Goal: Task Accomplishment & Management: Use online tool/utility

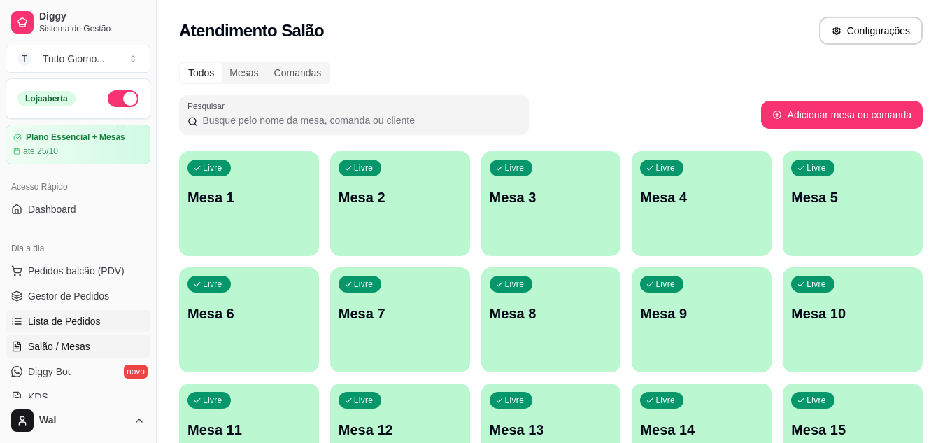
click at [83, 330] on link "Lista de Pedidos" at bounding box center [78, 321] width 145 height 22
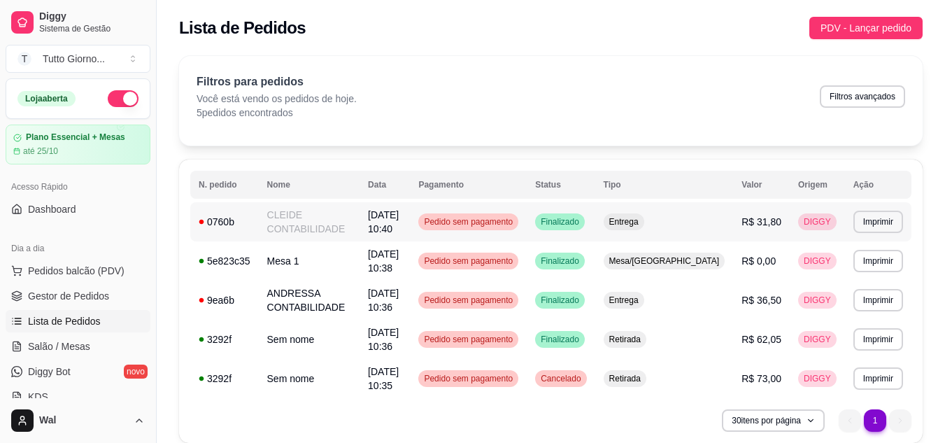
click at [516, 220] on span "Pedido sem pagamento" at bounding box center [468, 221] width 94 height 11
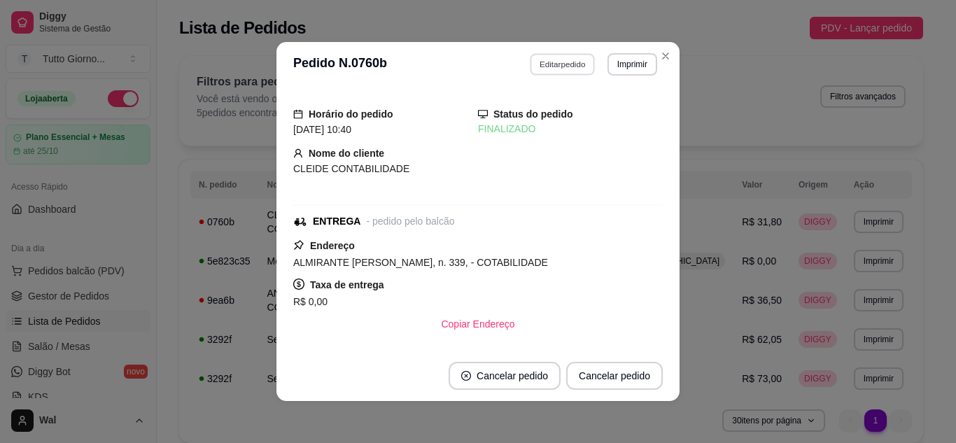
click at [551, 71] on button "Editar pedido" at bounding box center [562, 64] width 65 height 22
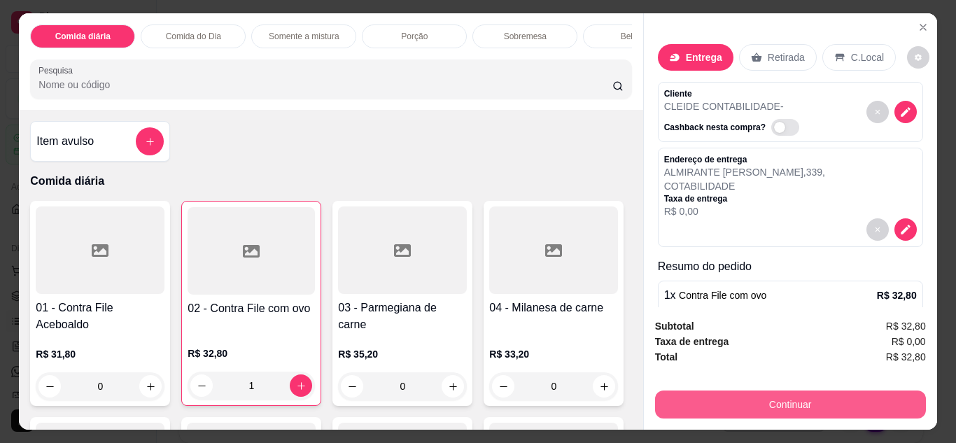
click at [761, 393] on button "Continuar" at bounding box center [790, 404] width 271 height 28
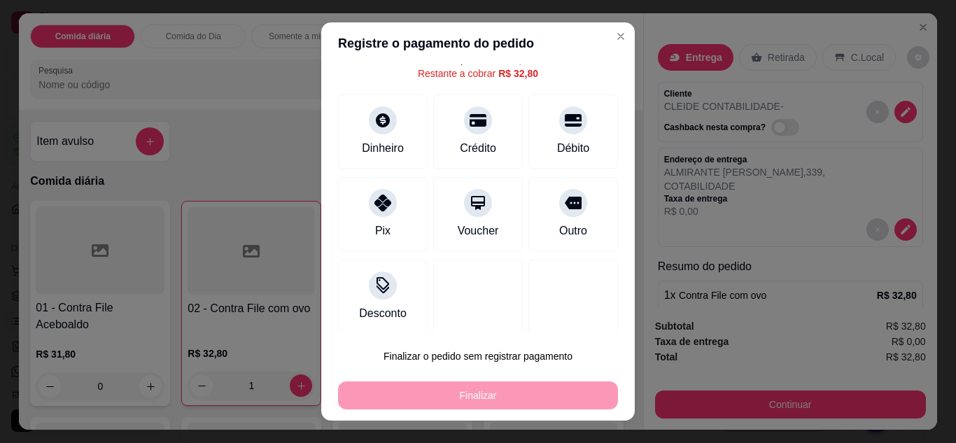
scroll to position [62, 0]
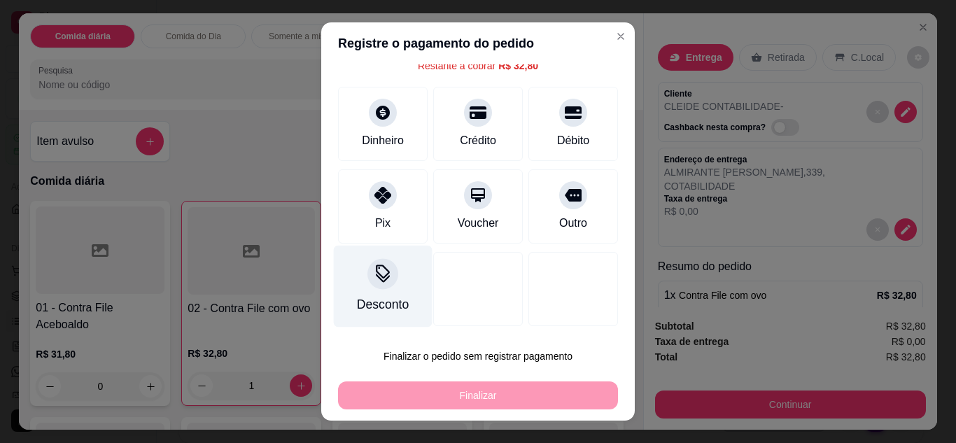
click at [390, 293] on div "Desconto" at bounding box center [383, 286] width 99 height 82
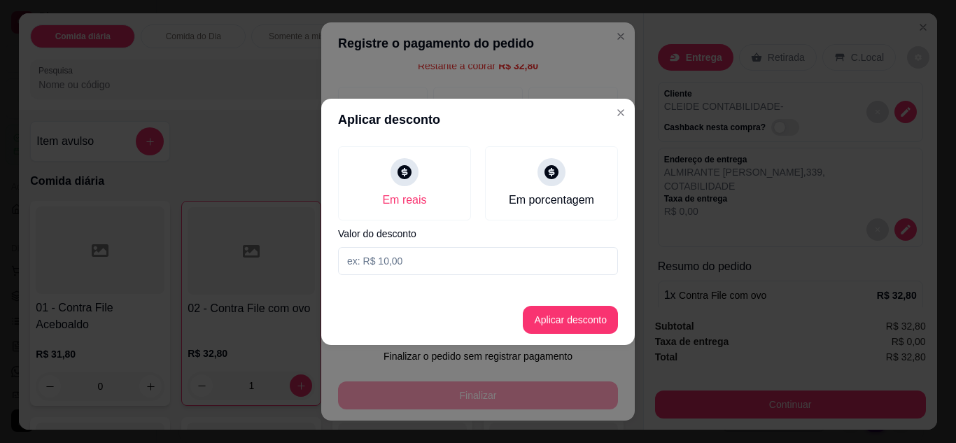
click at [400, 265] on input at bounding box center [478, 261] width 280 height 28
type input "1,00"
click at [592, 329] on button "Aplicar desconto" at bounding box center [571, 319] width 92 height 27
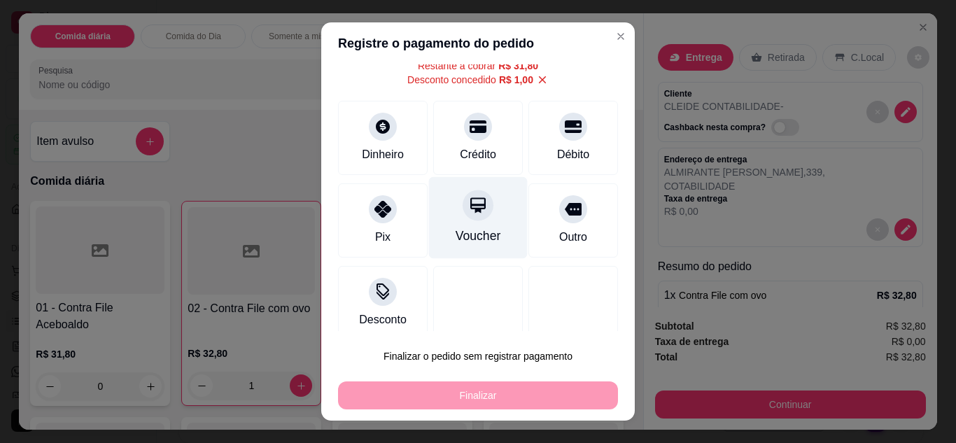
click at [474, 206] on div at bounding box center [478, 205] width 31 height 31
type input "R$ 0,00"
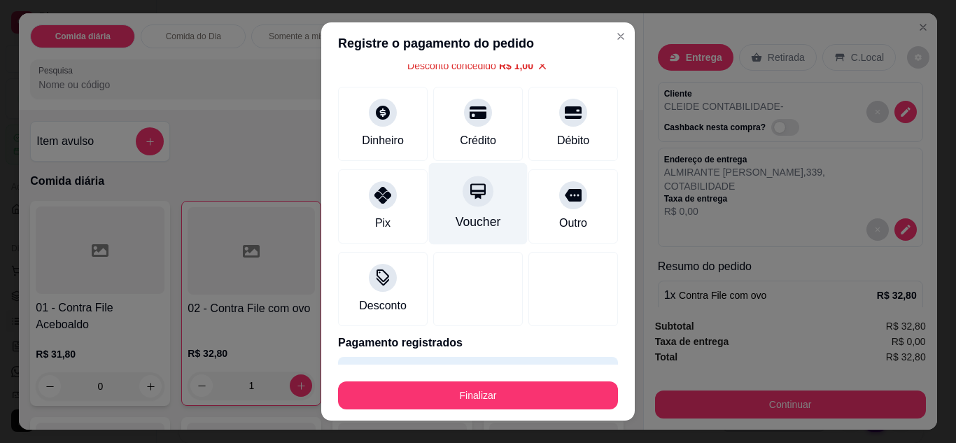
scroll to position [48, 0]
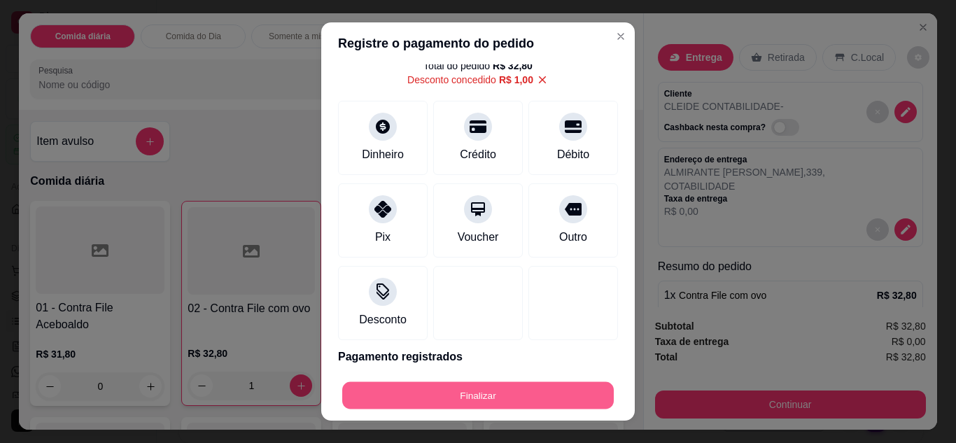
click at [474, 405] on button "Finalizar" at bounding box center [478, 395] width 272 height 27
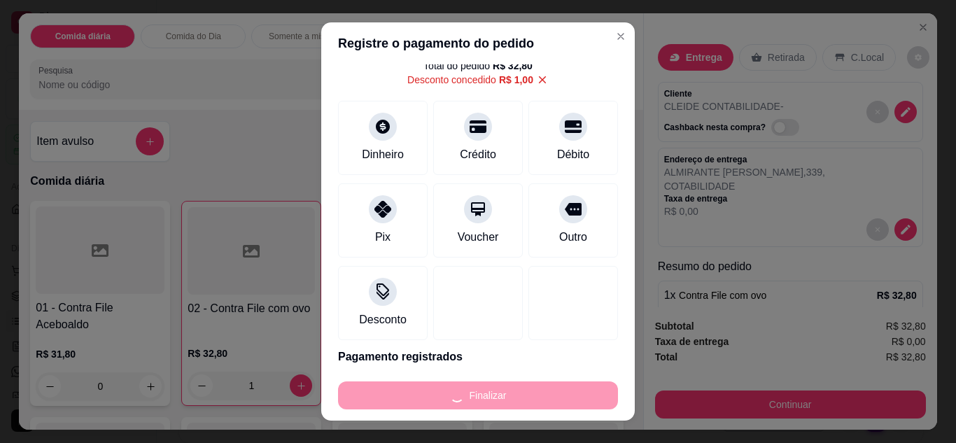
type input "0"
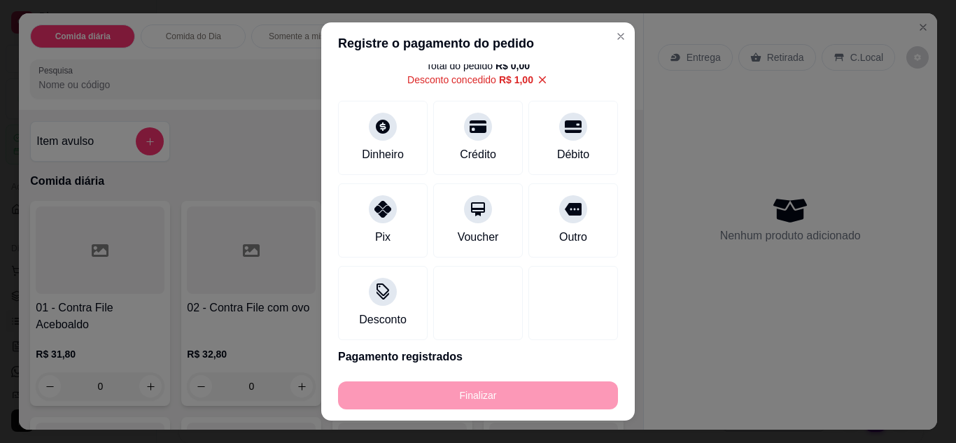
type input "-R$ 32,80"
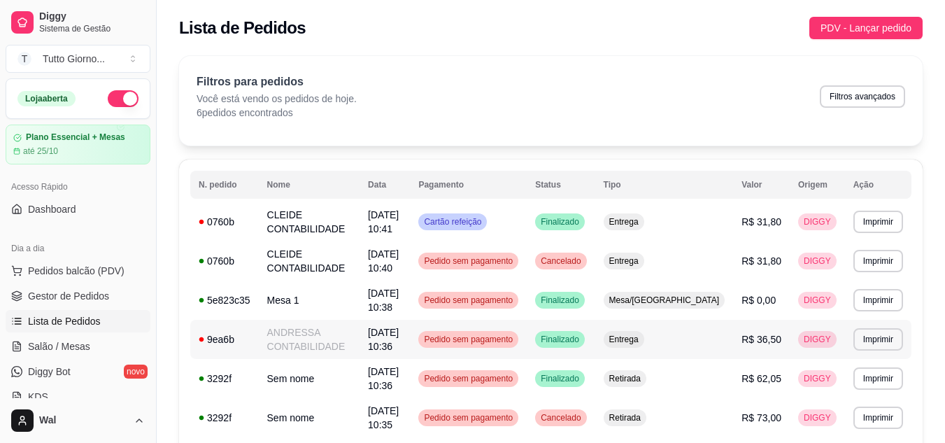
click at [516, 341] on span "Pedido sem pagamento" at bounding box center [468, 339] width 94 height 11
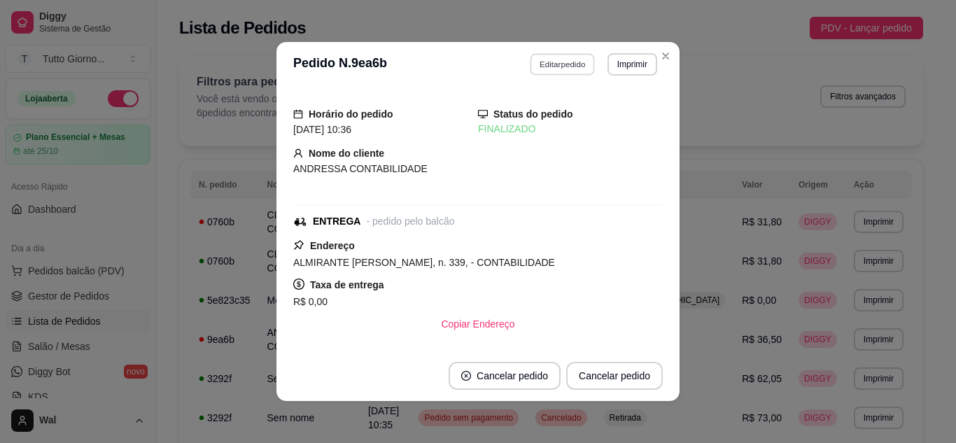
click at [544, 66] on button "Editar pedido" at bounding box center [562, 64] width 65 height 22
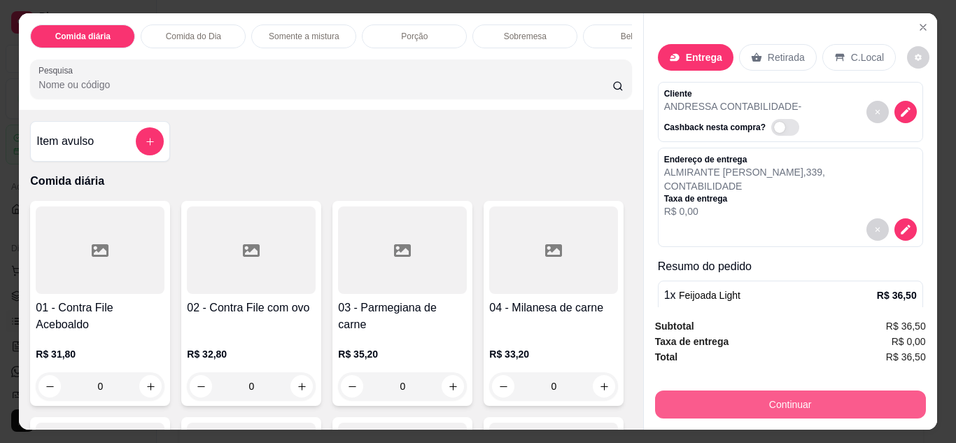
click at [831, 391] on button "Continuar" at bounding box center [790, 404] width 271 height 28
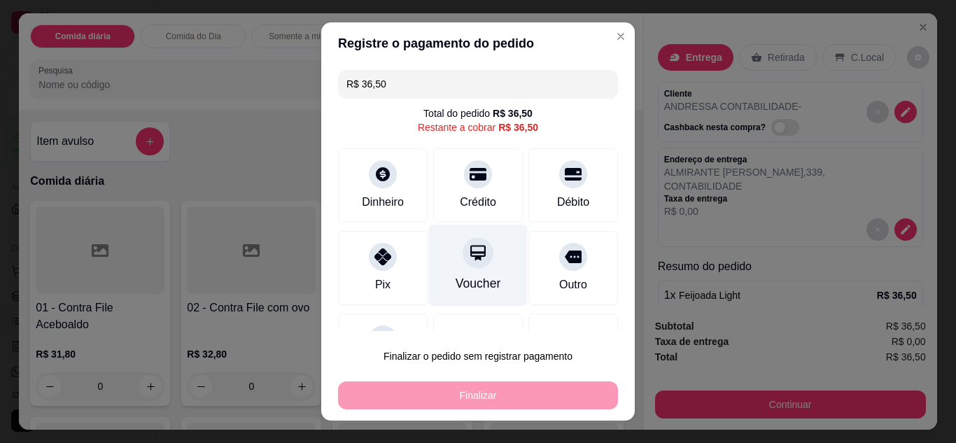
click at [464, 268] on div at bounding box center [478, 252] width 31 height 31
type input "R$ 0,00"
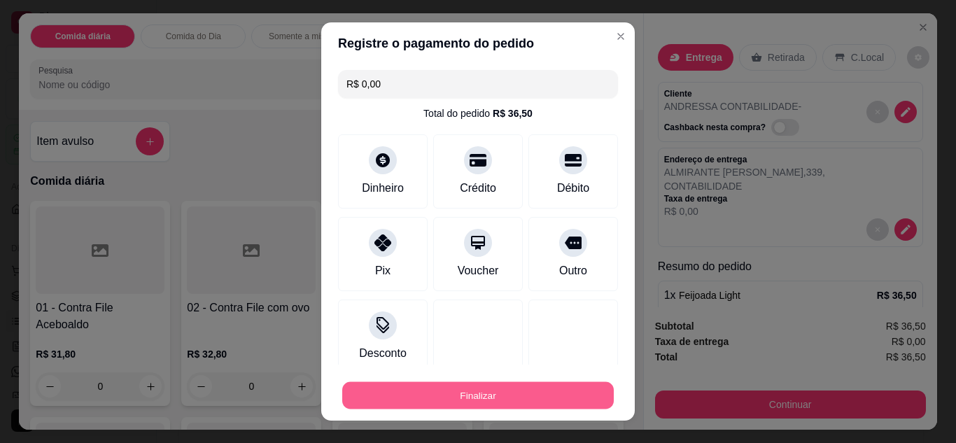
click at [485, 402] on button "Finalizar" at bounding box center [478, 395] width 272 height 27
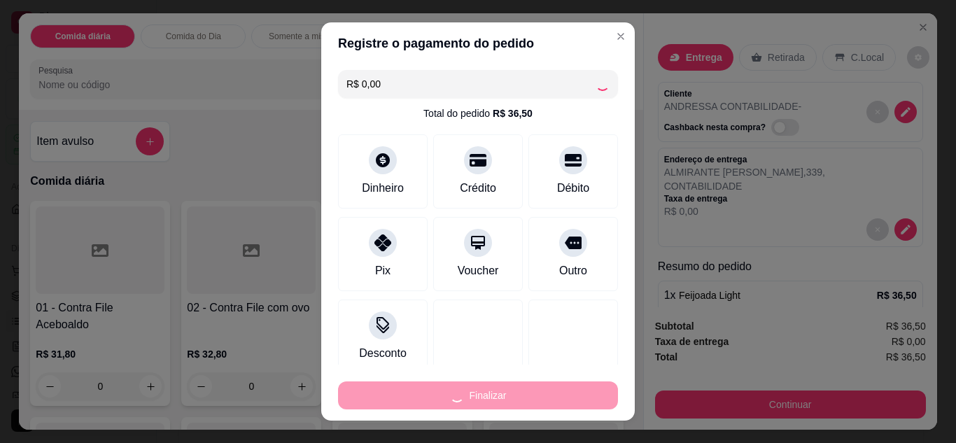
type input "0"
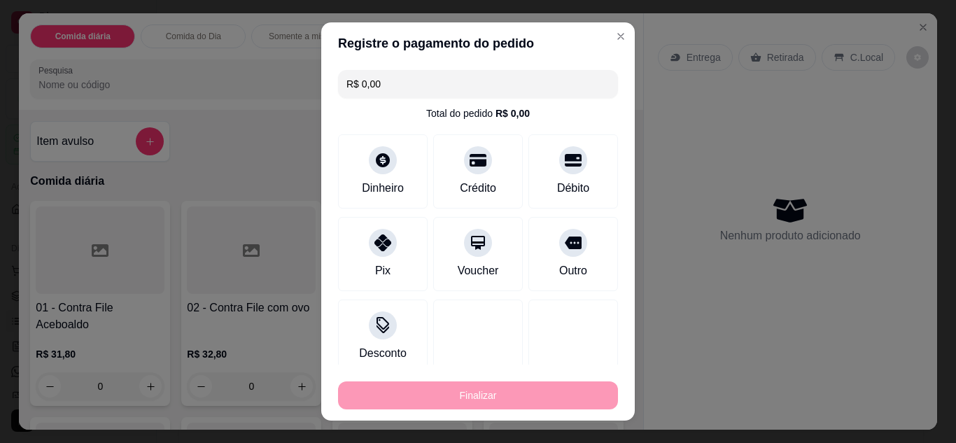
type input "-R$ 36,50"
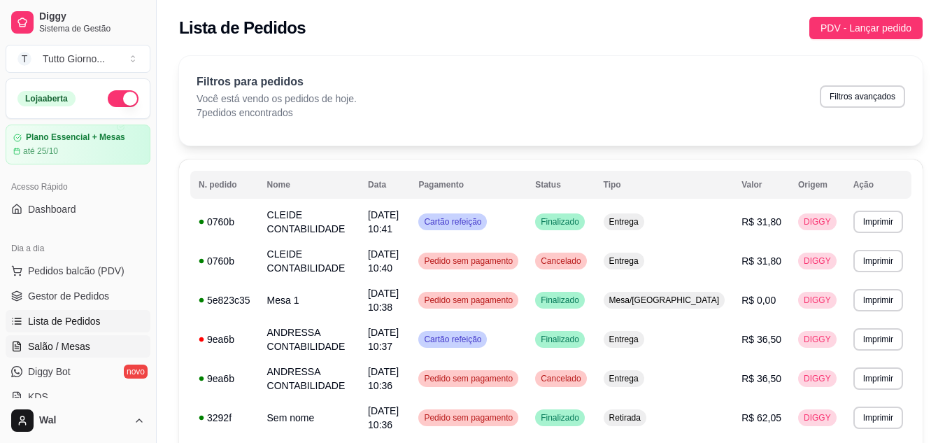
click at [82, 347] on span "Salão / Mesas" at bounding box center [59, 346] width 62 height 14
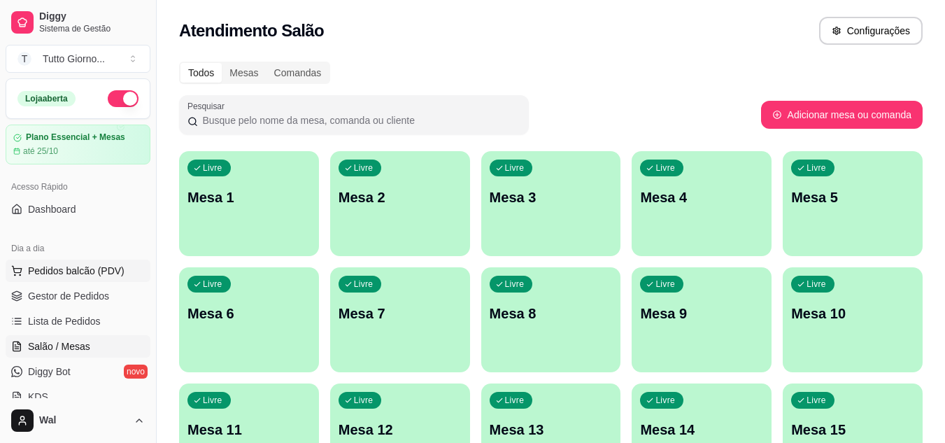
click at [90, 269] on span "Pedidos balcão (PDV)" at bounding box center [76, 271] width 97 height 14
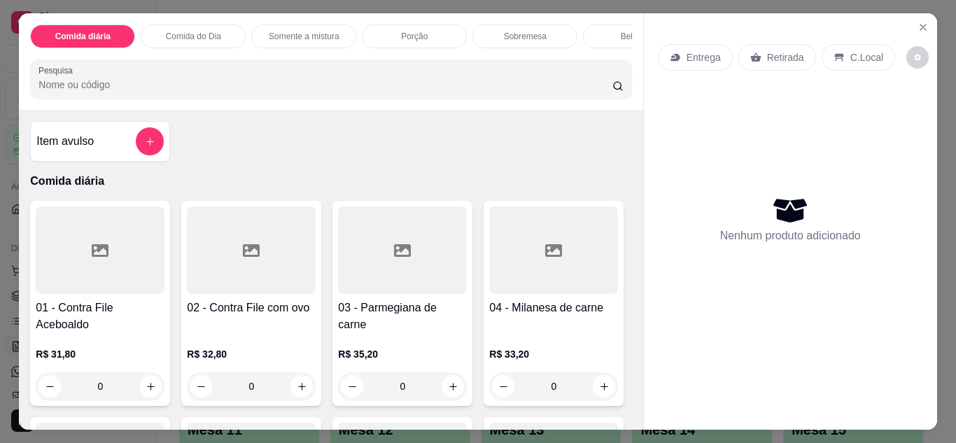
click at [686, 58] on p "Entrega" at bounding box center [703, 57] width 34 height 14
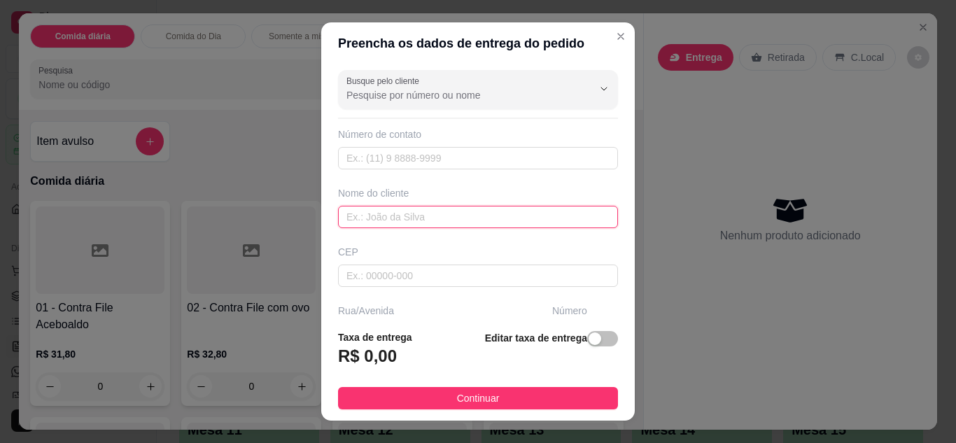
click at [395, 220] on input "text" at bounding box center [478, 217] width 280 height 22
type input "REINALDO ELETRICA"
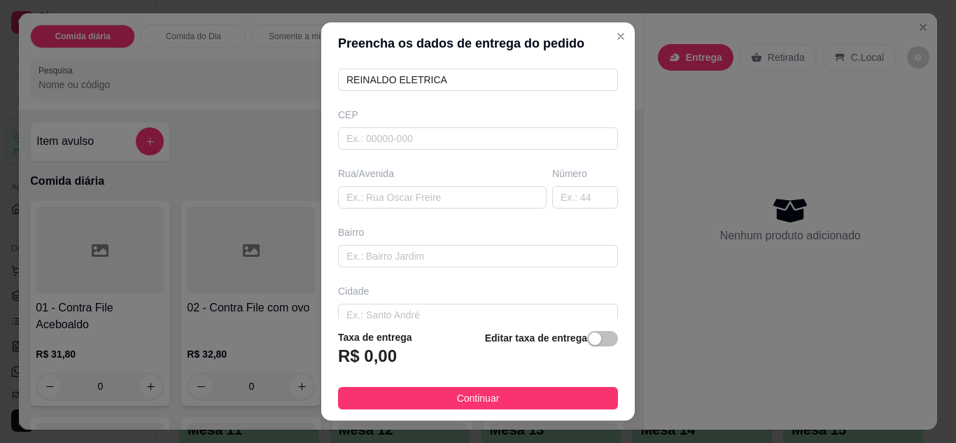
scroll to position [140, 0]
click at [384, 201] on input "E" at bounding box center [442, 194] width 209 height 22
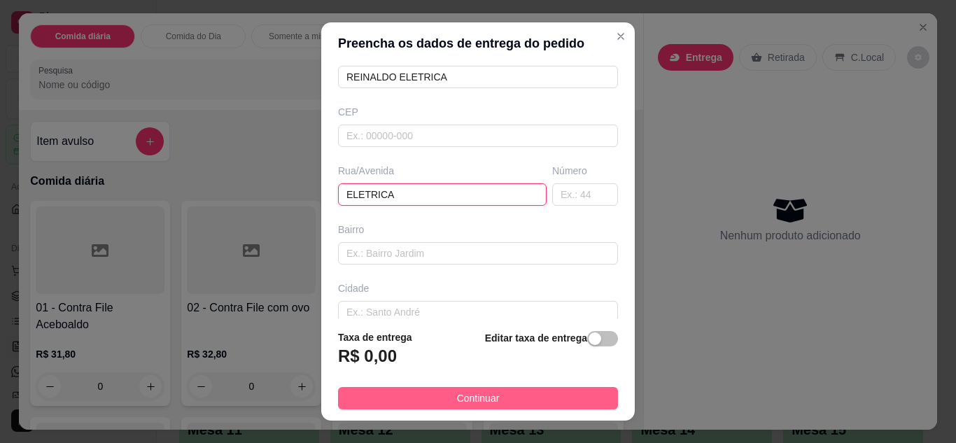
type input "ELETRICA"
click at [485, 402] on span "Continuar" at bounding box center [478, 397] width 43 height 15
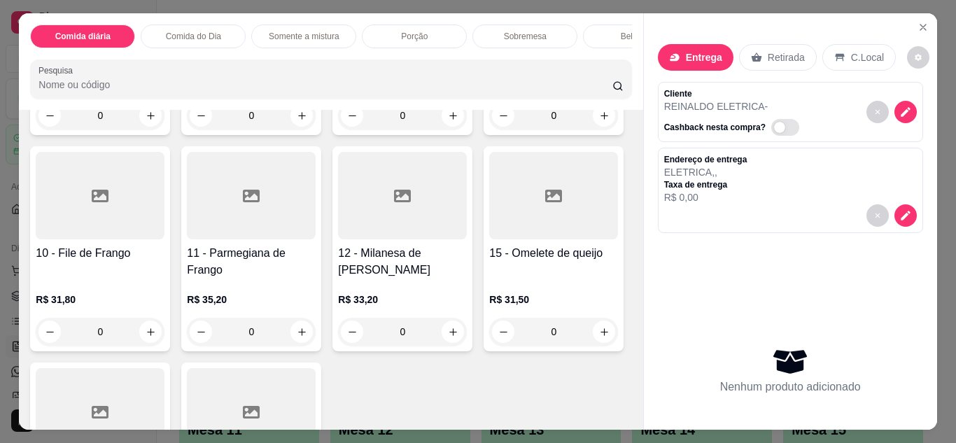
scroll to position [542, 0]
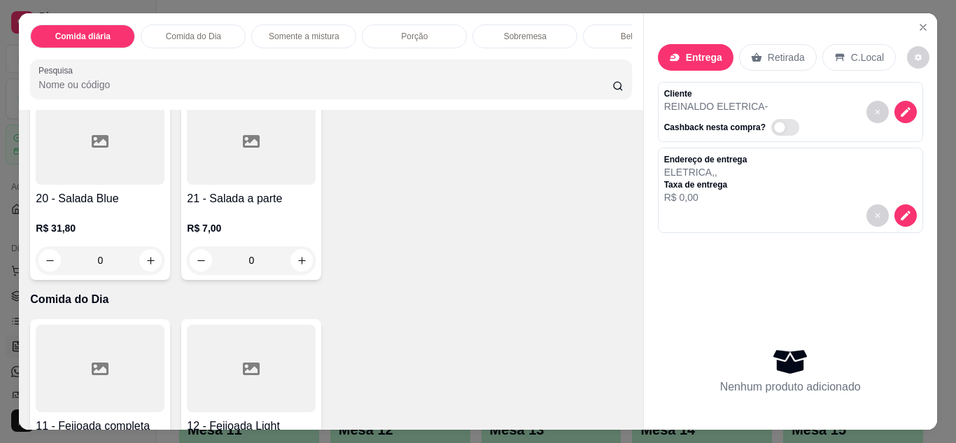
click at [164, 264] on div "0" at bounding box center [100, 260] width 129 height 28
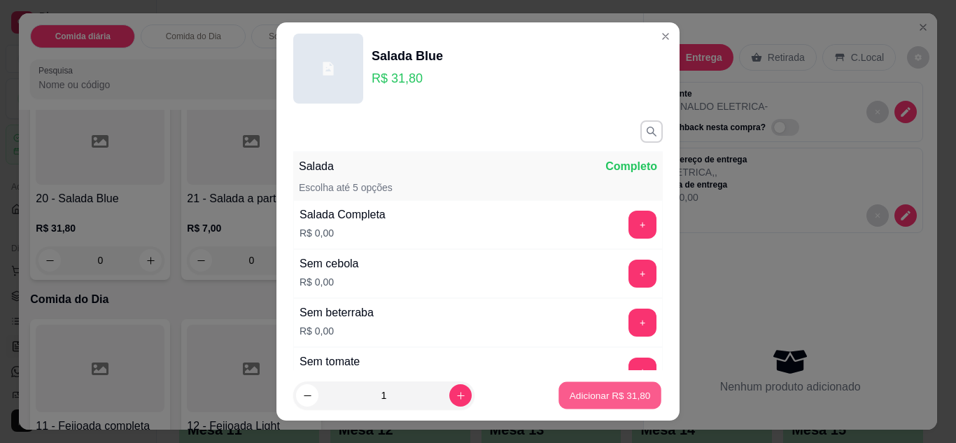
click at [594, 393] on p "Adicionar R$ 31,80" at bounding box center [610, 395] width 81 height 13
type input "1"
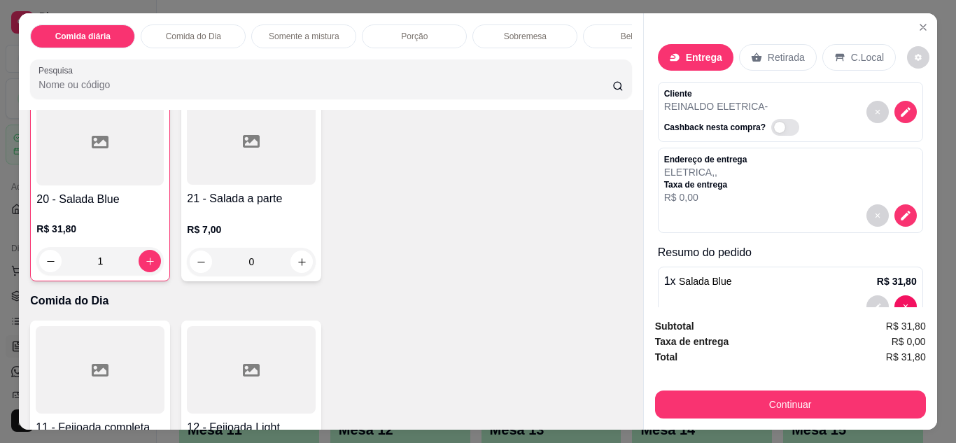
click at [429, 36] on div "Porção" at bounding box center [414, 36] width 105 height 24
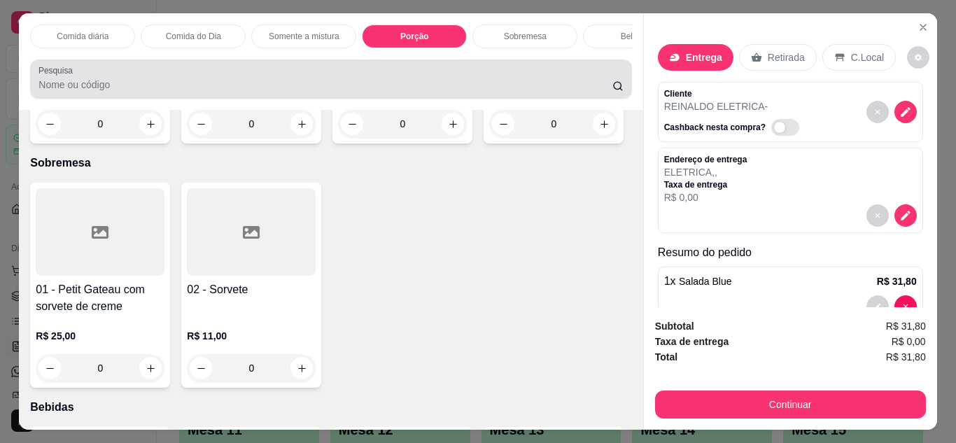
scroll to position [37, 0]
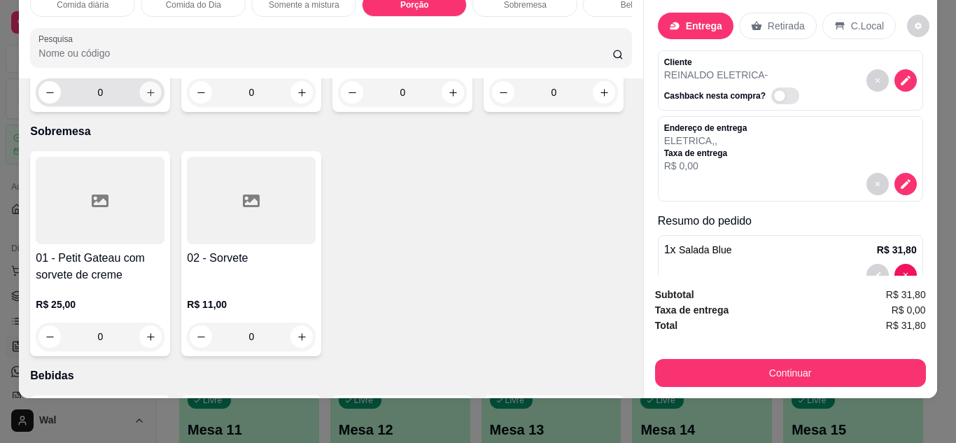
click at [147, 96] on icon "increase-product-quantity" at bounding box center [150, 92] width 7 height 7
type input "1"
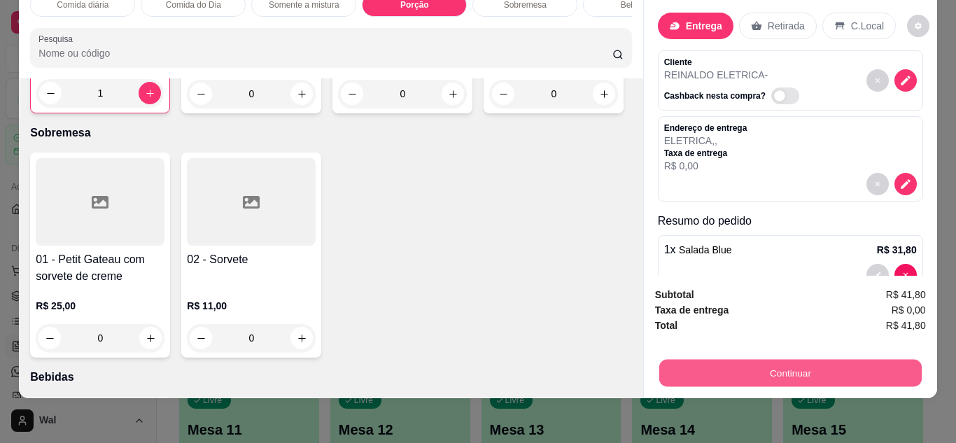
click at [748, 360] on button "Continuar" at bounding box center [789, 373] width 262 height 27
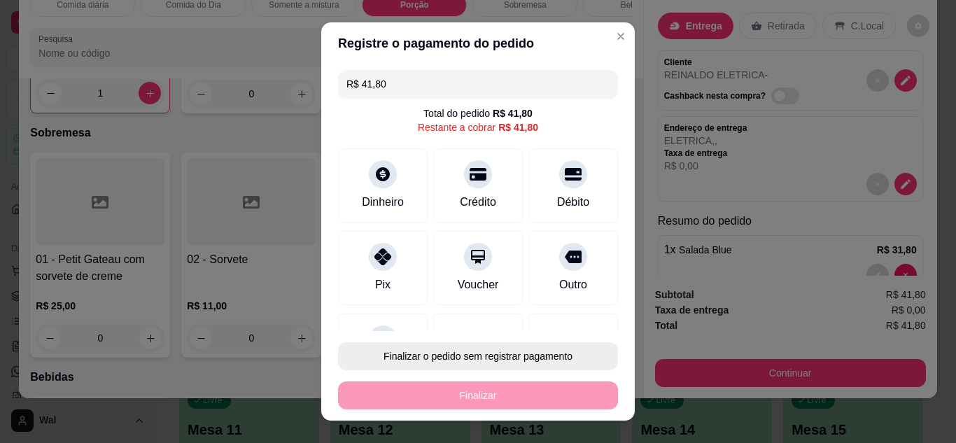
click at [549, 355] on button "Finalizar o pedido sem registrar pagamento" at bounding box center [478, 356] width 280 height 28
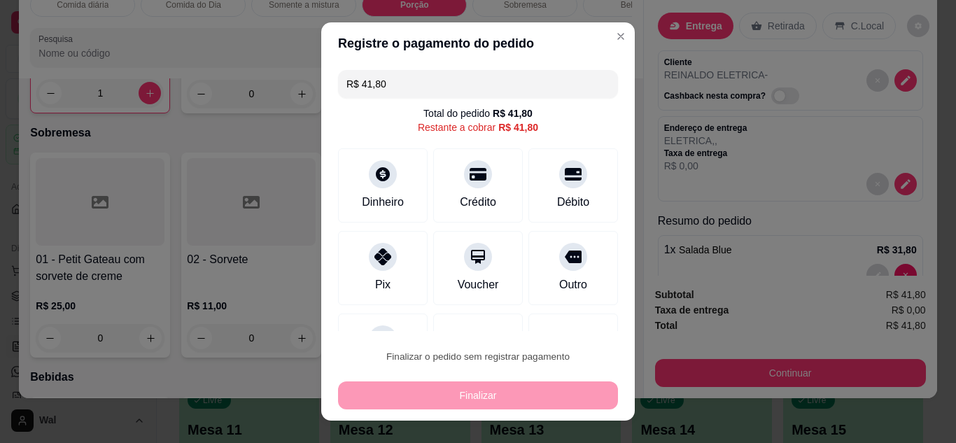
click at [571, 309] on button "Confirmar" at bounding box center [558, 316] width 50 height 21
type input "0"
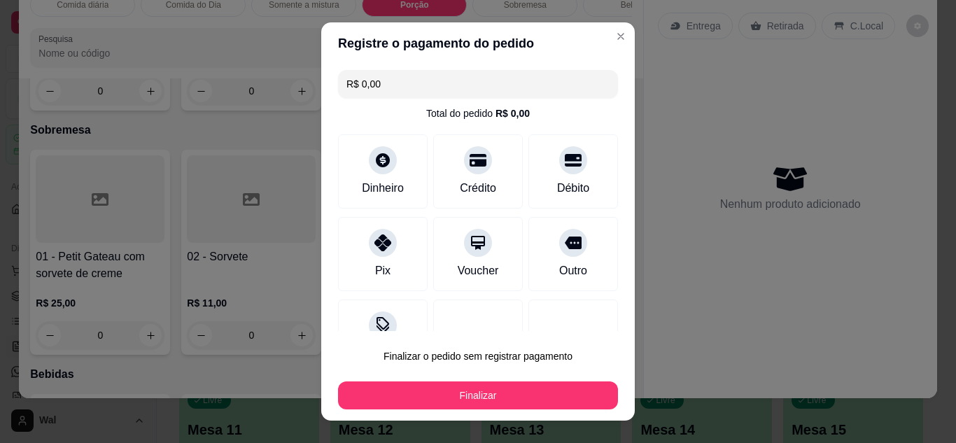
type input "R$ 0,00"
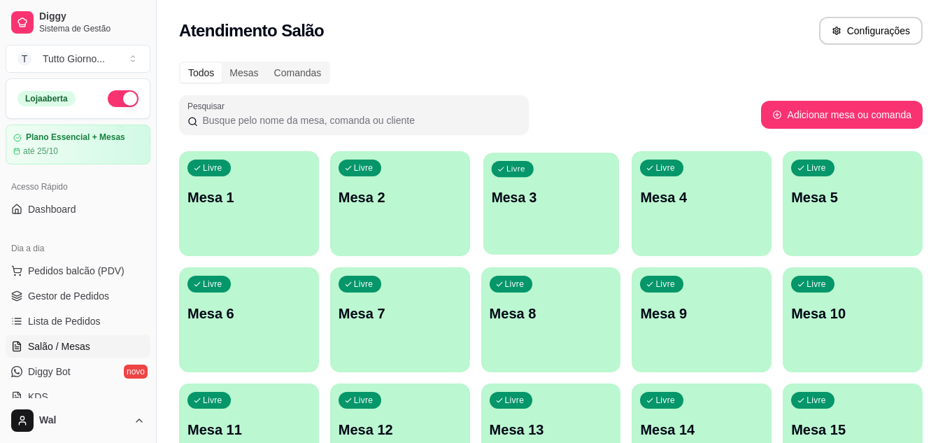
click at [579, 211] on div "Livre Mesa 3" at bounding box center [552, 195] width 136 height 85
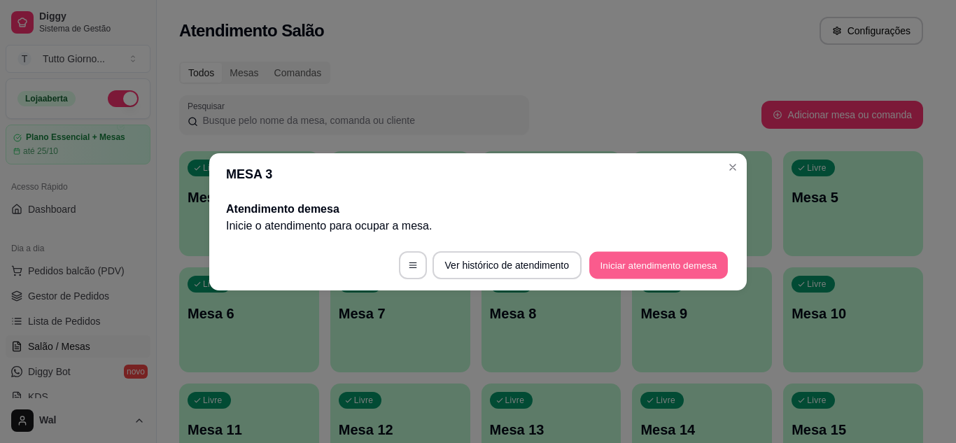
click at [662, 268] on button "Iniciar atendimento de mesa" at bounding box center [658, 264] width 139 height 27
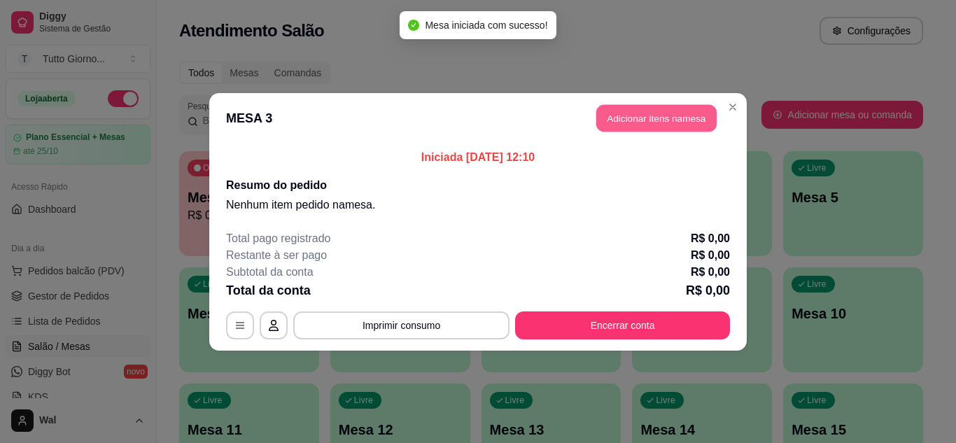
click at [661, 114] on button "Adicionar itens na mesa" at bounding box center [656, 117] width 120 height 27
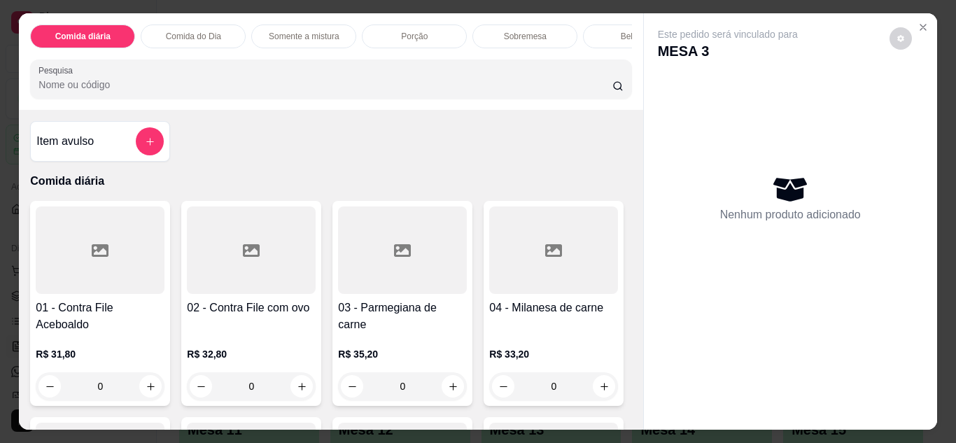
click at [199, 32] on p "Comida do Dia" at bounding box center [193, 36] width 55 height 11
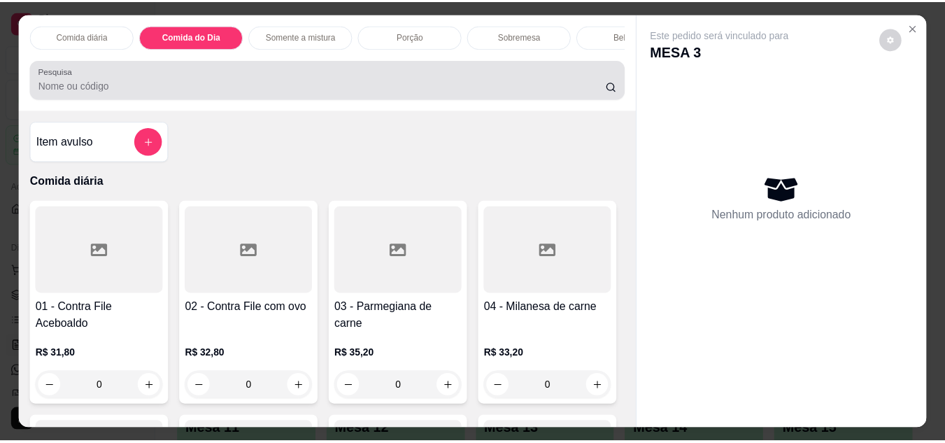
scroll to position [37, 0]
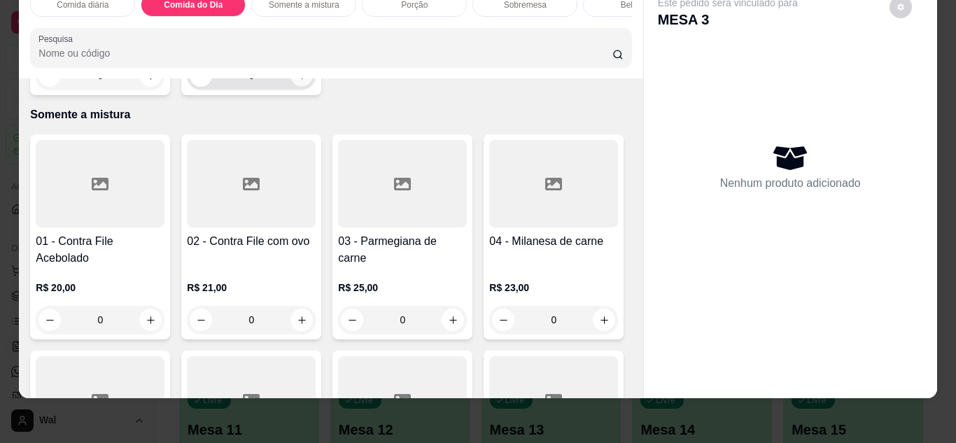
click at [298, 81] on icon "increase-product-quantity" at bounding box center [302, 76] width 10 height 10
type input "1"
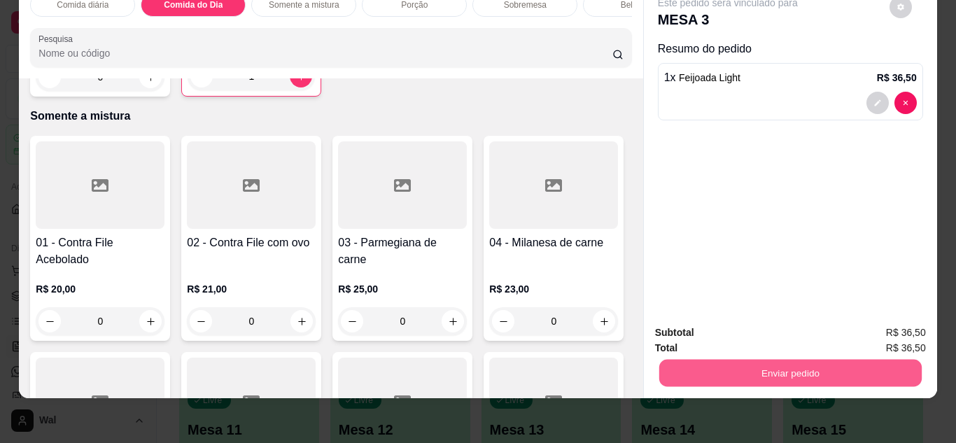
click at [834, 375] on button "Enviar pedido" at bounding box center [789, 373] width 262 height 27
click at [914, 324] on button "Enviar pedido" at bounding box center [889, 328] width 77 height 26
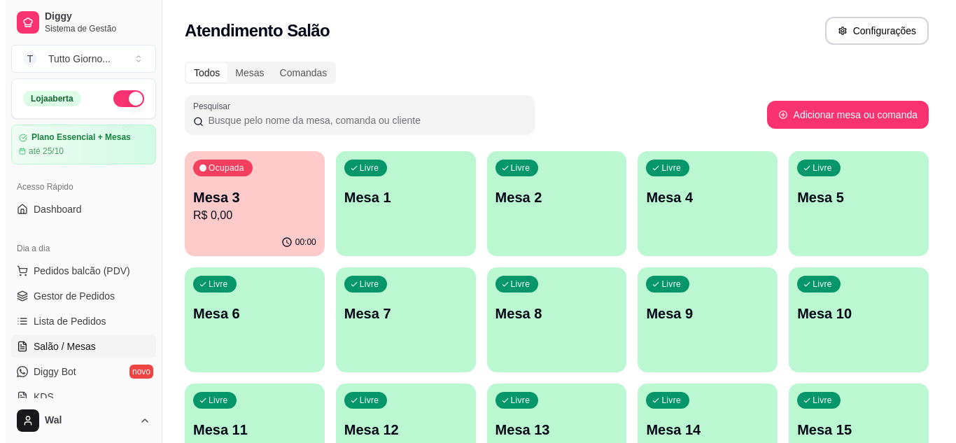
scroll to position [387, 0]
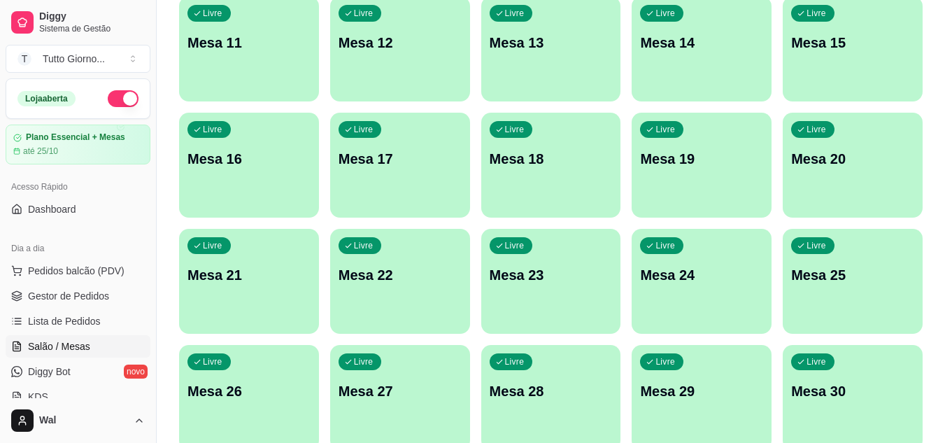
click at [866, 183] on div "Livre Mesa 20" at bounding box center [853, 157] width 140 height 88
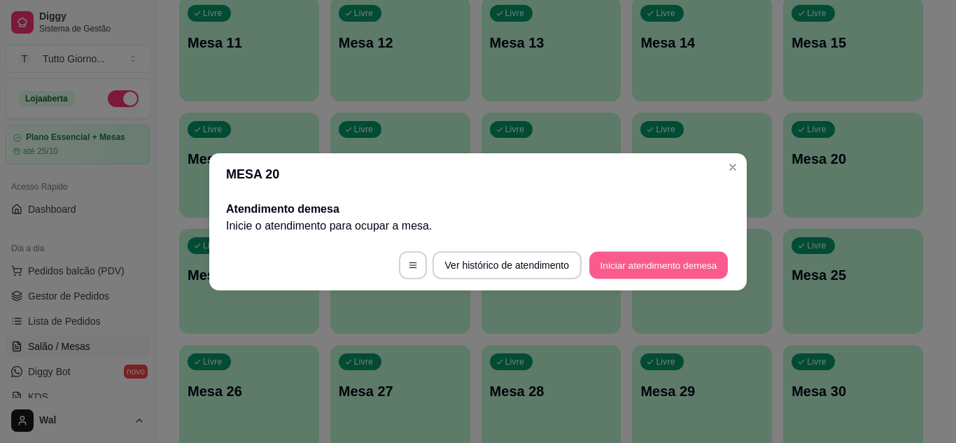
click at [651, 275] on button "Iniciar atendimento de mesa" at bounding box center [658, 264] width 139 height 27
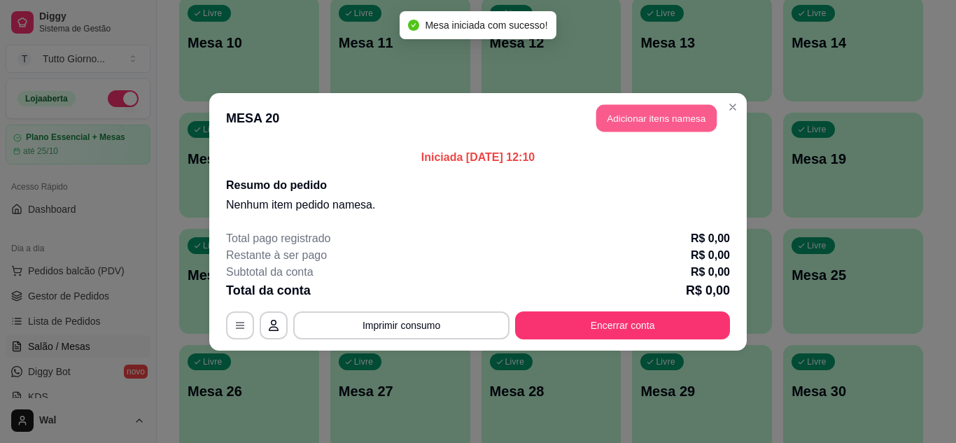
click at [660, 127] on button "Adicionar itens na mesa" at bounding box center [656, 117] width 120 height 27
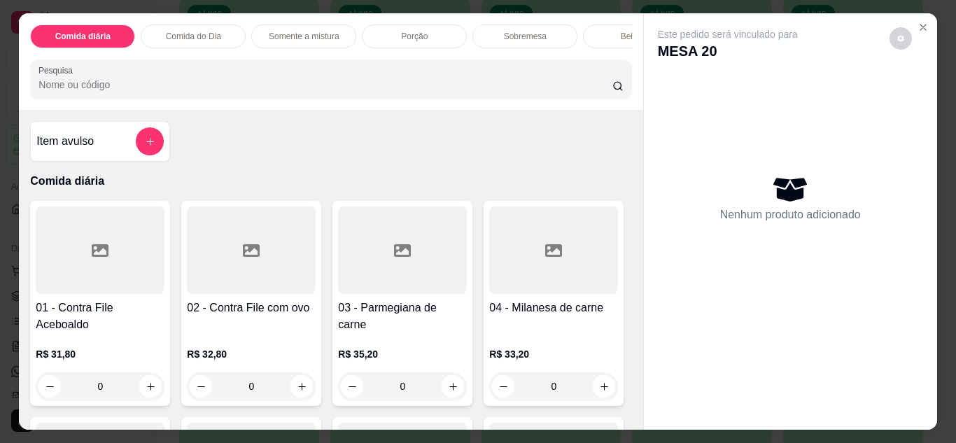
click at [226, 27] on div "Comida do Dia" at bounding box center [193, 36] width 105 height 24
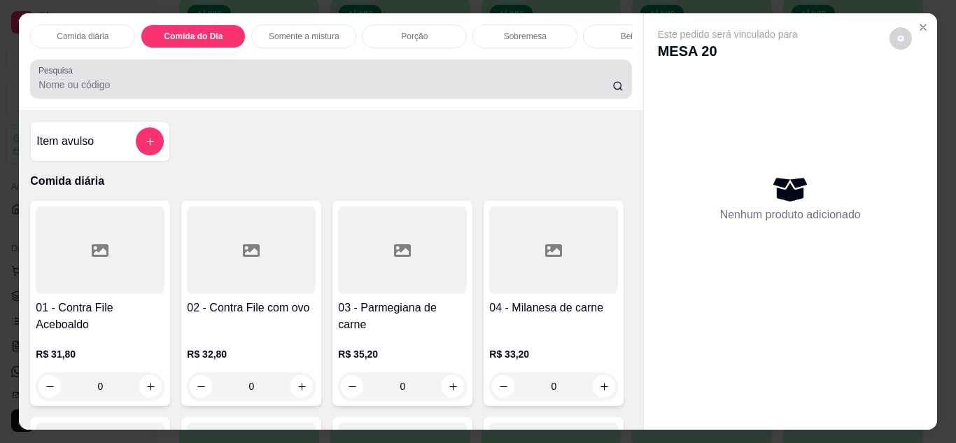
scroll to position [37, 0]
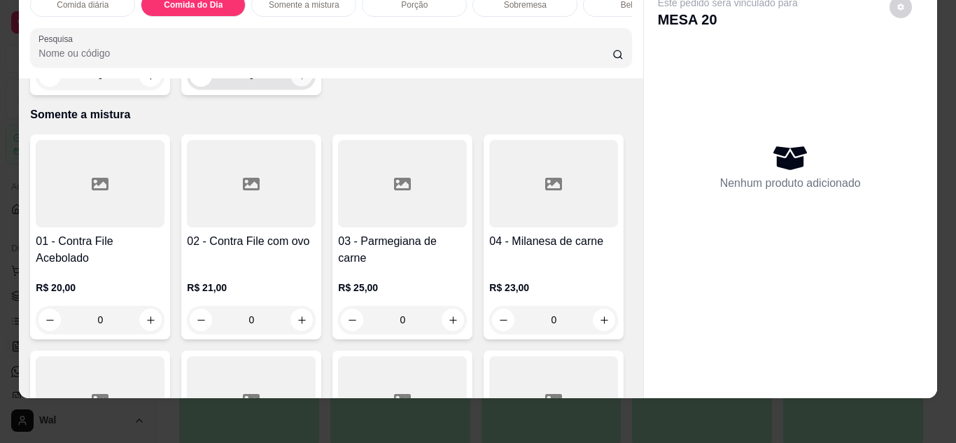
click at [297, 81] on icon "increase-product-quantity" at bounding box center [302, 76] width 10 height 10
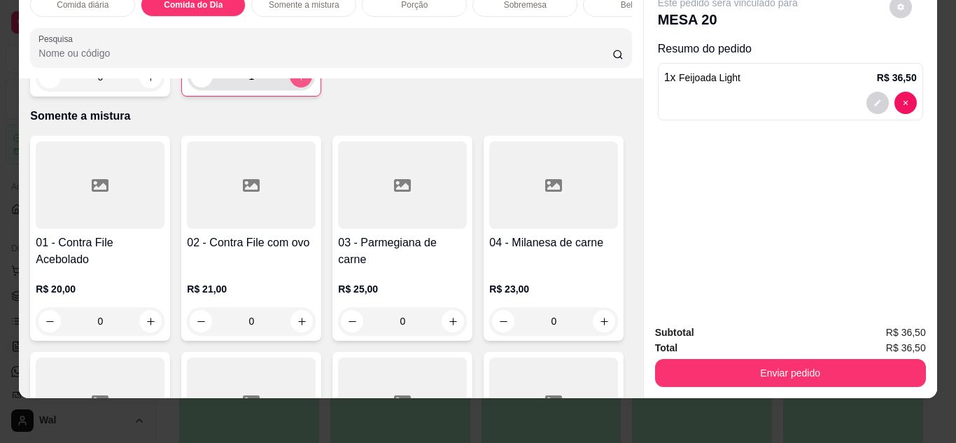
click at [293, 87] on button "increase-product-quantity" at bounding box center [301, 76] width 22 height 22
type input "2"
click at [601, 2] on div "Bebidas" at bounding box center [635, 5] width 105 height 24
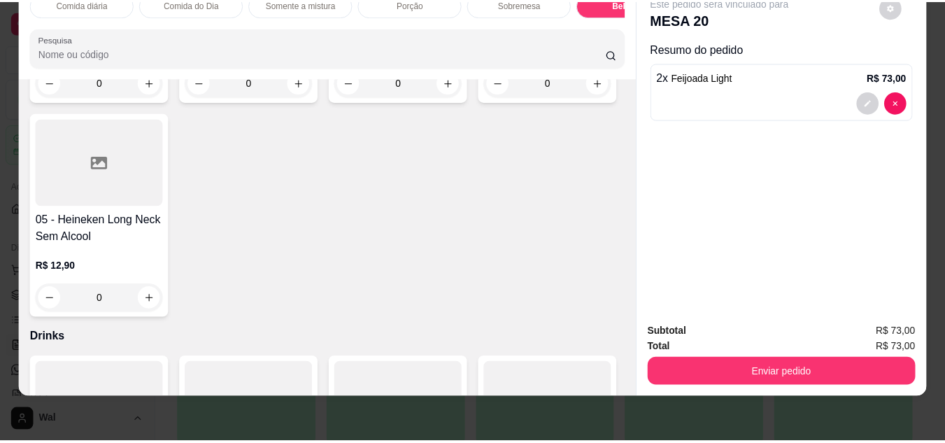
scroll to position [3598, 0]
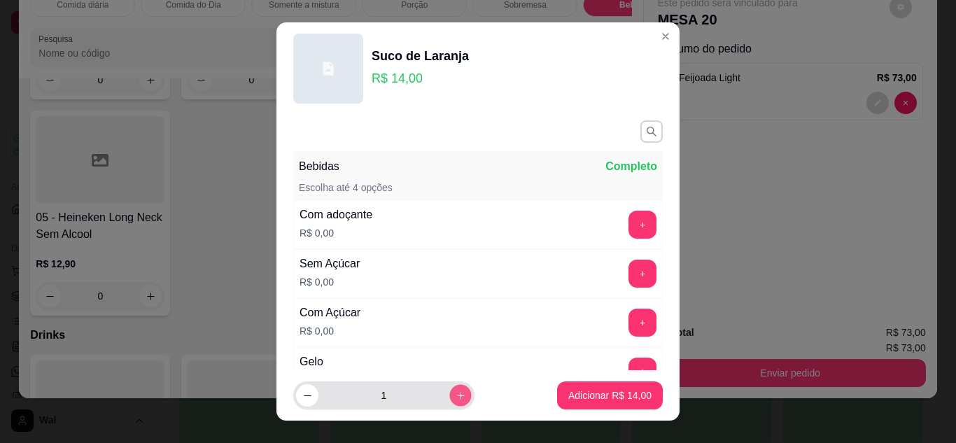
click at [456, 394] on icon "increase-product-quantity" at bounding box center [461, 395] width 10 height 10
type input "2"
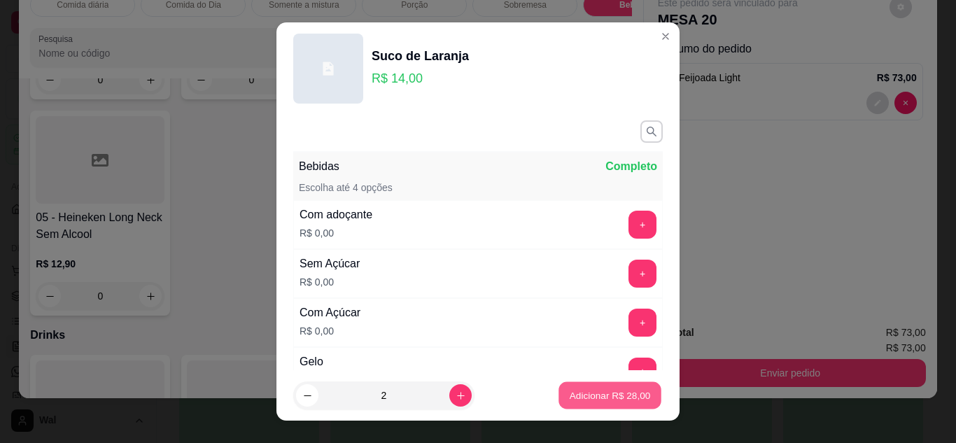
click at [578, 390] on p "Adicionar R$ 28,00" at bounding box center [610, 395] width 81 height 13
type input "2"
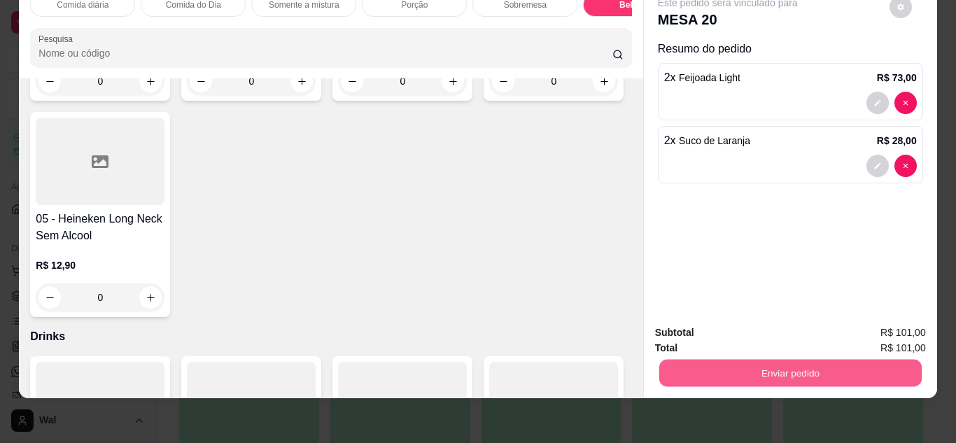
click at [742, 360] on button "Enviar pedido" at bounding box center [789, 373] width 262 height 27
click at [882, 322] on button "Enviar pedido" at bounding box center [889, 328] width 77 height 26
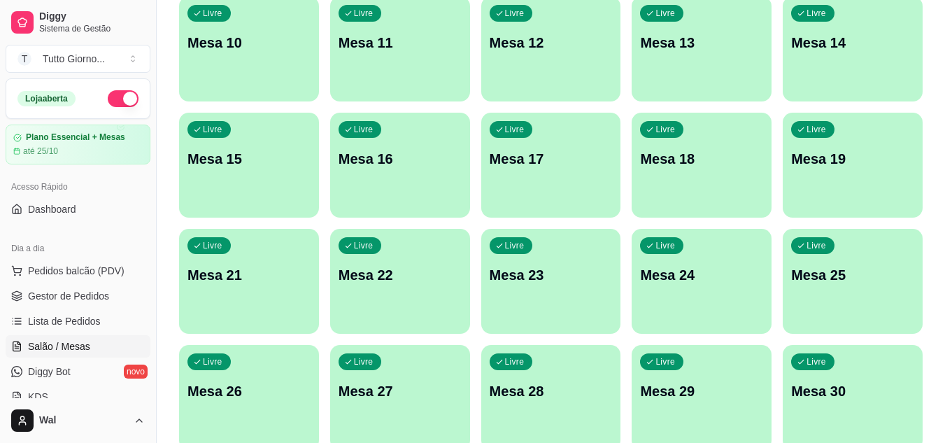
scroll to position [0, 0]
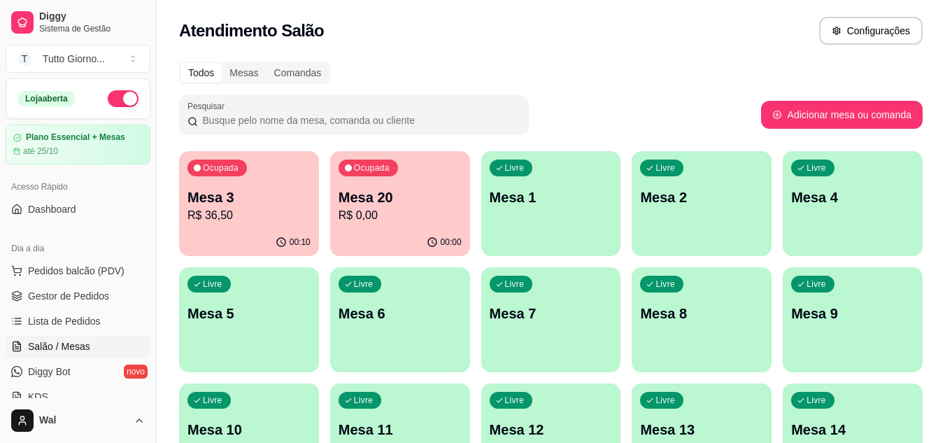
click at [562, 69] on div "Todos Mesas Comandas" at bounding box center [551, 73] width 744 height 22
click at [277, 217] on p "R$ 36,50" at bounding box center [249, 215] width 123 height 17
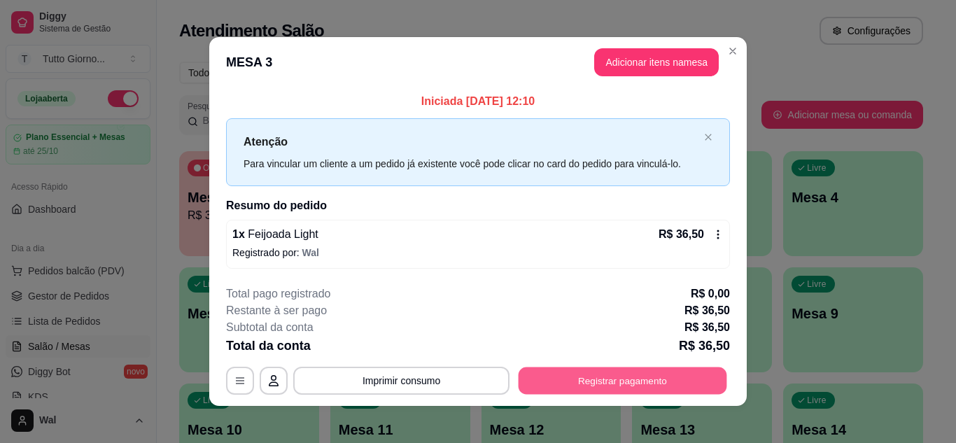
click at [613, 383] on button "Registrar pagamento" at bounding box center [623, 380] width 209 height 27
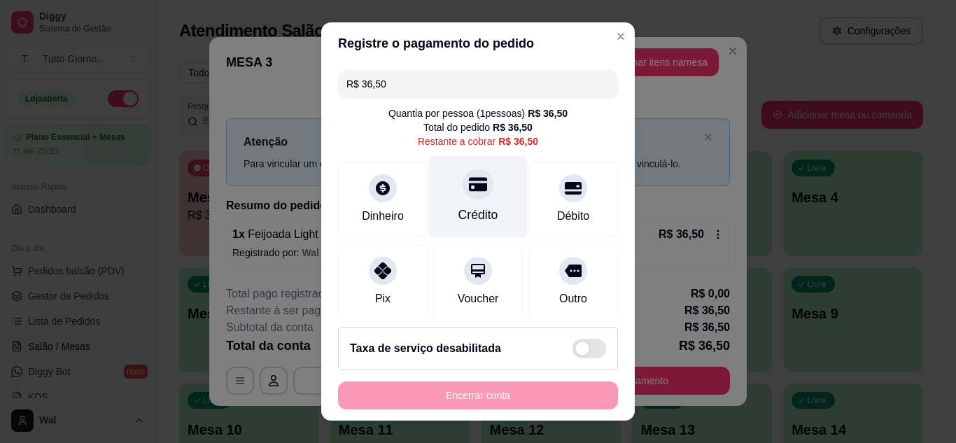
click at [482, 206] on div "Crédito" at bounding box center [478, 215] width 40 height 18
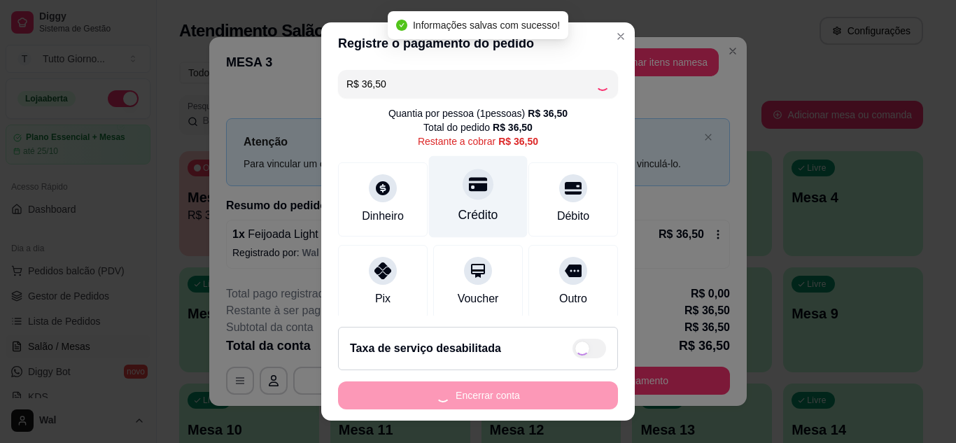
type input "R$ 0,00"
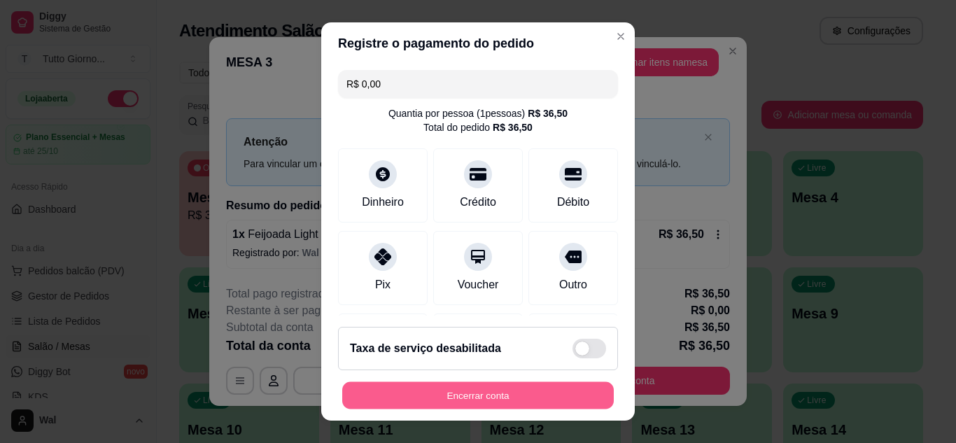
click at [474, 392] on button "Encerrar conta" at bounding box center [478, 395] width 272 height 27
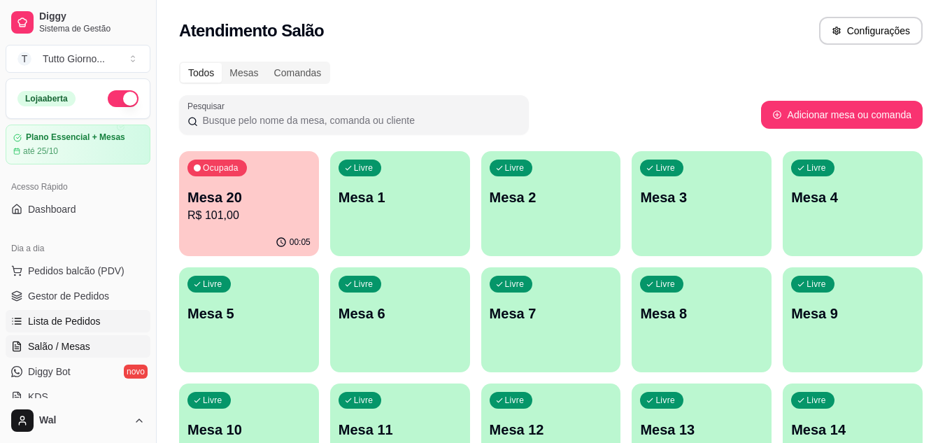
click at [76, 320] on span "Lista de Pedidos" at bounding box center [64, 321] width 73 height 14
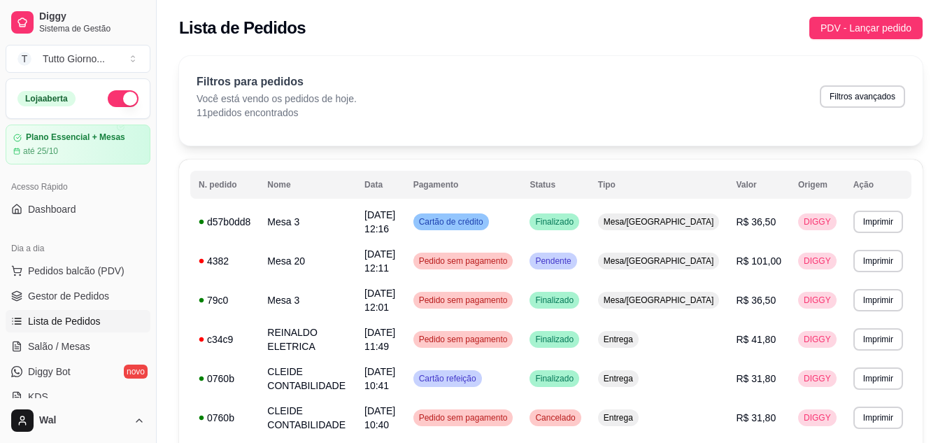
scroll to position [292, 0]
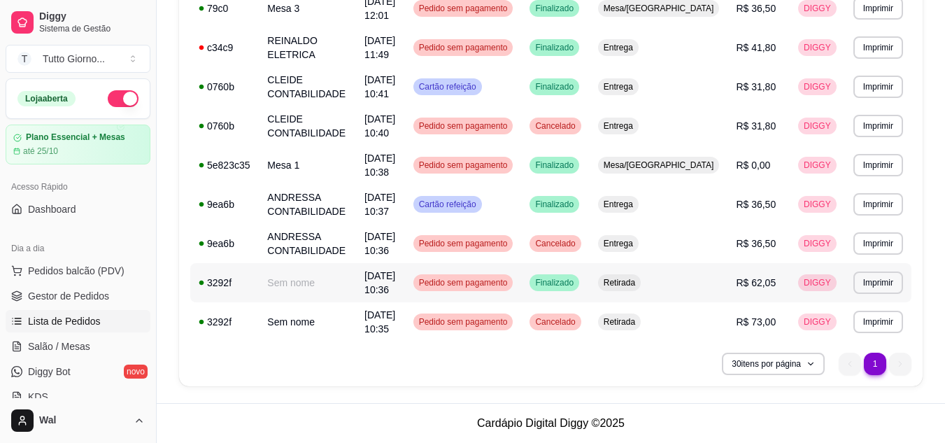
click at [514, 289] on div "Pedido sem pagamento" at bounding box center [464, 282] width 100 height 17
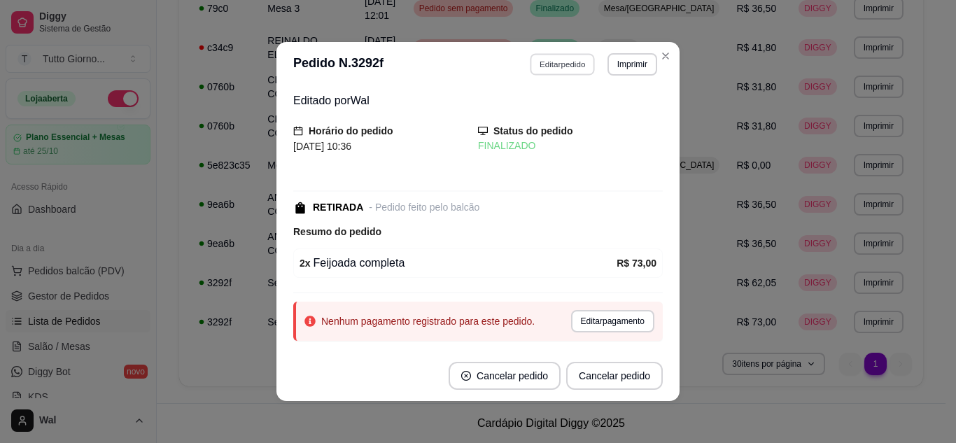
click at [560, 64] on button "Editar pedido" at bounding box center [562, 64] width 65 height 22
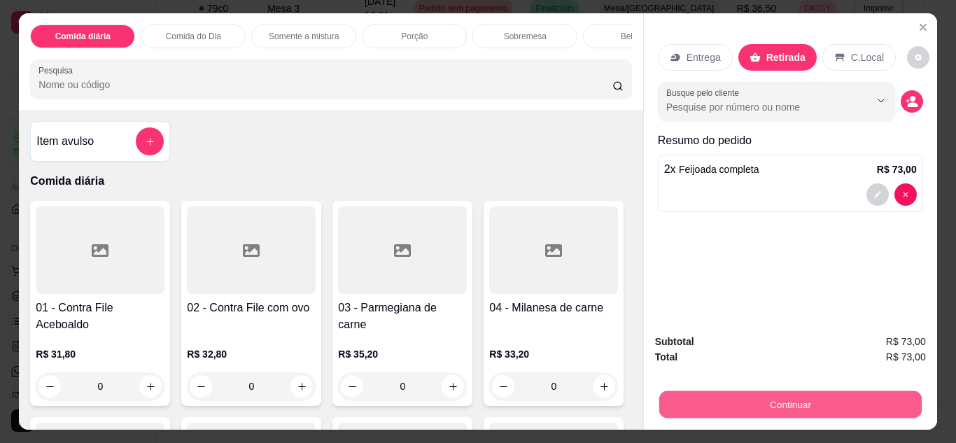
click at [769, 403] on button "Continuar" at bounding box center [789, 404] width 262 height 27
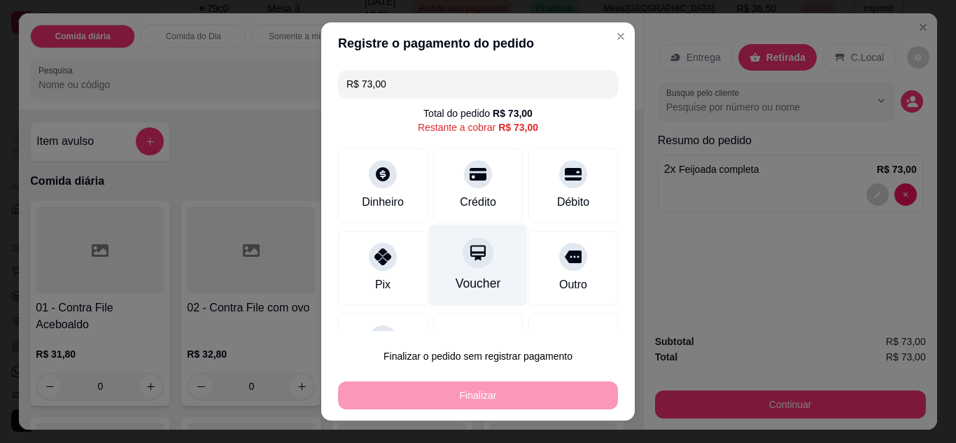
click at [437, 262] on div "Voucher" at bounding box center [478, 265] width 99 height 82
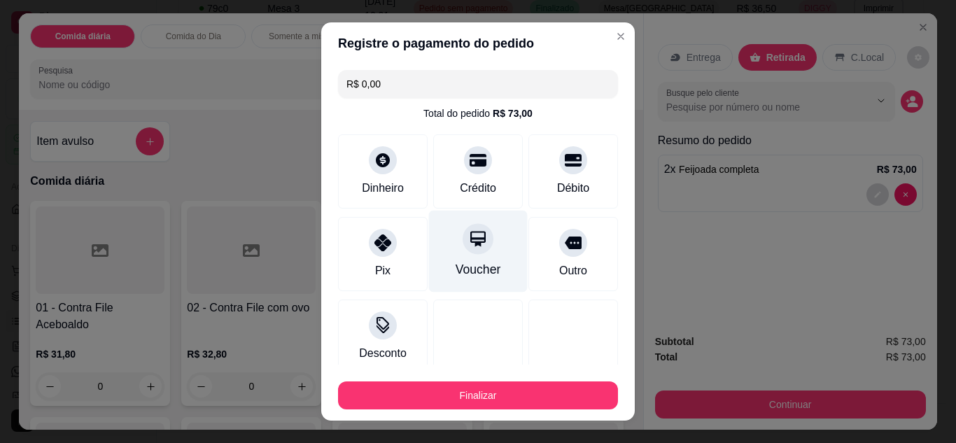
type input "R$ 0,00"
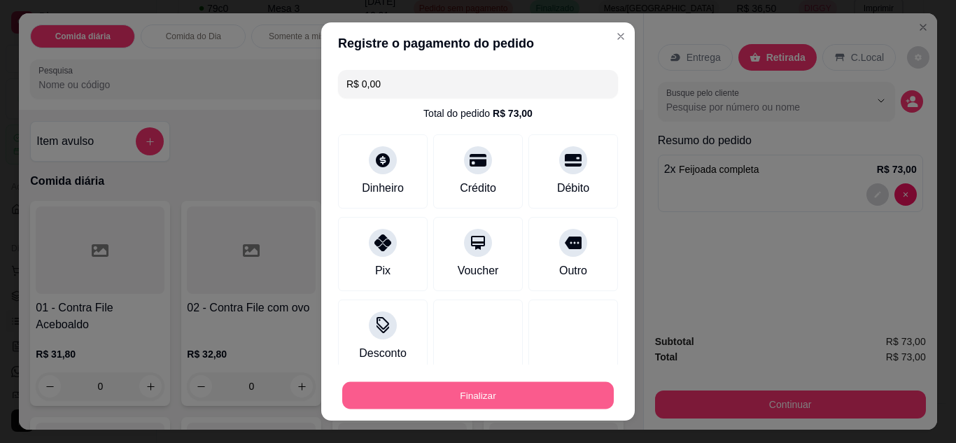
click at [521, 395] on button "Finalizar" at bounding box center [478, 395] width 272 height 27
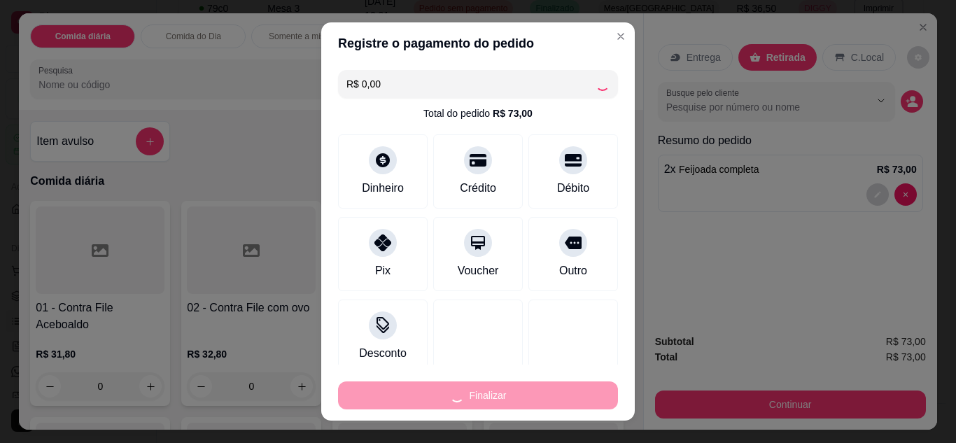
type input "0"
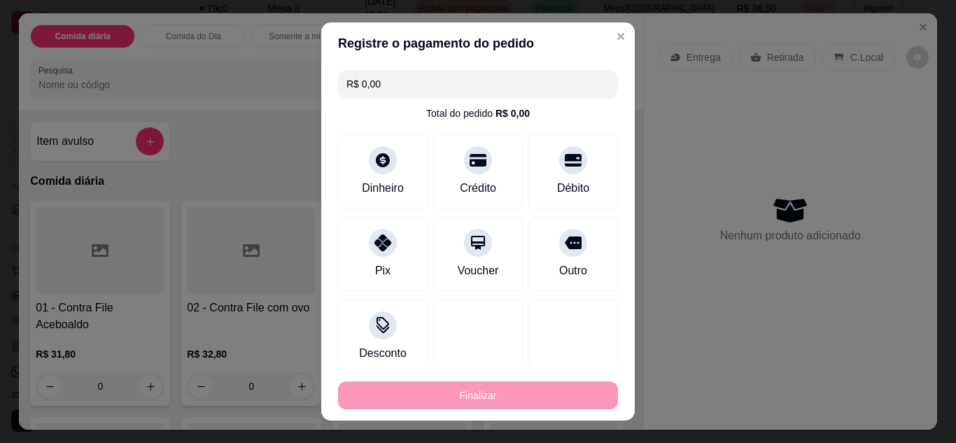
type input "-R$ 73,00"
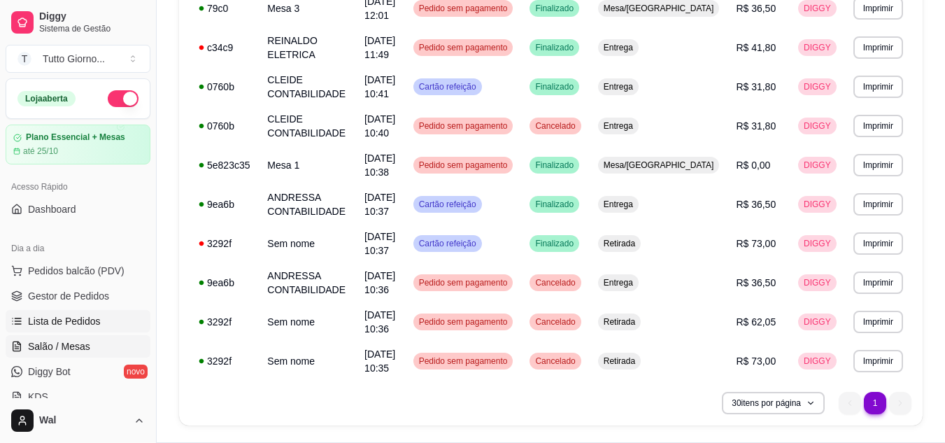
click at [72, 343] on span "Salão / Mesas" at bounding box center [59, 346] width 62 height 14
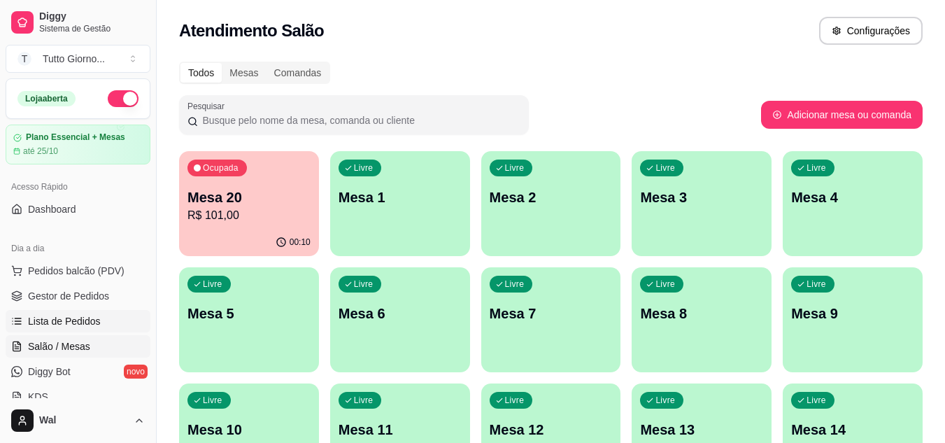
click at [63, 322] on span "Lista de Pedidos" at bounding box center [64, 321] width 73 height 14
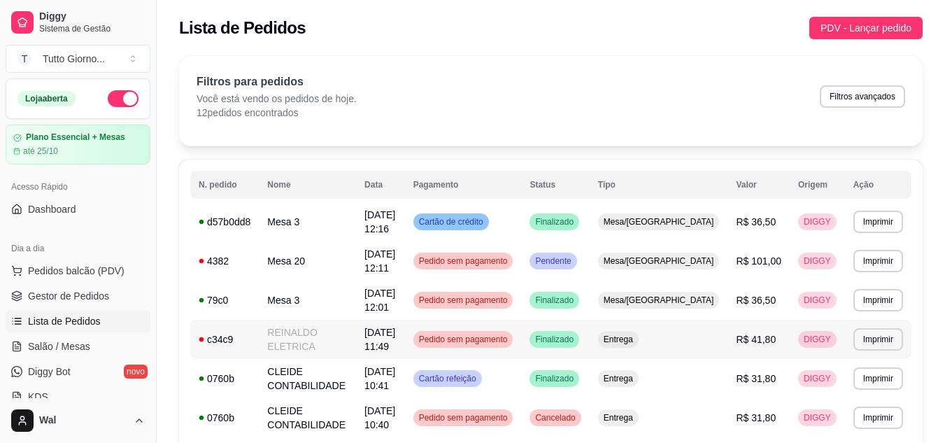
click at [511, 340] on span "Pedido sem pagamento" at bounding box center [463, 339] width 94 height 11
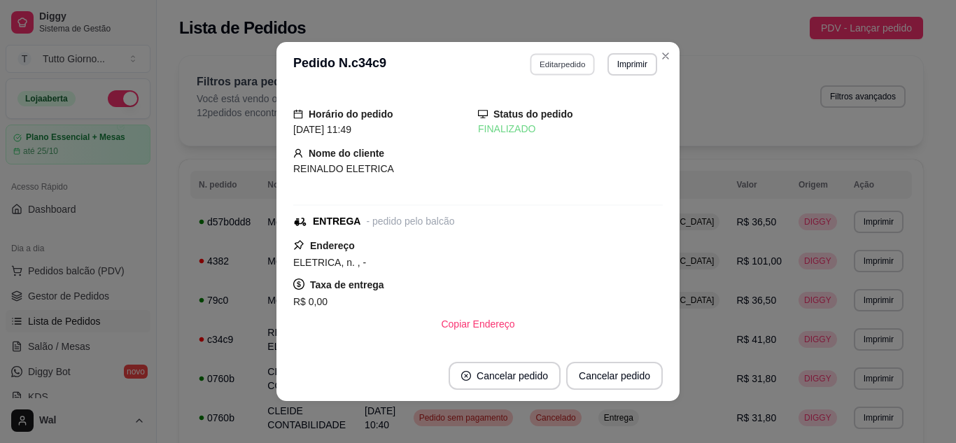
click at [549, 66] on button "Editar pedido" at bounding box center [562, 64] width 65 height 22
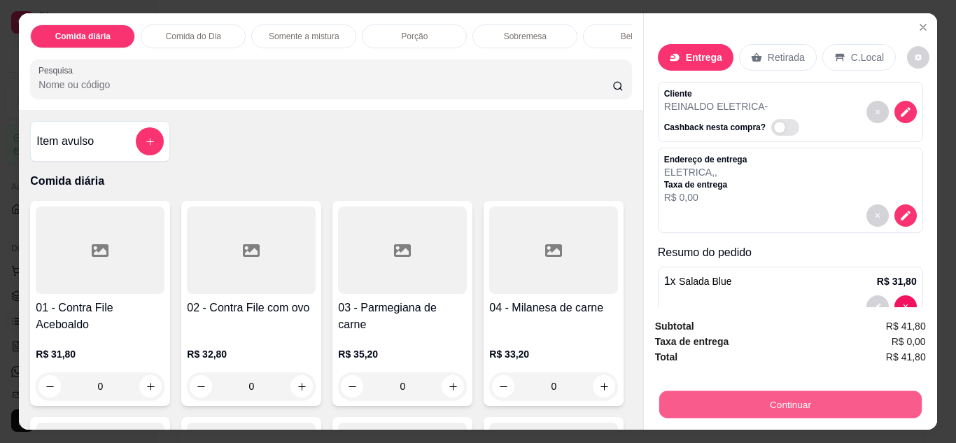
click at [835, 391] on button "Continuar" at bounding box center [789, 404] width 262 height 27
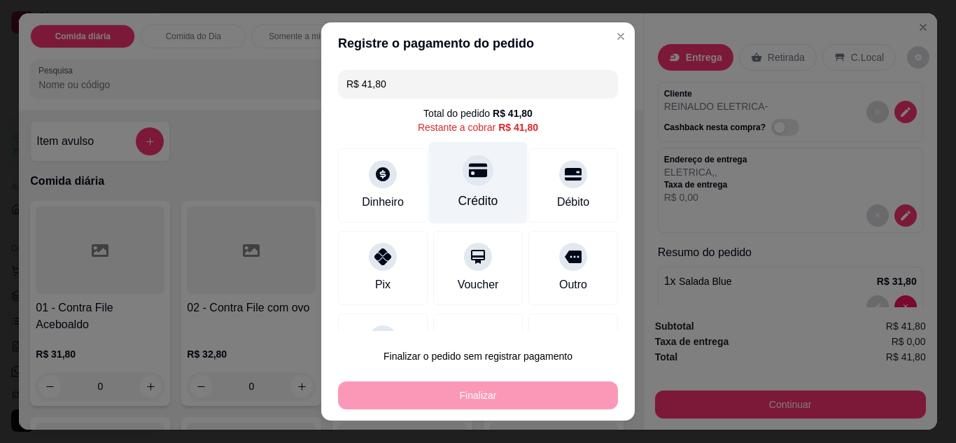
click at [447, 183] on div "Crédito" at bounding box center [478, 182] width 99 height 82
type input "R$ 0,00"
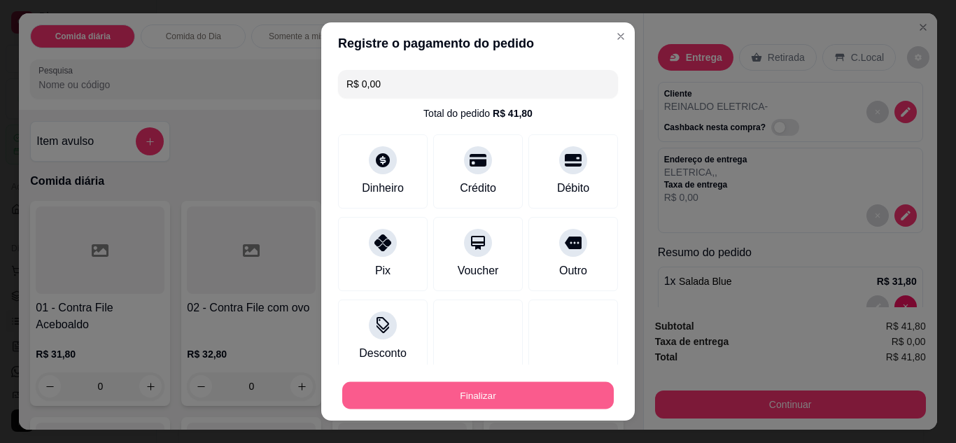
click at [468, 406] on button "Finalizar" at bounding box center [478, 395] width 272 height 27
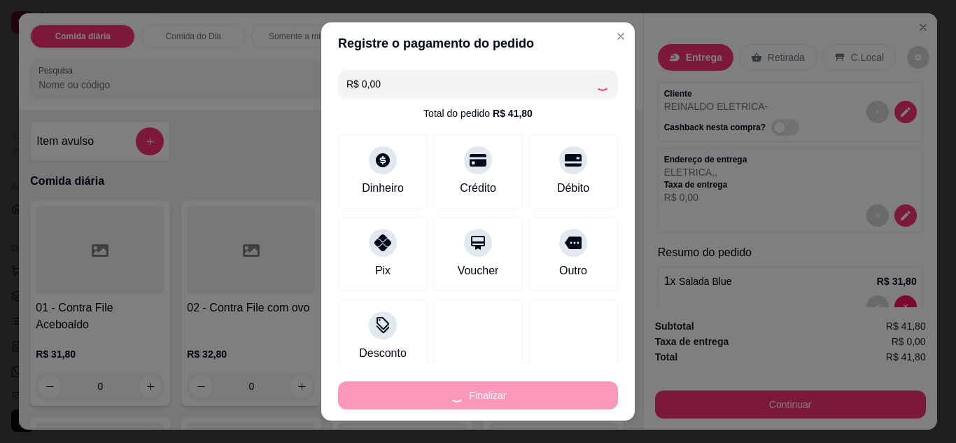
type input "0"
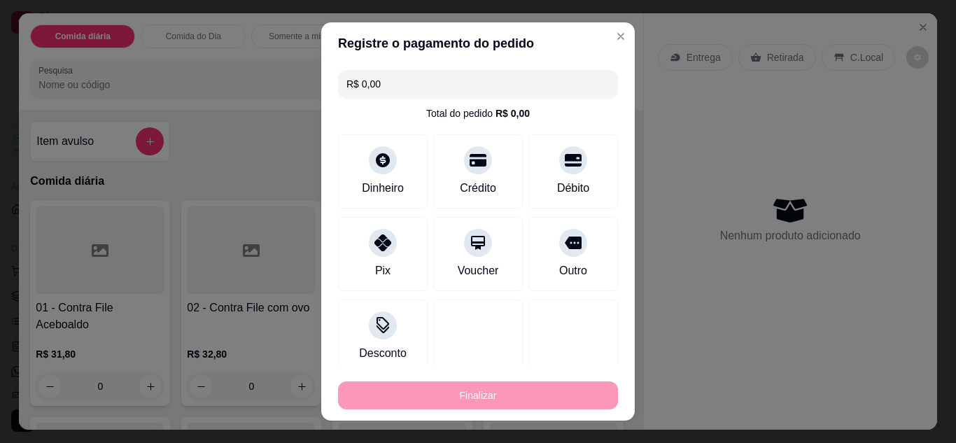
type input "-R$ 41,80"
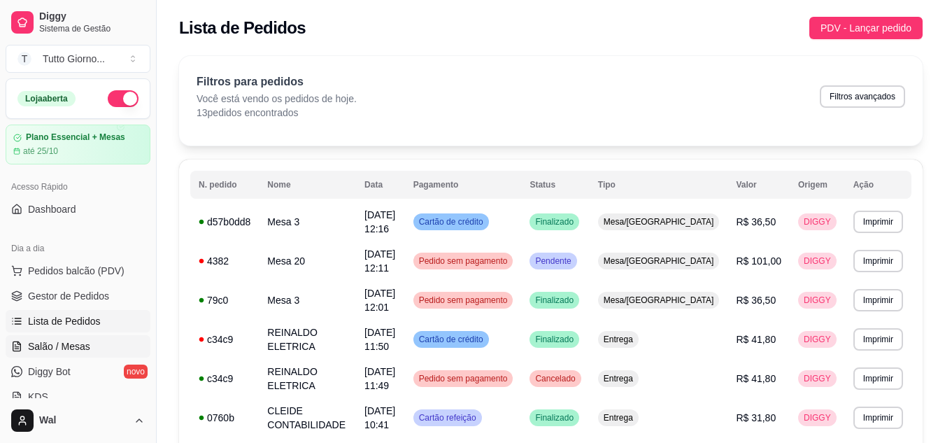
click at [83, 344] on span "Salão / Mesas" at bounding box center [59, 346] width 62 height 14
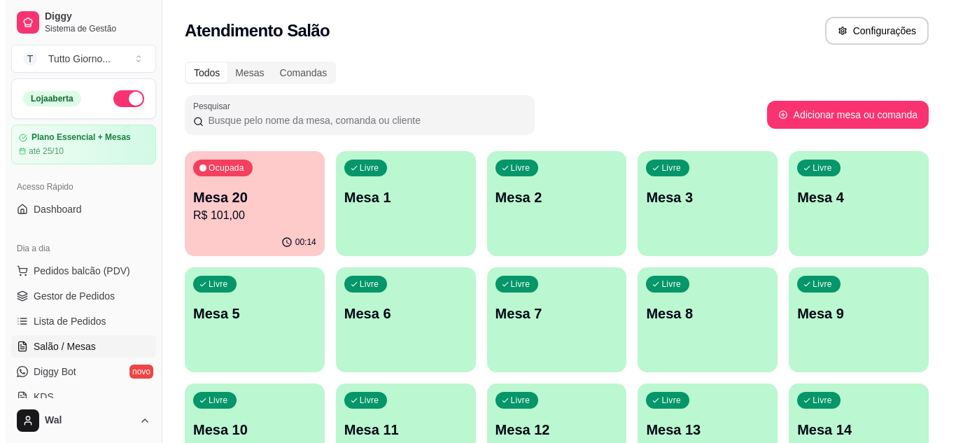
scroll to position [387, 0]
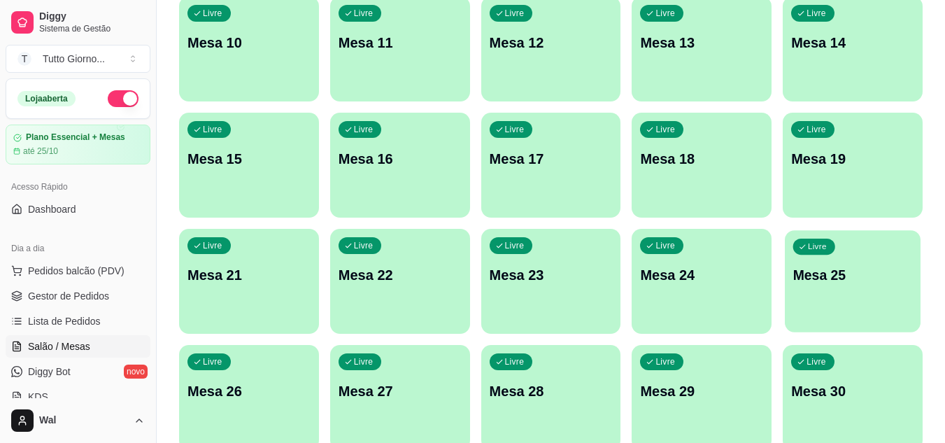
click at [837, 288] on div "Livre Mesa 25" at bounding box center [853, 272] width 136 height 85
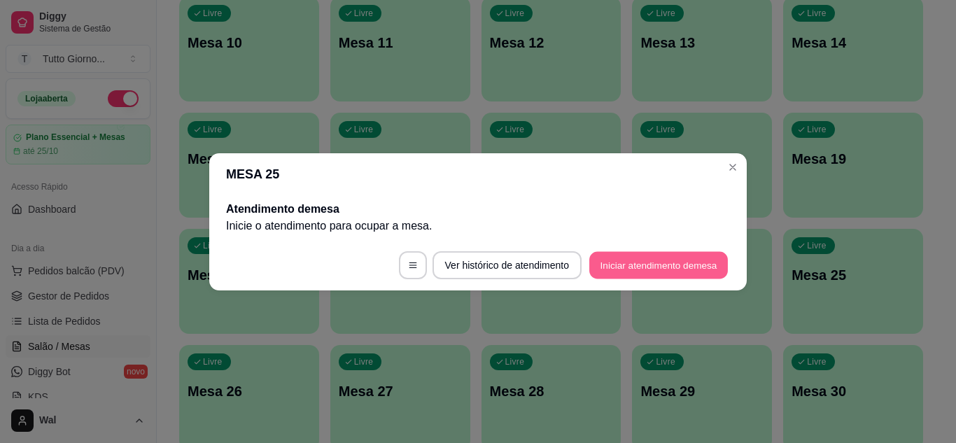
click at [676, 269] on button "Iniciar atendimento de mesa" at bounding box center [658, 264] width 139 height 27
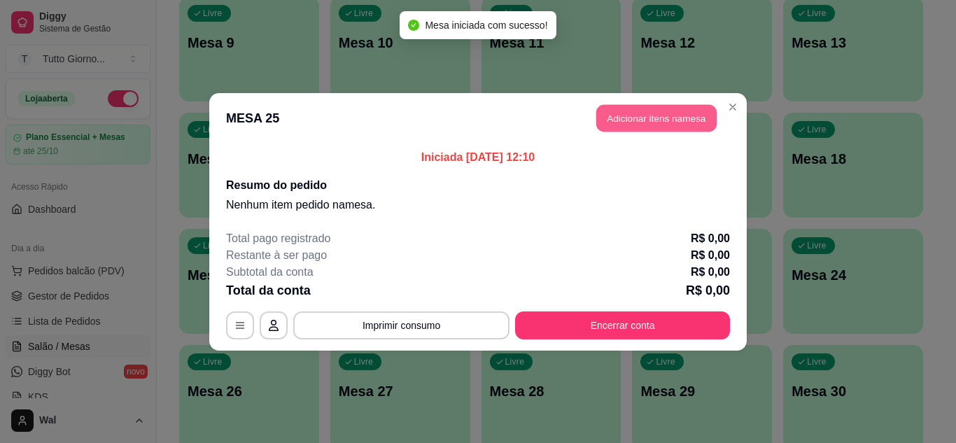
click at [654, 113] on button "Adicionar itens na mesa" at bounding box center [656, 117] width 120 height 27
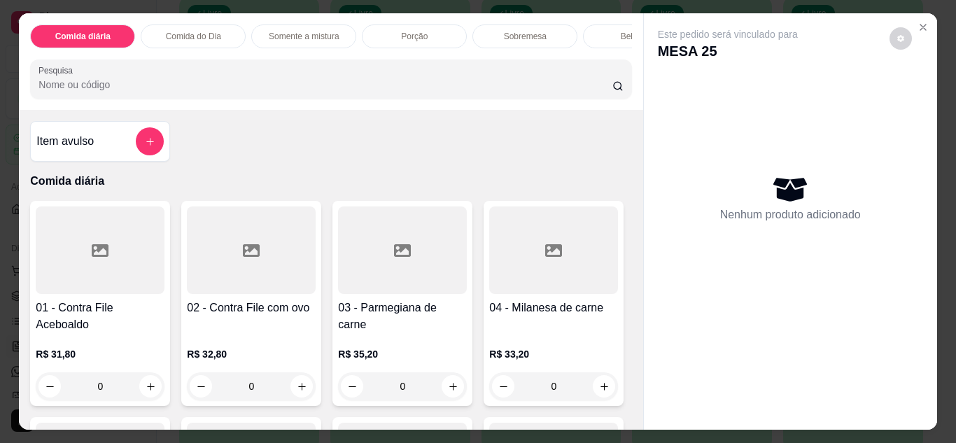
click at [449, 392] on div "0" at bounding box center [402, 386] width 129 height 28
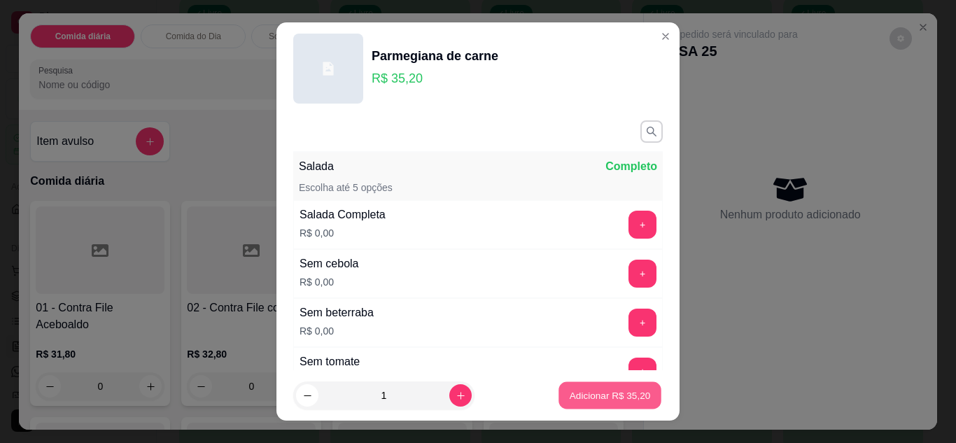
click at [594, 403] on button "Adicionar R$ 35,20" at bounding box center [609, 395] width 103 height 27
type input "1"
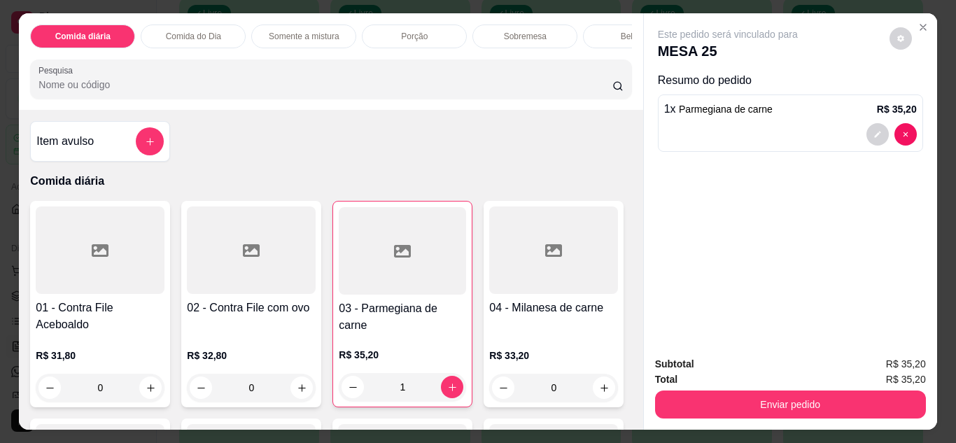
click at [151, 386] on div "0" at bounding box center [100, 388] width 129 height 28
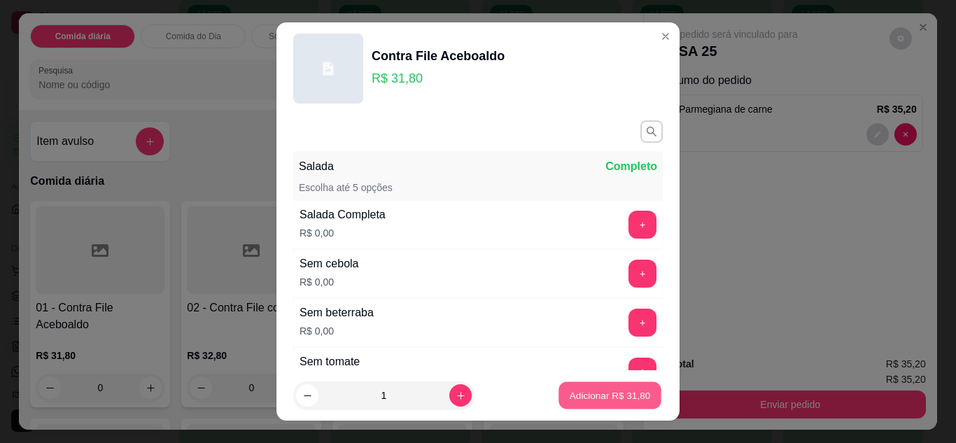
click at [570, 400] on p "Adicionar R$ 31,80" at bounding box center [610, 395] width 81 height 13
type input "1"
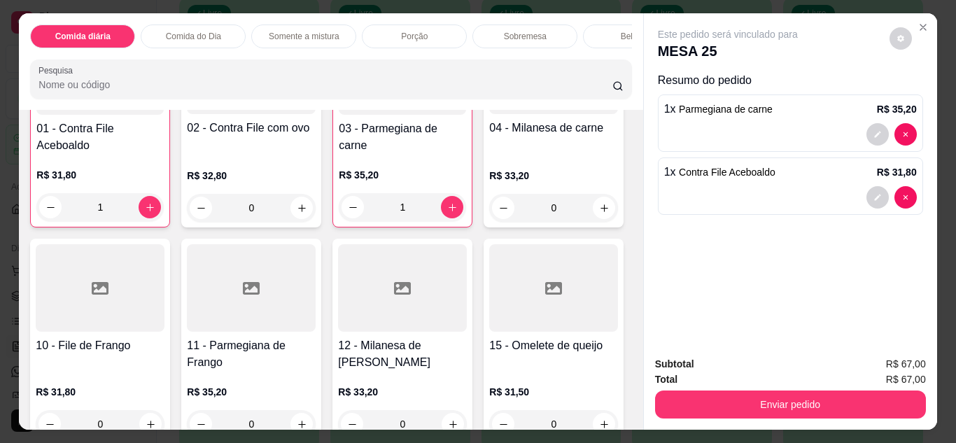
scroll to position [196, 0]
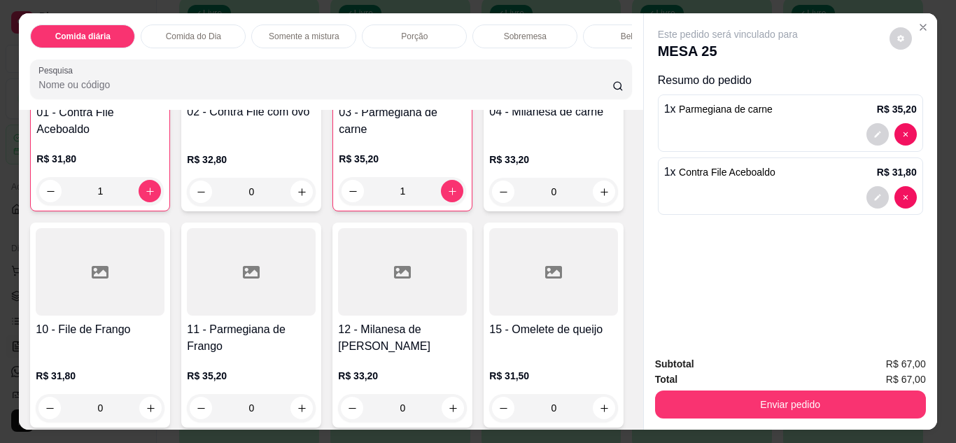
click at [489, 206] on div "0" at bounding box center [553, 192] width 129 height 28
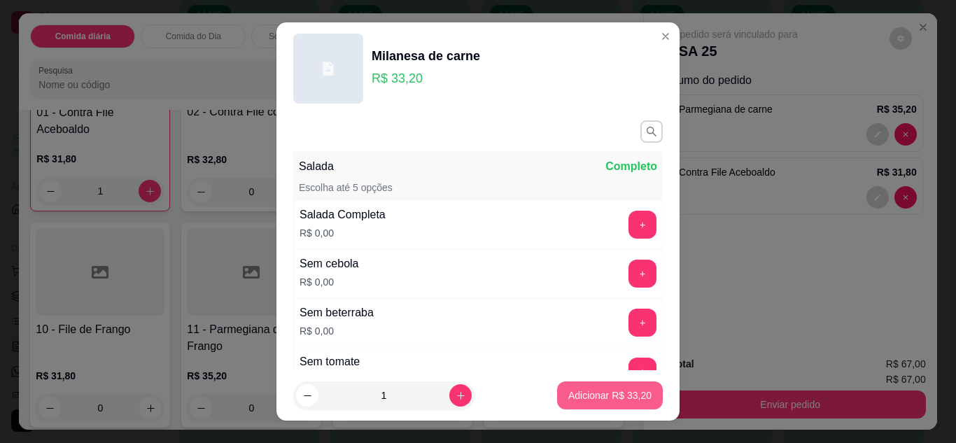
click at [590, 388] on button "Adicionar R$ 33,20" at bounding box center [610, 395] width 106 height 28
type input "1"
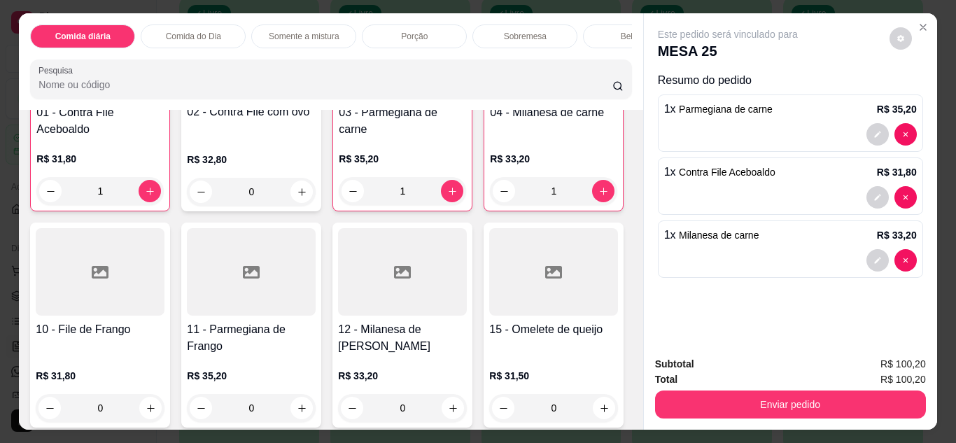
click at [218, 32] on div "Comida do Dia" at bounding box center [193, 36] width 105 height 24
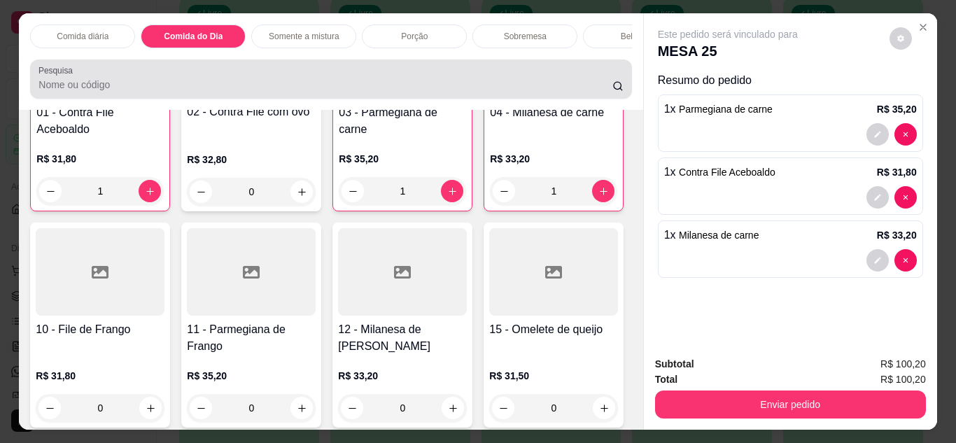
scroll to position [37, 0]
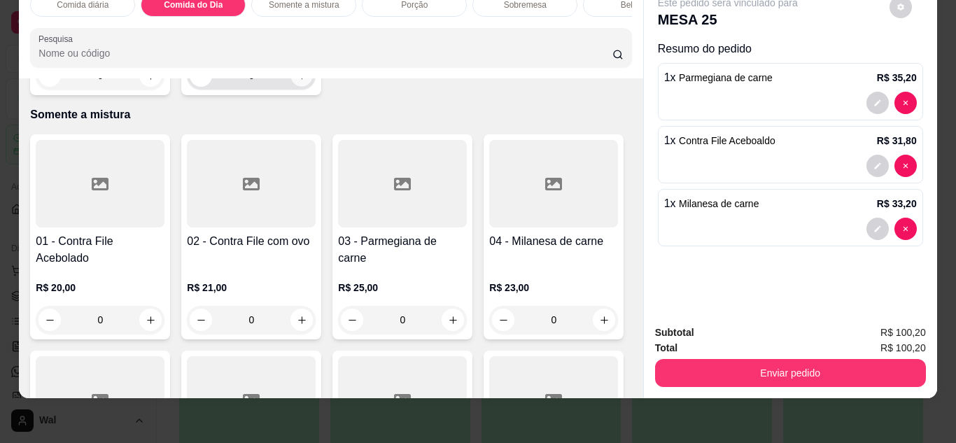
click at [301, 81] on icon "increase-product-quantity" at bounding box center [302, 76] width 10 height 10
type input "1"
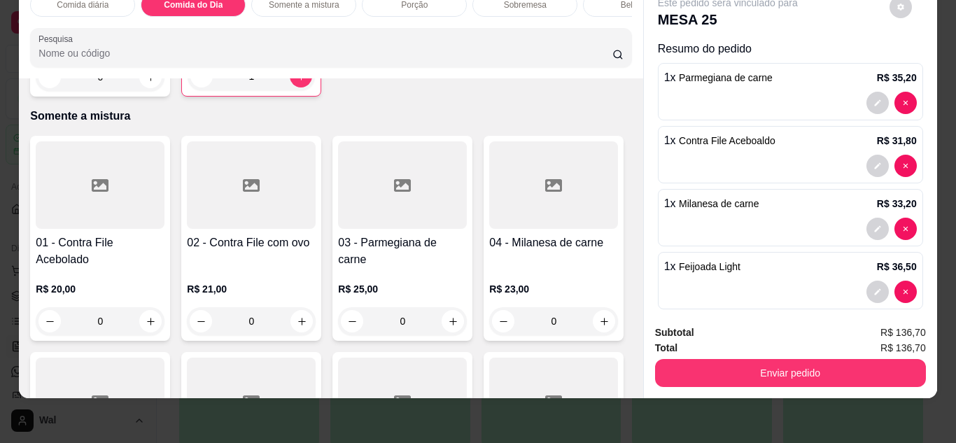
click at [595, 1] on div "Bebidas" at bounding box center [635, 5] width 105 height 24
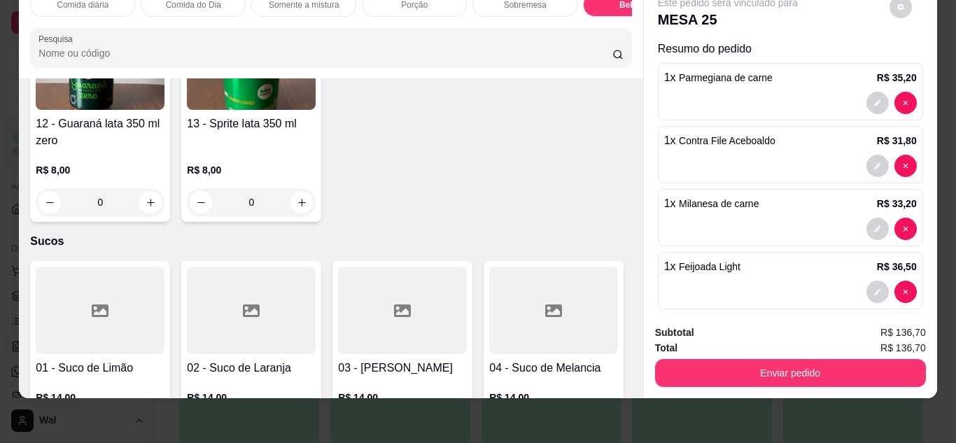
scroll to position [2825, 0]
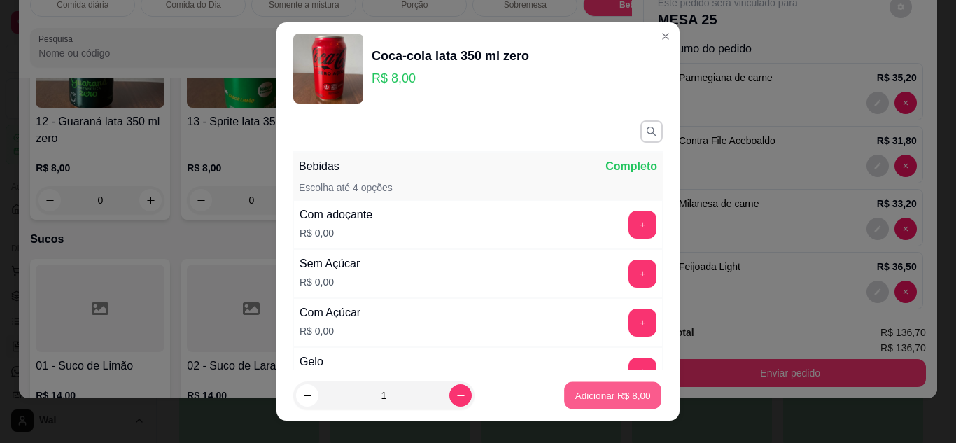
click at [574, 390] on p "Adicionar R$ 8,00" at bounding box center [612, 395] width 76 height 13
type input "1"
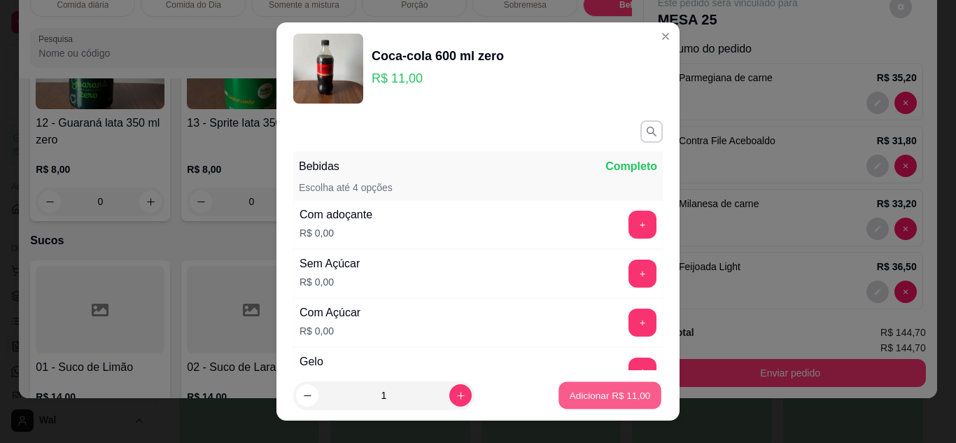
click at [589, 404] on button "Adicionar R$ 11,00" at bounding box center [609, 395] width 103 height 27
type input "1"
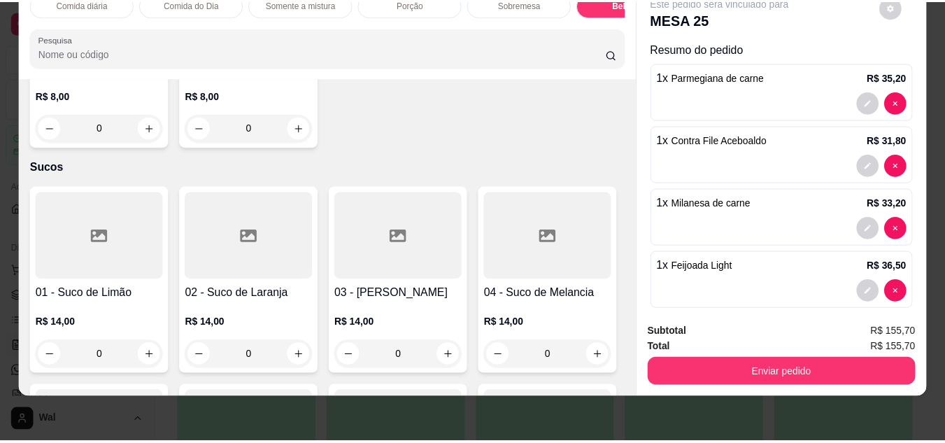
scroll to position [2629, 0]
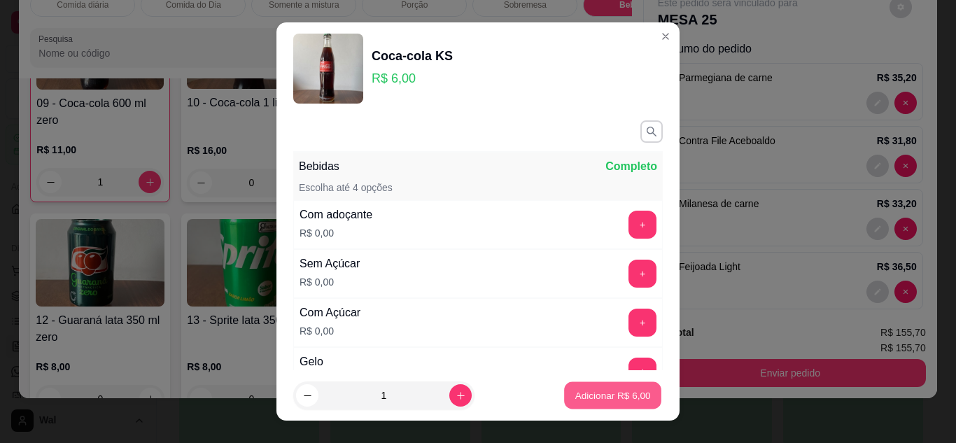
click at [596, 404] on button "Adicionar R$ 6,00" at bounding box center [612, 395] width 97 height 27
type input "1"
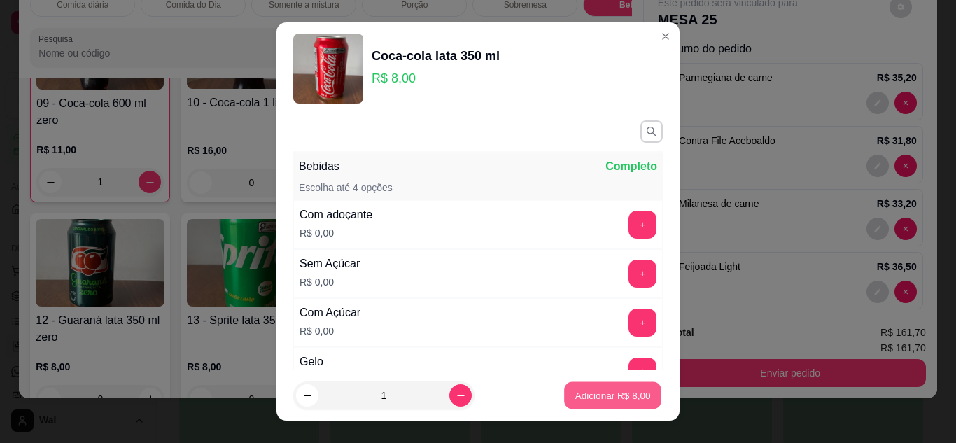
click at [594, 393] on p "Adicionar R$ 8,00" at bounding box center [612, 395] width 76 height 13
type input "1"
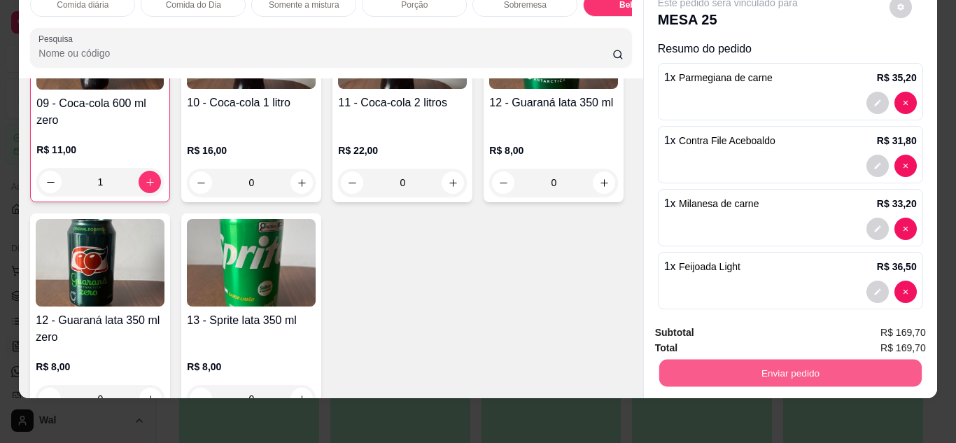
click at [794, 363] on button "Enviar pedido" at bounding box center [789, 373] width 262 height 27
click at [878, 333] on button "Enviar pedido" at bounding box center [889, 328] width 77 height 26
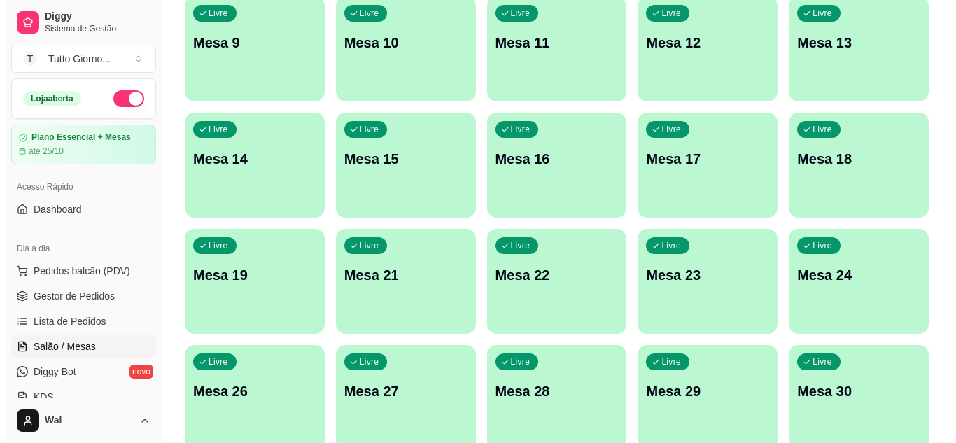
scroll to position [0, 0]
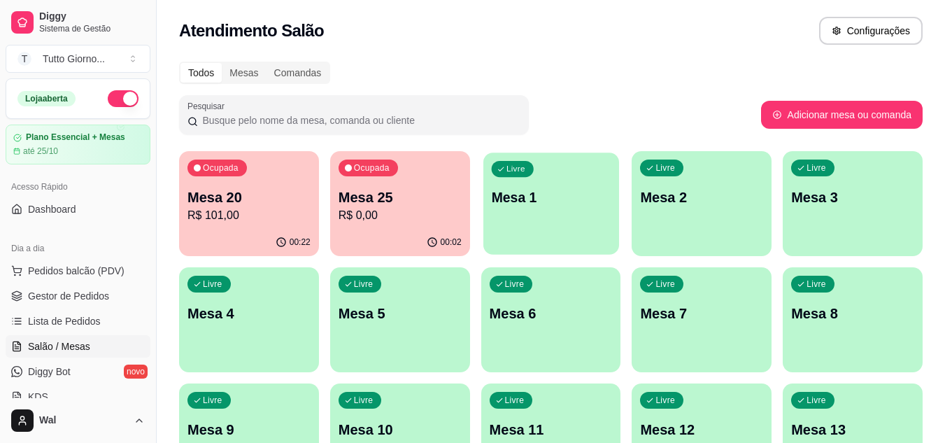
click at [566, 207] on div "Livre Mesa 1" at bounding box center [552, 195] width 136 height 85
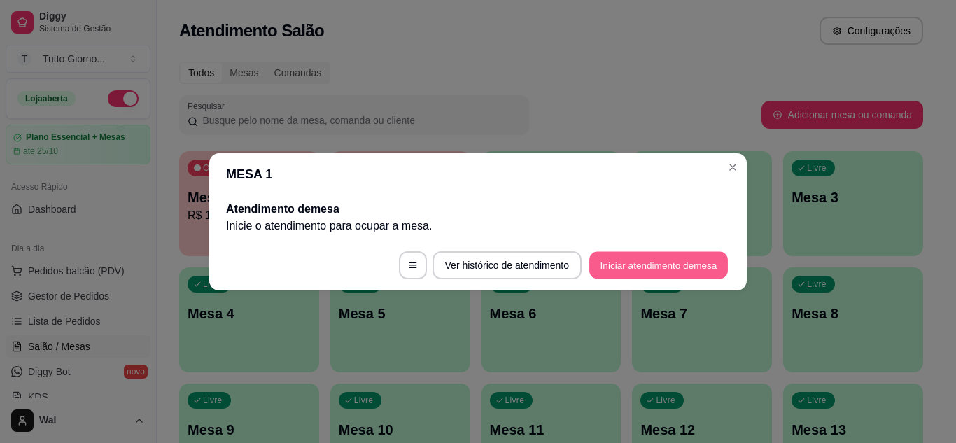
click at [643, 270] on button "Iniciar atendimento de mesa" at bounding box center [658, 264] width 139 height 27
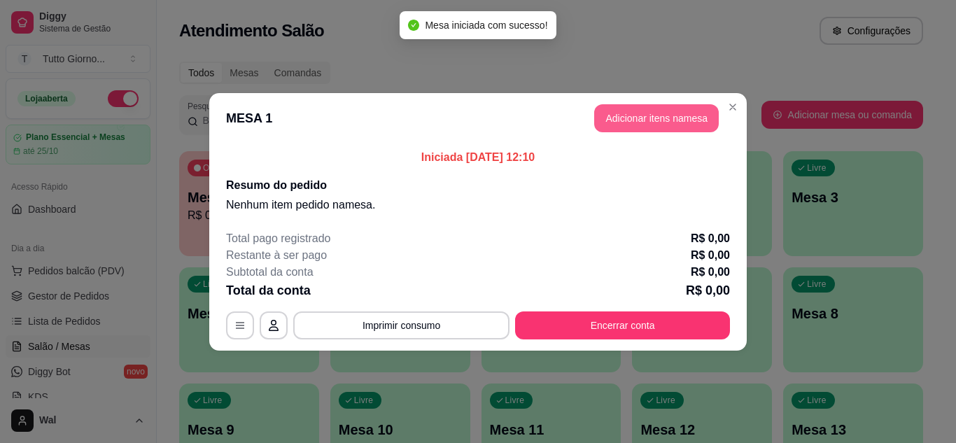
click at [683, 121] on button "Adicionar itens na mesa" at bounding box center [656, 118] width 125 height 28
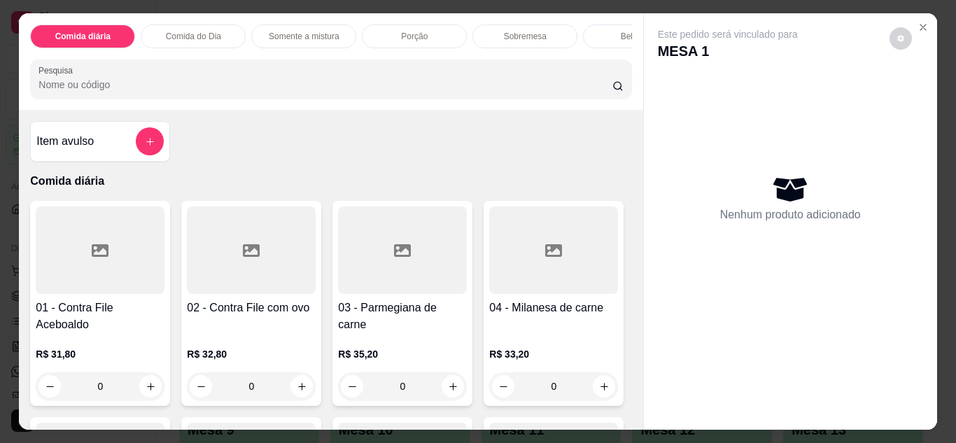
click at [443, 396] on div "0" at bounding box center [402, 386] width 129 height 28
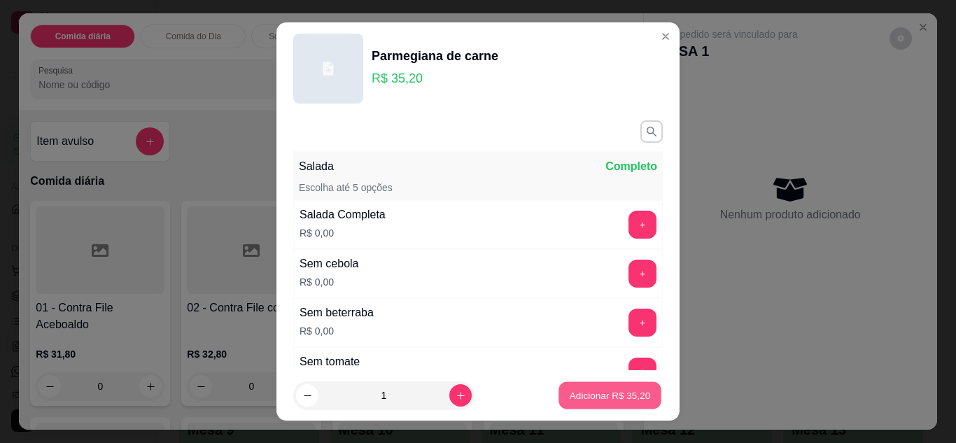
click at [570, 400] on p "Adicionar R$ 35,20" at bounding box center [610, 395] width 81 height 13
type input "1"
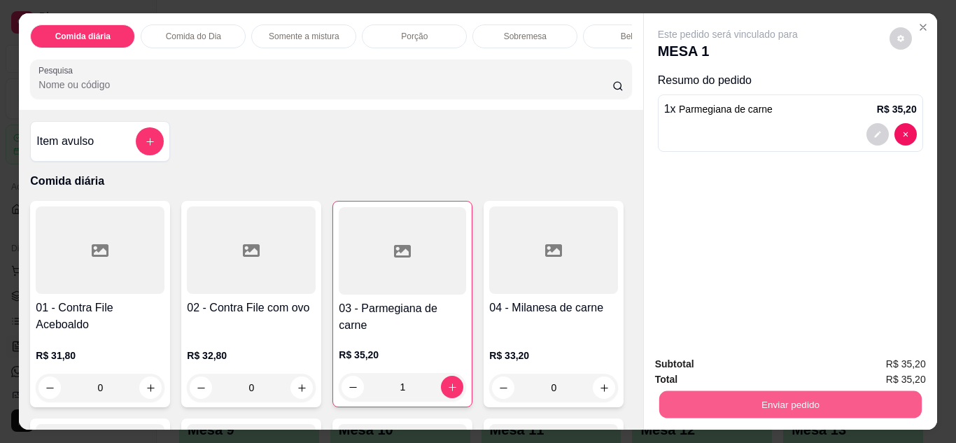
click at [725, 408] on button "Enviar pedido" at bounding box center [789, 404] width 262 height 27
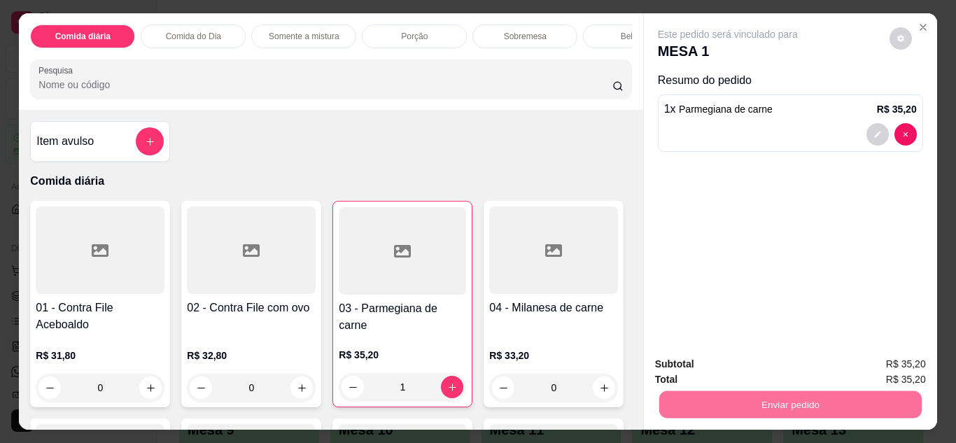
click at [896, 354] on button "Enviar pedido" at bounding box center [889, 365] width 77 height 26
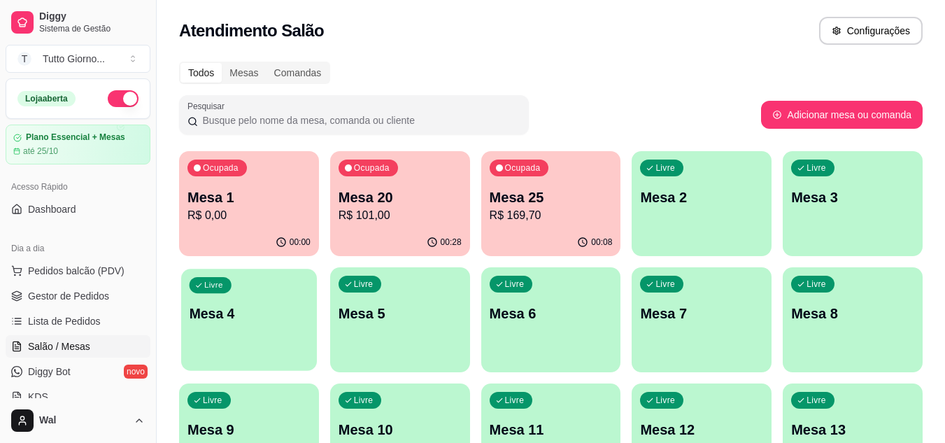
click at [244, 326] on div "Livre Mesa 4" at bounding box center [249, 311] width 136 height 85
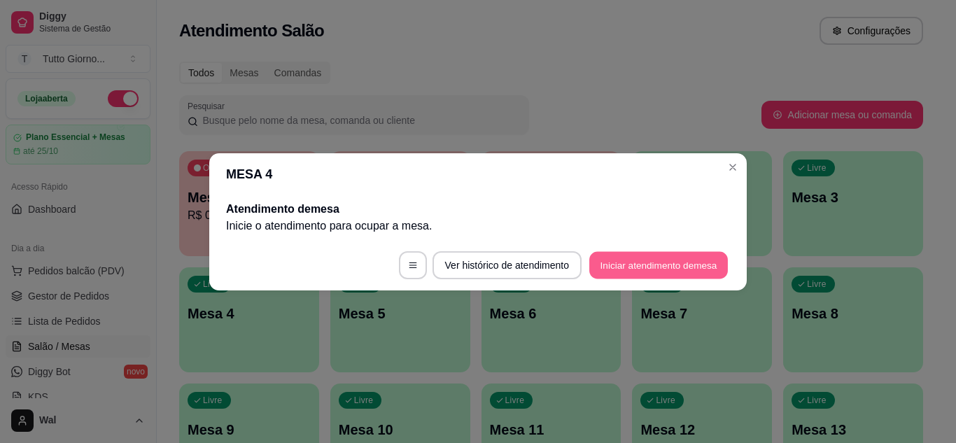
click at [652, 264] on button "Iniciar atendimento de mesa" at bounding box center [658, 264] width 139 height 27
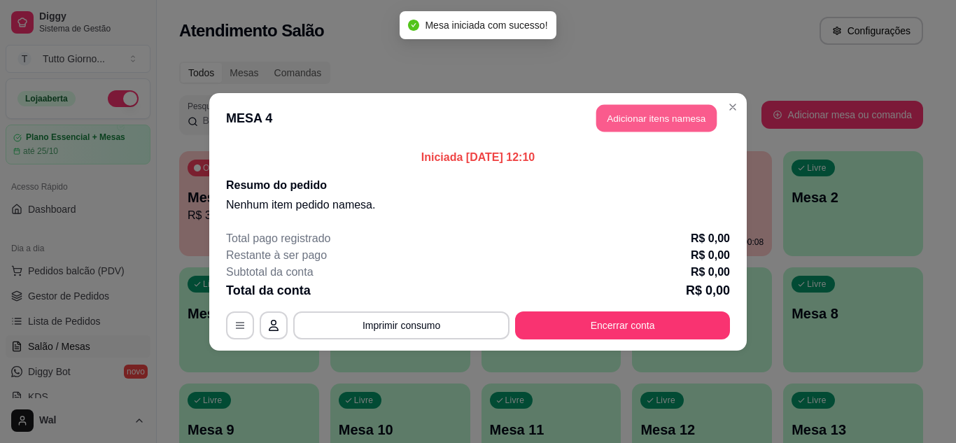
click at [656, 126] on button "Adicionar itens na mesa" at bounding box center [656, 117] width 120 height 27
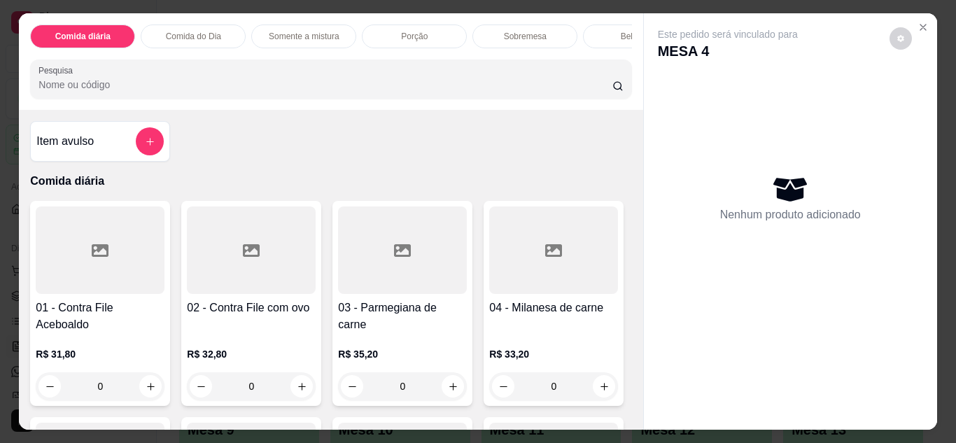
click at [444, 395] on div "0" at bounding box center [402, 386] width 129 height 28
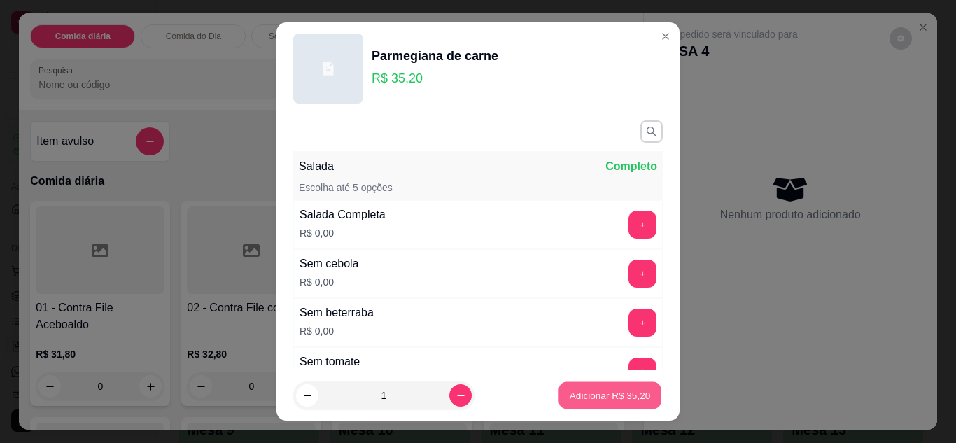
click at [595, 390] on p "Adicionar R$ 35,20" at bounding box center [610, 395] width 81 height 13
type input "1"
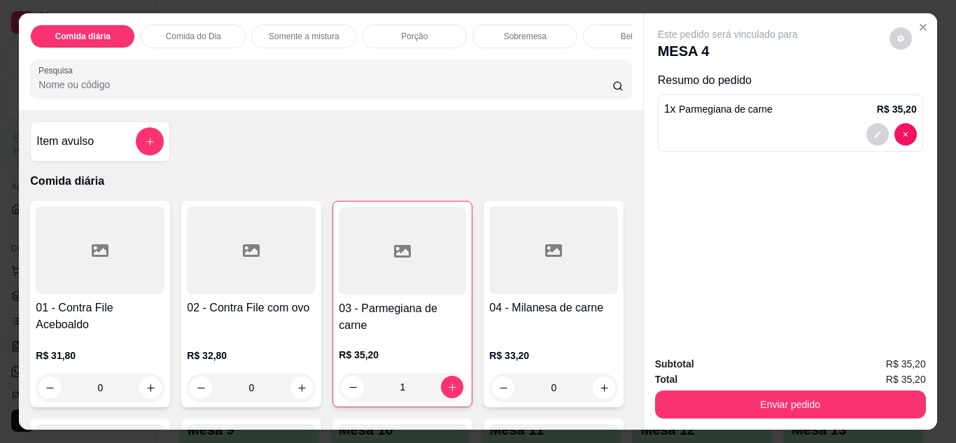
click at [595, 29] on div "Bebidas" at bounding box center [635, 36] width 105 height 24
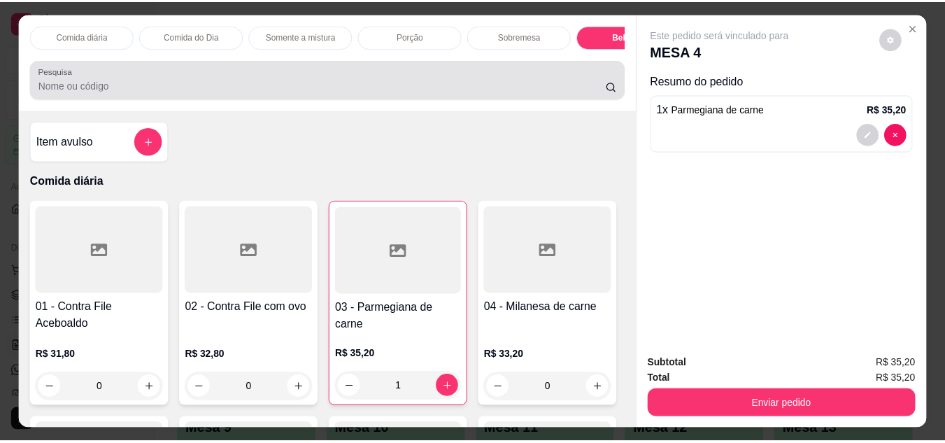
scroll to position [37, 0]
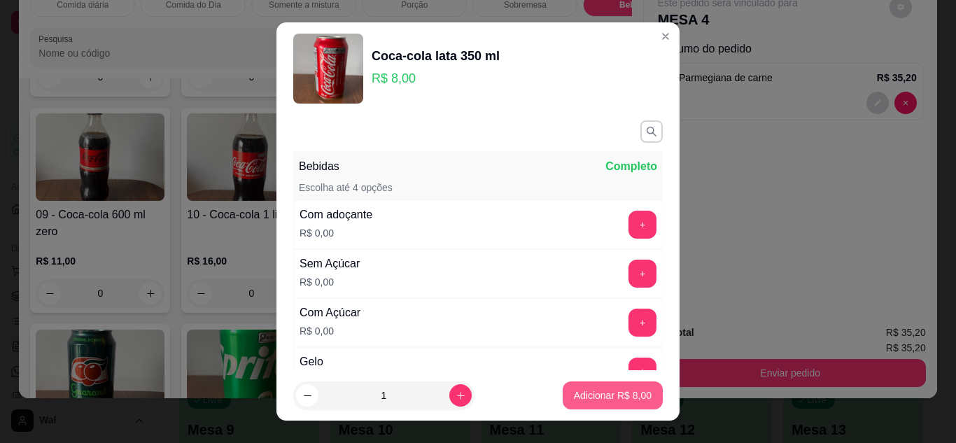
click at [580, 403] on button "Adicionar R$ 8,00" at bounding box center [613, 395] width 100 height 28
type input "1"
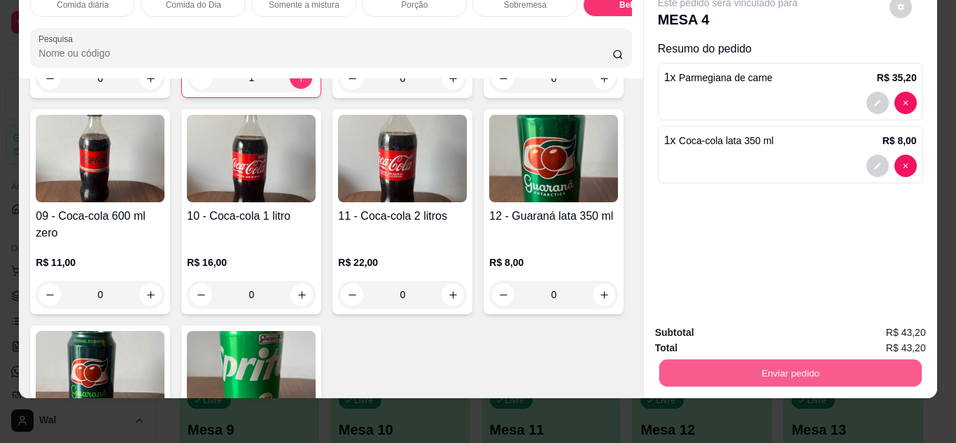
click at [750, 362] on button "Enviar pedido" at bounding box center [789, 373] width 262 height 27
click at [887, 337] on button "Enviar pedido" at bounding box center [889, 328] width 77 height 26
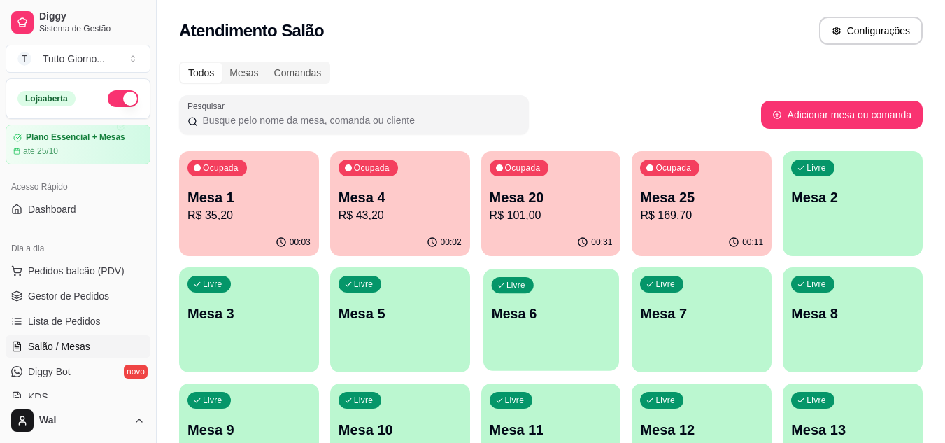
click at [579, 313] on p "Mesa 6" at bounding box center [551, 313] width 120 height 19
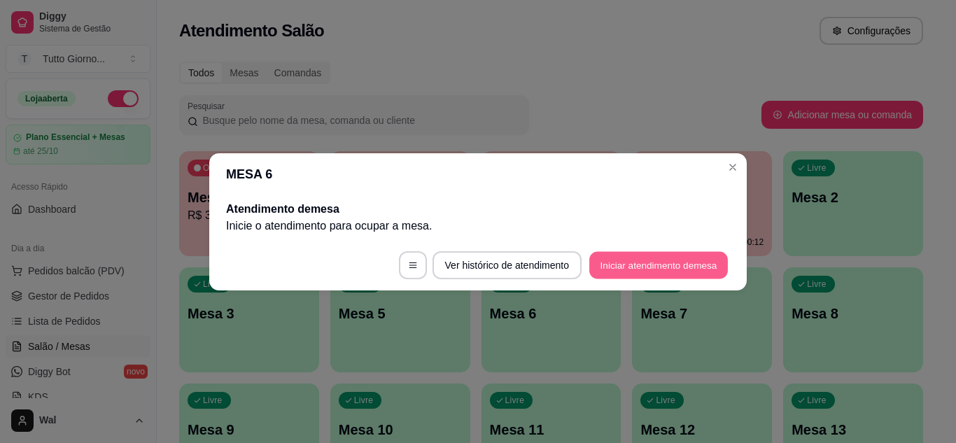
click at [636, 258] on button "Iniciar atendimento de mesa" at bounding box center [658, 264] width 139 height 27
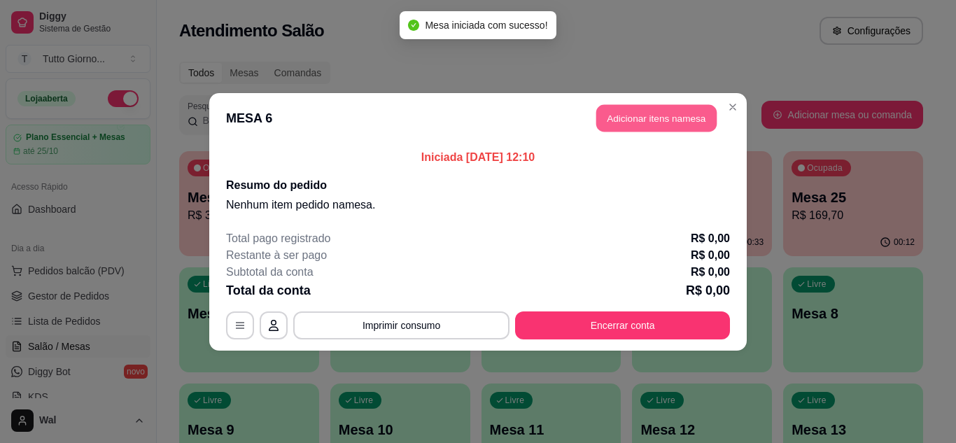
click at [651, 115] on button "Adicionar itens na mesa" at bounding box center [656, 117] width 120 height 27
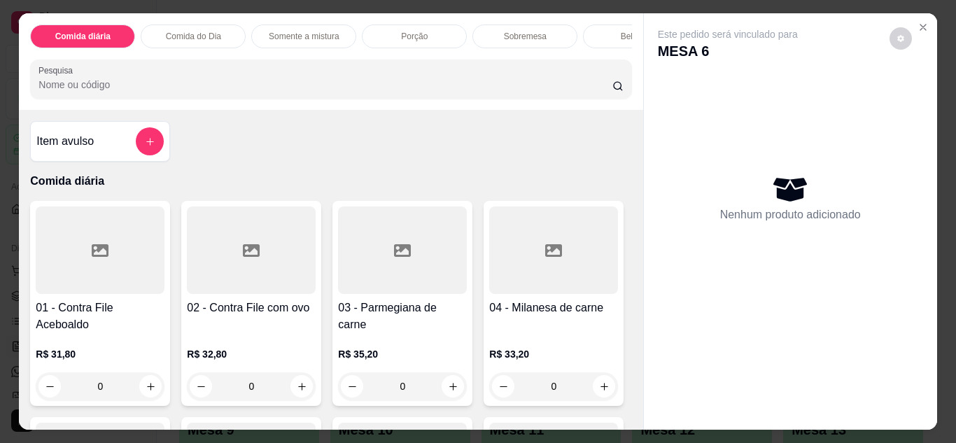
click at [192, 31] on p "Comida do Dia" at bounding box center [193, 36] width 55 height 11
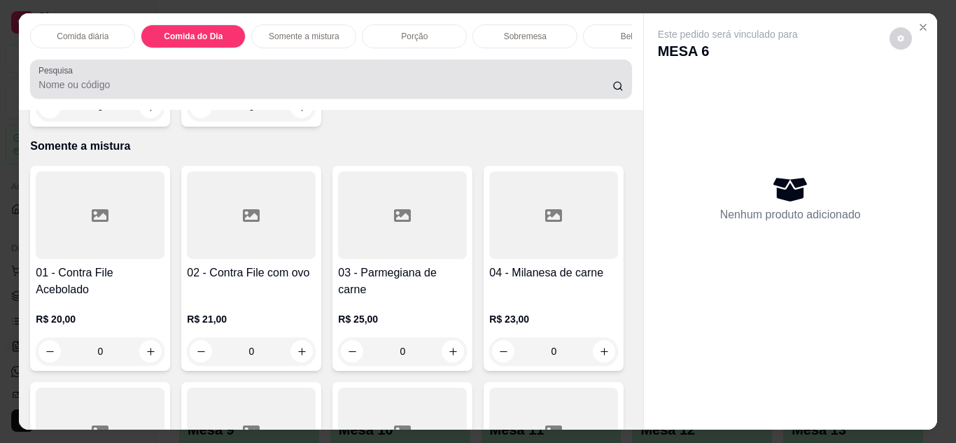
scroll to position [37, 0]
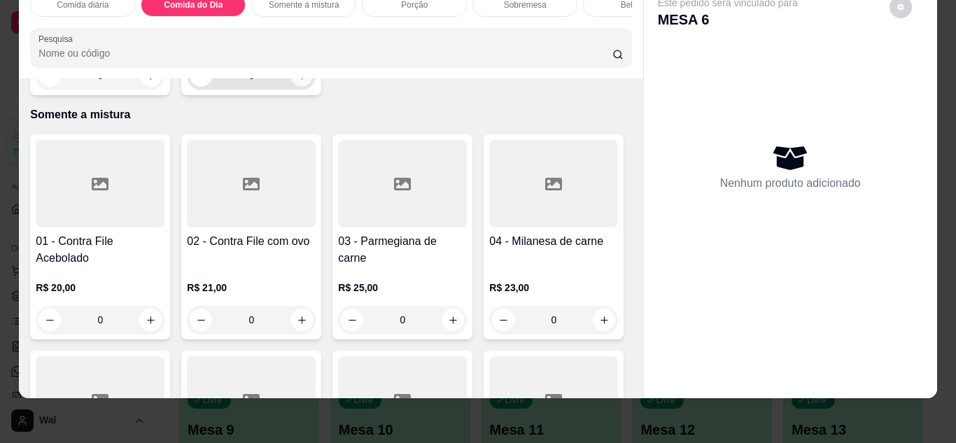
click at [297, 81] on icon "increase-product-quantity" at bounding box center [302, 76] width 10 height 10
type input "1"
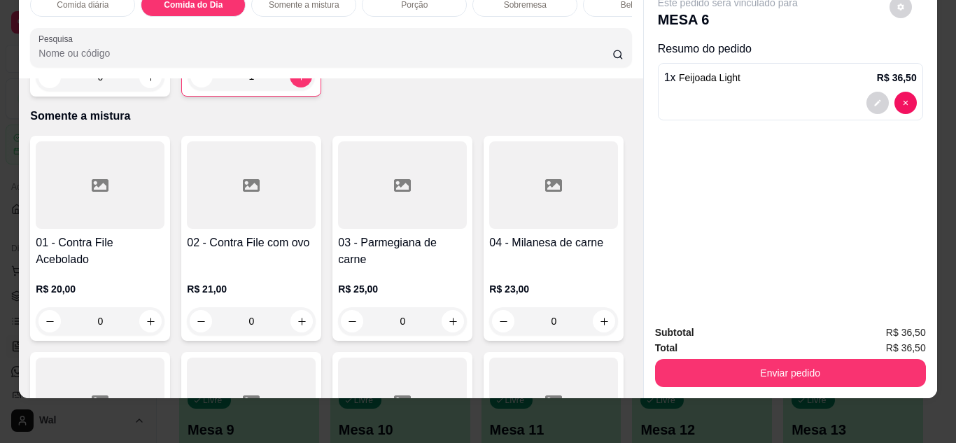
click at [604, 3] on div "Bebidas" at bounding box center [635, 5] width 105 height 24
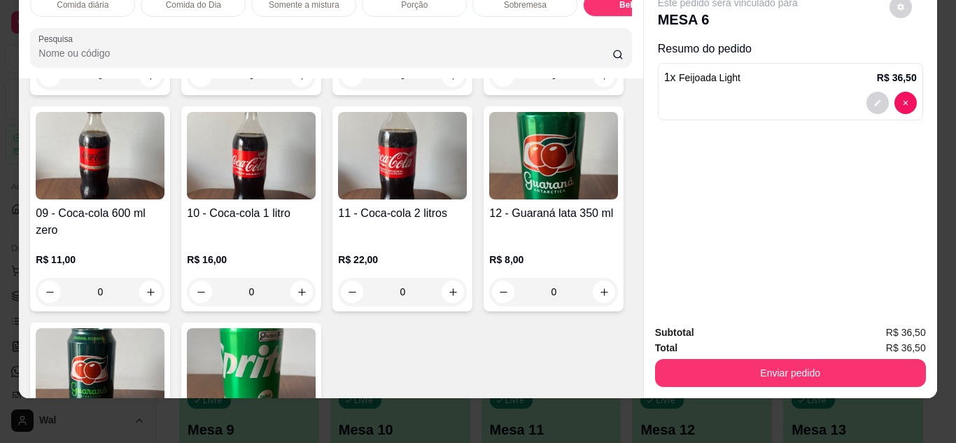
scroll to position [2786, 0]
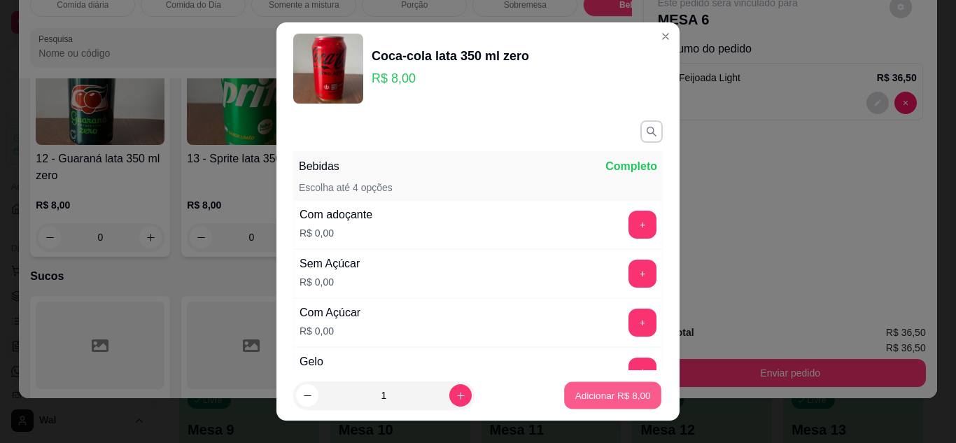
click at [580, 390] on p "Adicionar R$ 8,00" at bounding box center [612, 395] width 76 height 13
type input "1"
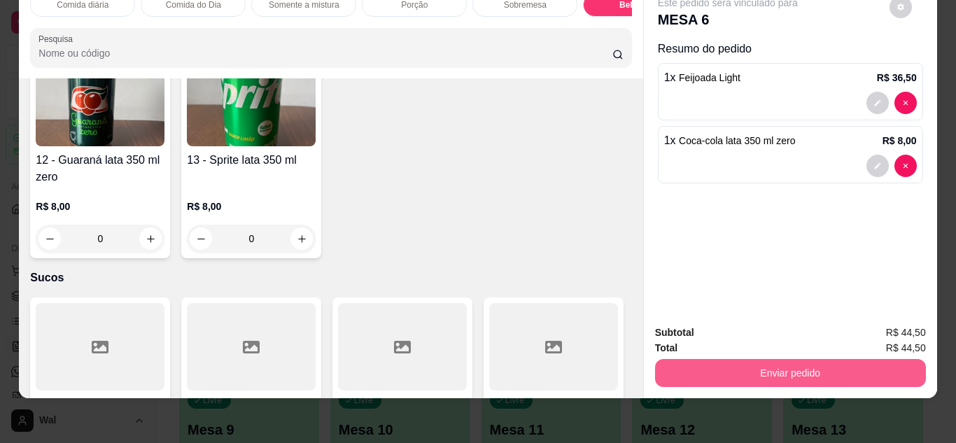
click at [797, 369] on button "Enviar pedido" at bounding box center [790, 373] width 271 height 28
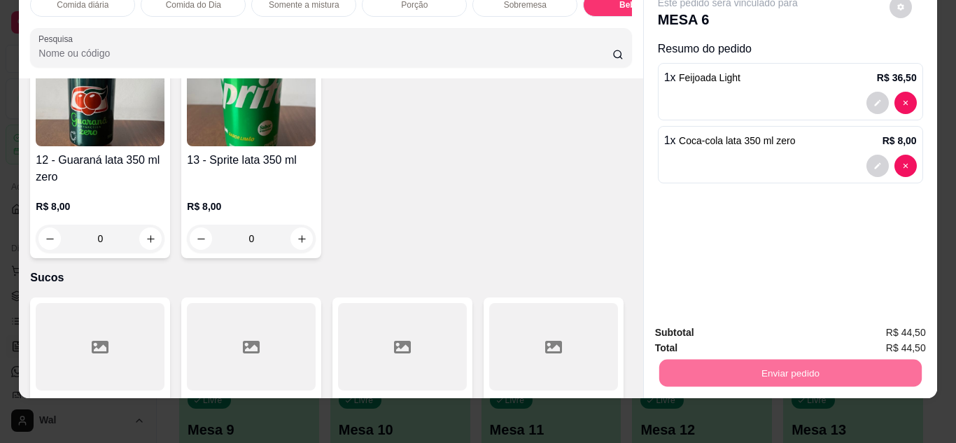
click at [865, 322] on button "Enviar pedido" at bounding box center [889, 328] width 77 height 26
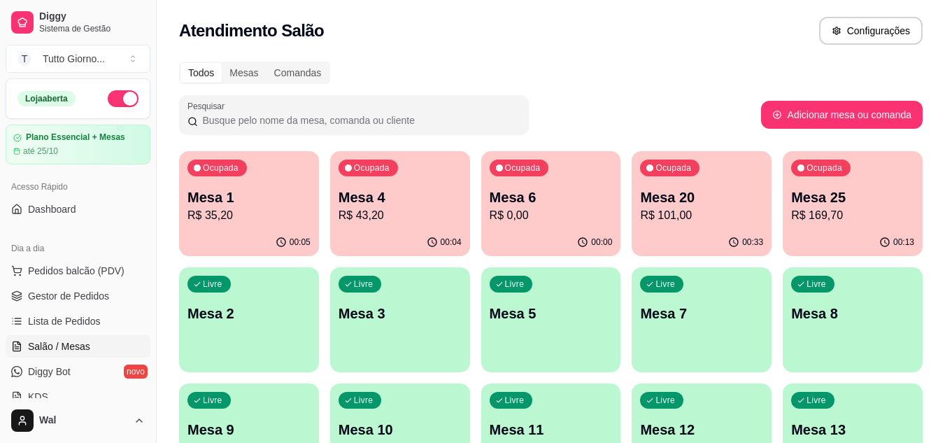
click at [682, 222] on p "R$ 101,00" at bounding box center [701, 215] width 123 height 17
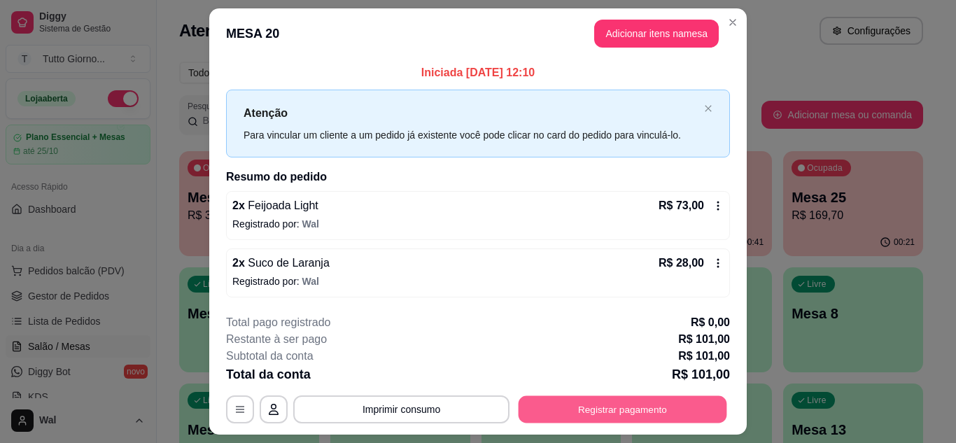
click at [647, 415] on button "Registrar pagamento" at bounding box center [623, 409] width 209 height 27
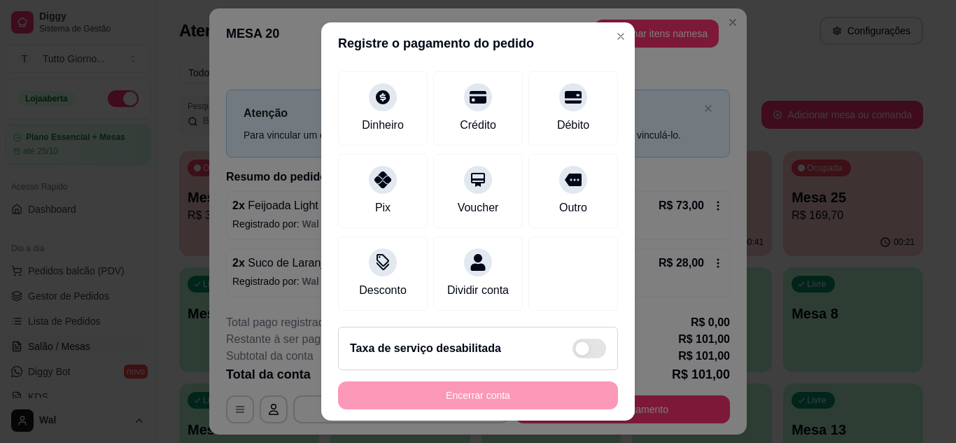
scroll to position [108, 0]
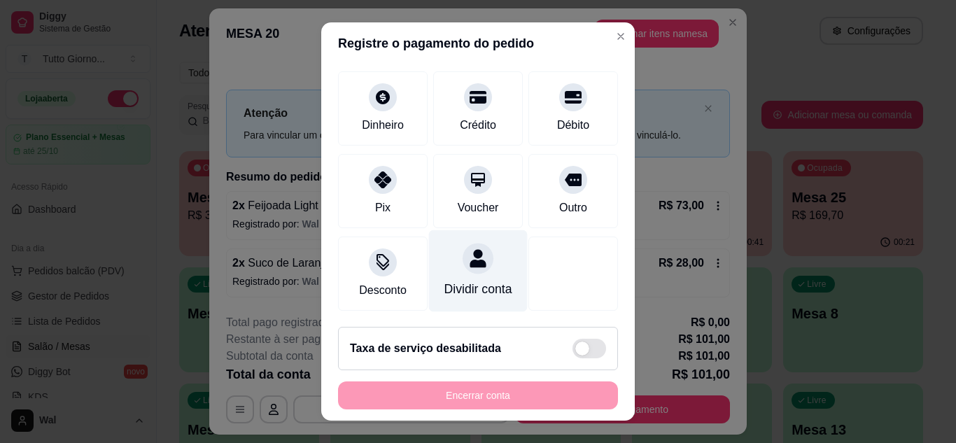
click at [463, 254] on div at bounding box center [478, 258] width 31 height 31
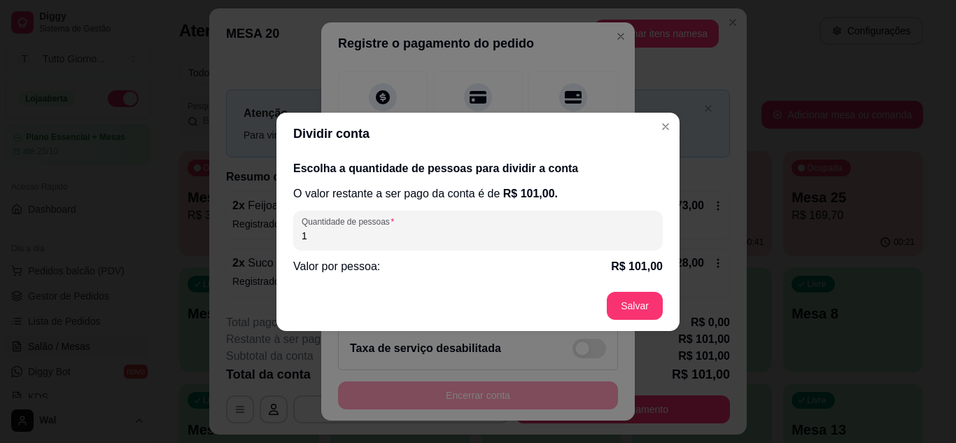
click at [359, 233] on input "1" at bounding box center [478, 236] width 353 height 14
type input "2"
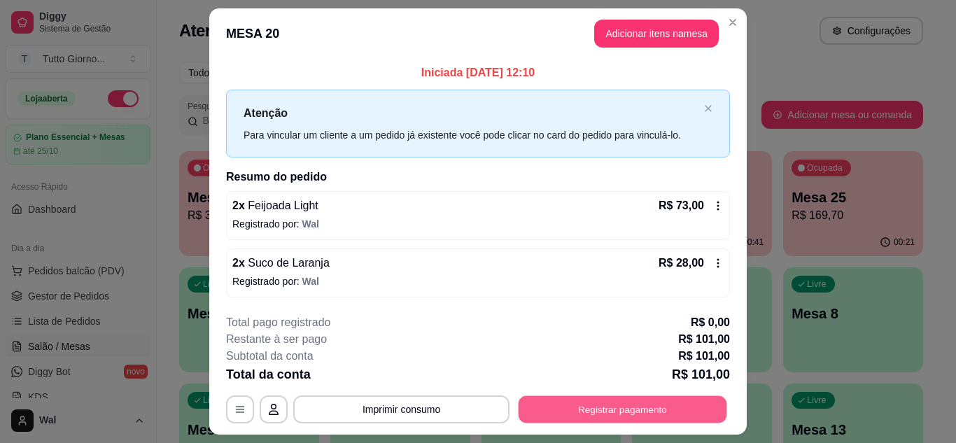
click at [621, 409] on button "Registrar pagamento" at bounding box center [623, 409] width 209 height 27
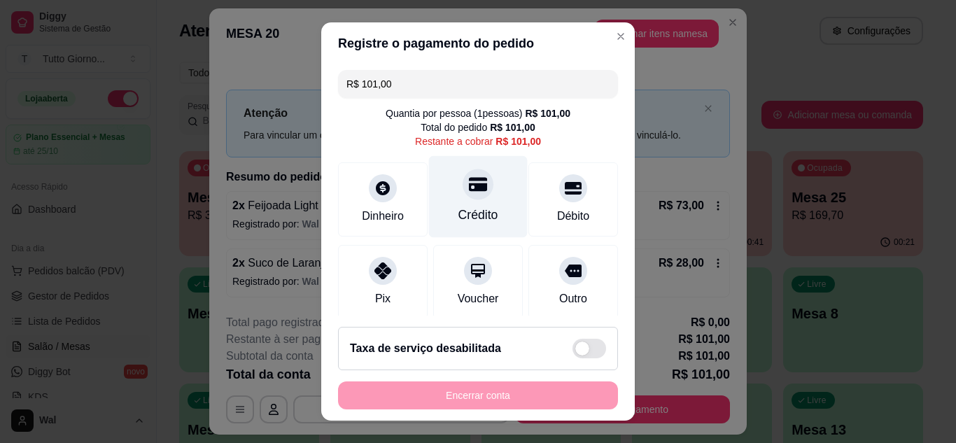
click at [478, 202] on div "Crédito" at bounding box center [478, 196] width 99 height 82
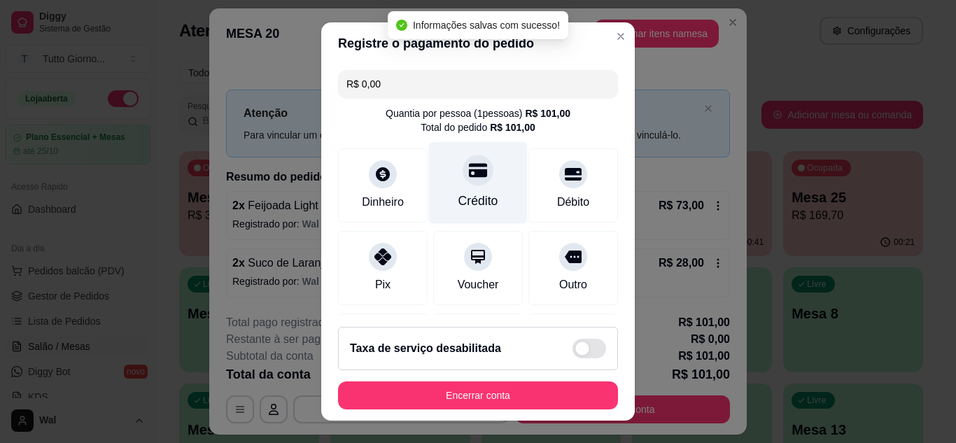
type input "R$ 0,00"
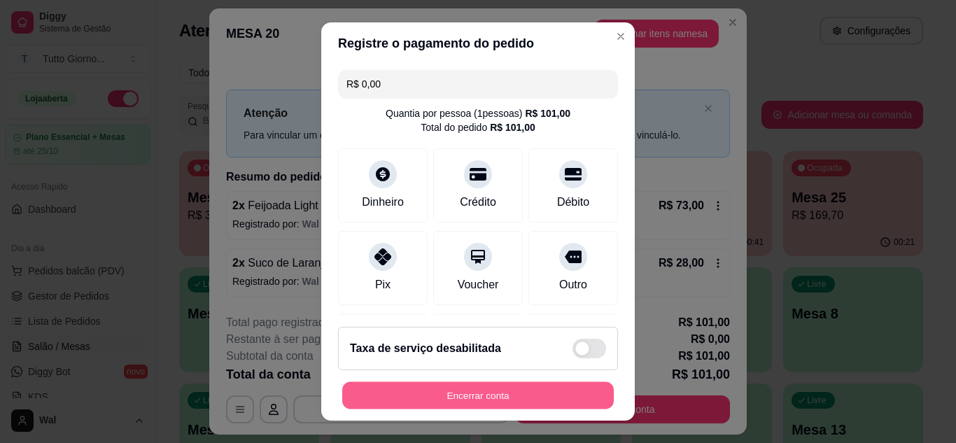
click at [515, 397] on button "Encerrar conta" at bounding box center [478, 395] width 272 height 27
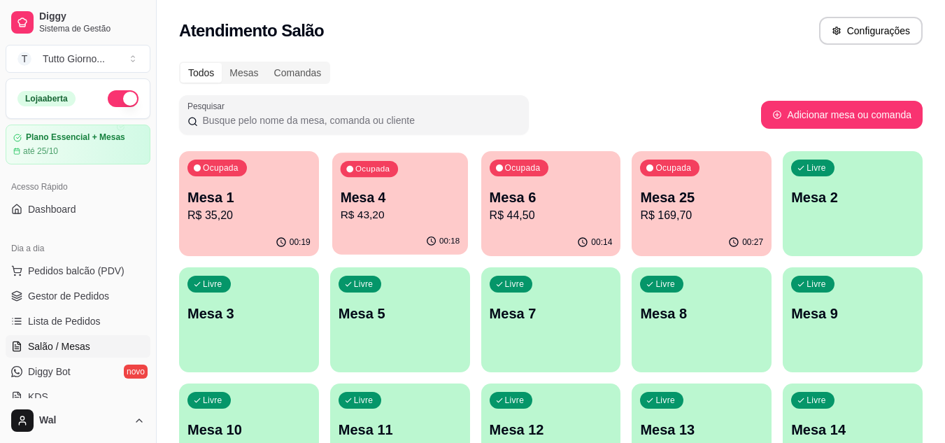
click at [418, 209] on p "R$ 43,20" at bounding box center [400, 215] width 120 height 16
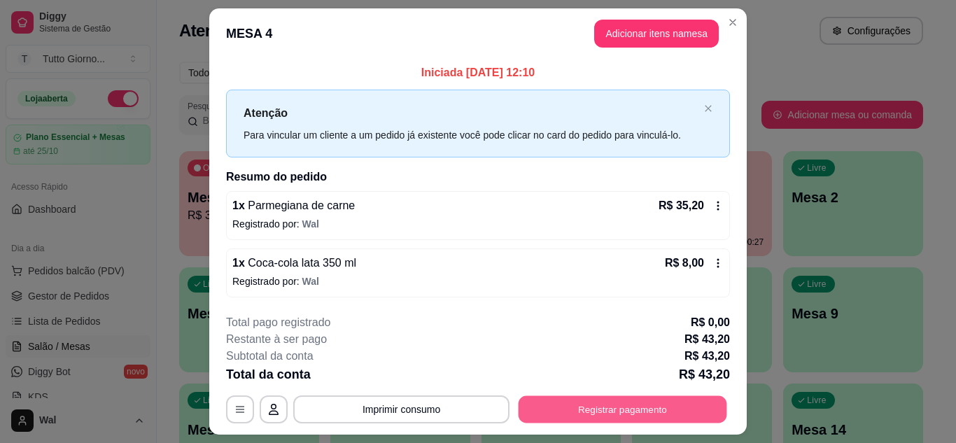
click at [621, 416] on button "Registrar pagamento" at bounding box center [623, 409] width 209 height 27
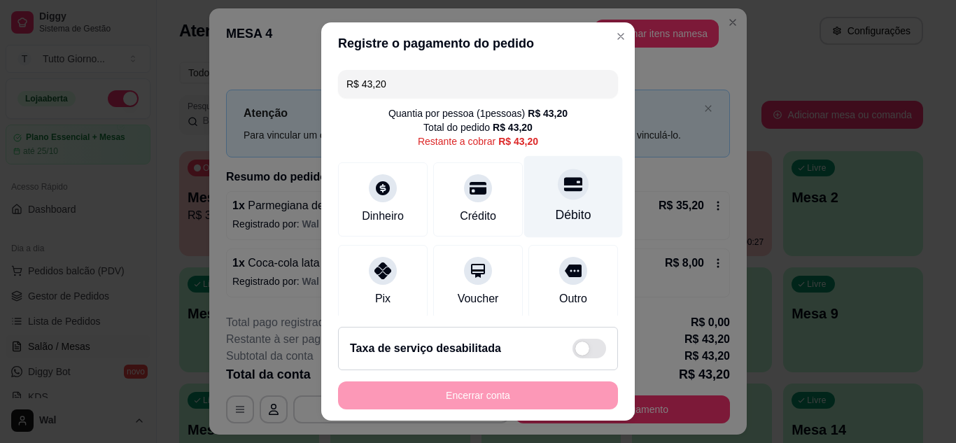
click at [565, 206] on div "Débito" at bounding box center [574, 215] width 36 height 18
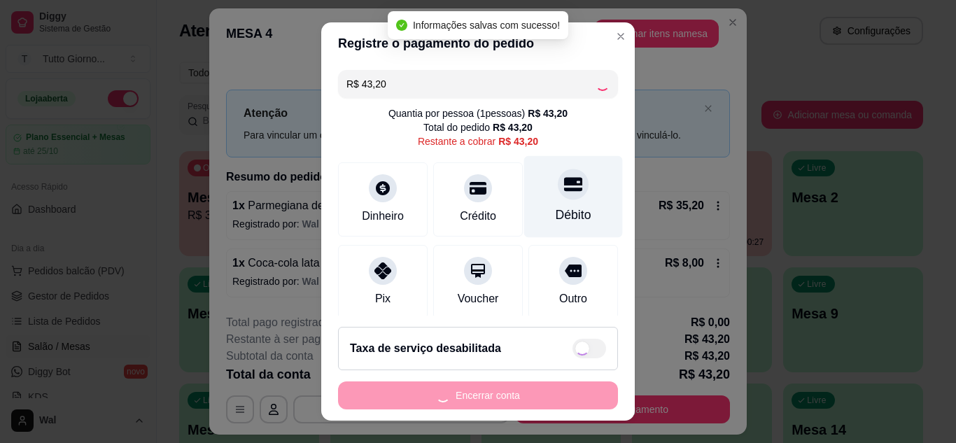
type input "R$ 0,00"
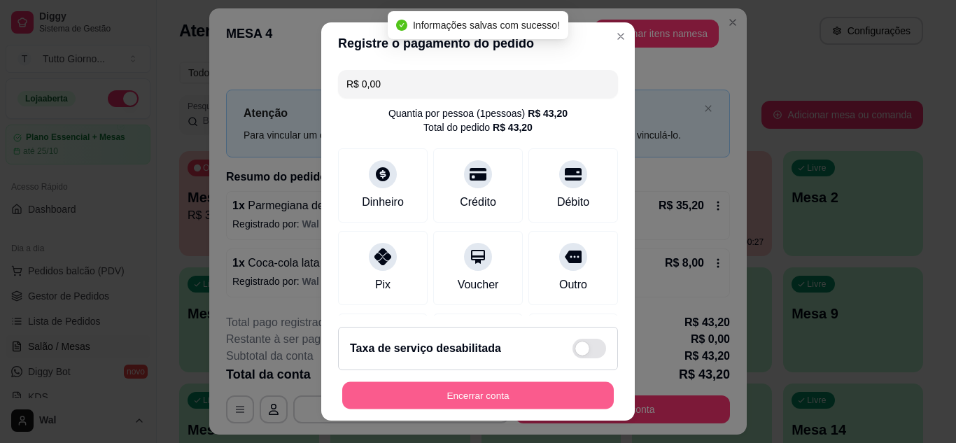
click at [473, 394] on button "Encerrar conta" at bounding box center [478, 395] width 272 height 27
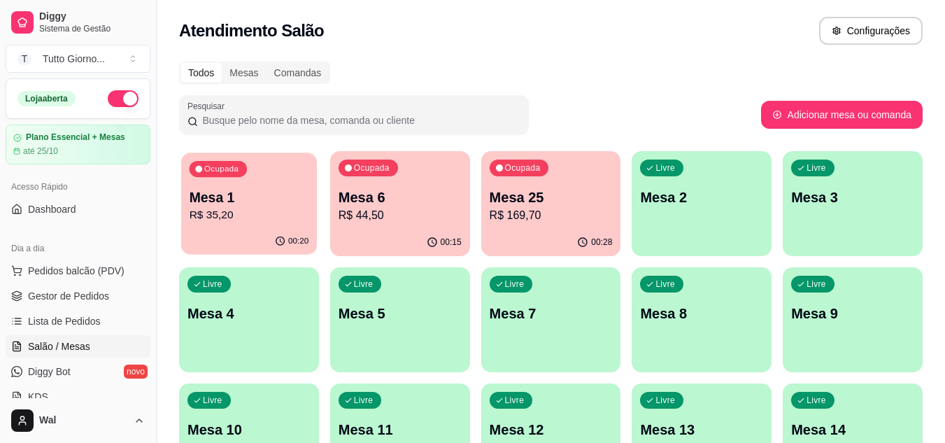
click at [289, 216] on p "R$ 35,20" at bounding box center [250, 215] width 120 height 16
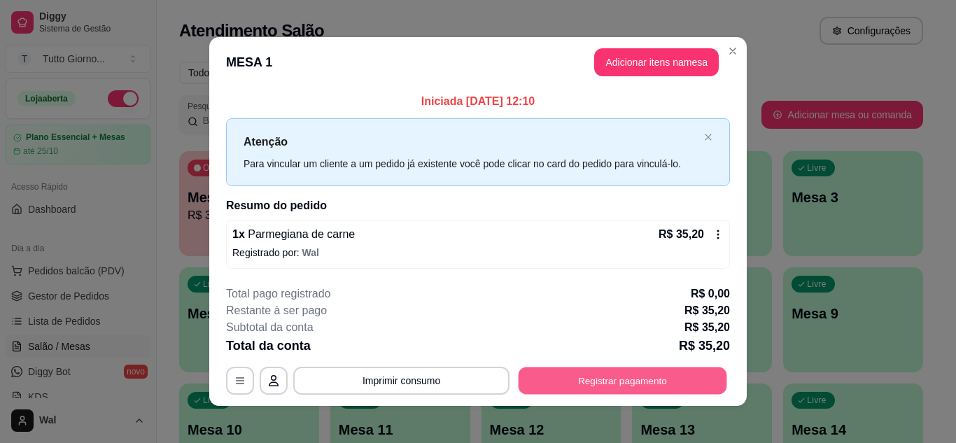
click at [600, 376] on button "Registrar pagamento" at bounding box center [623, 380] width 209 height 27
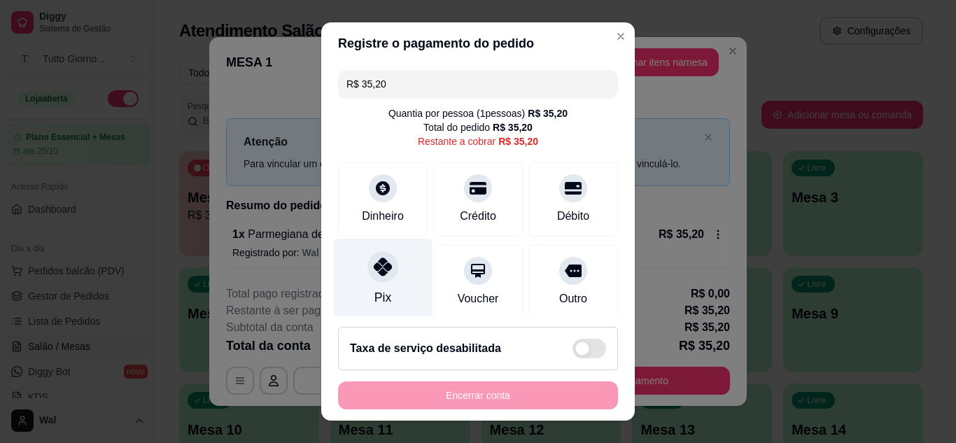
click at [367, 285] on div "Pix" at bounding box center [383, 279] width 99 height 82
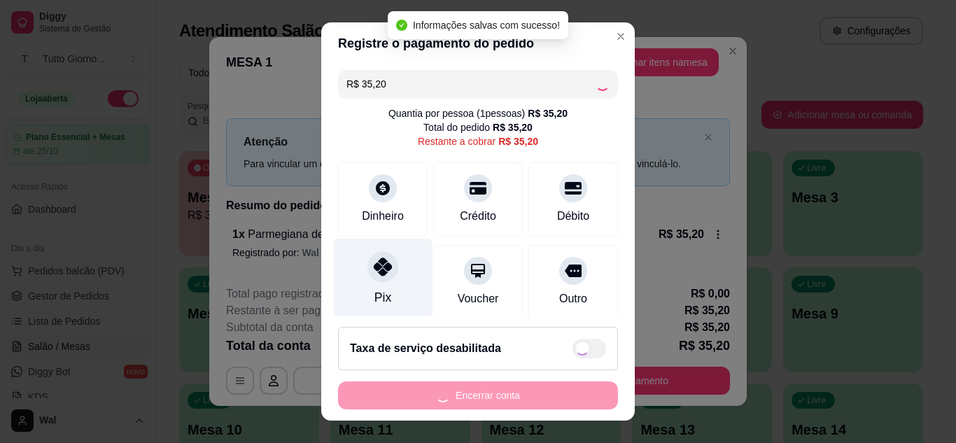
type input "R$ 0,00"
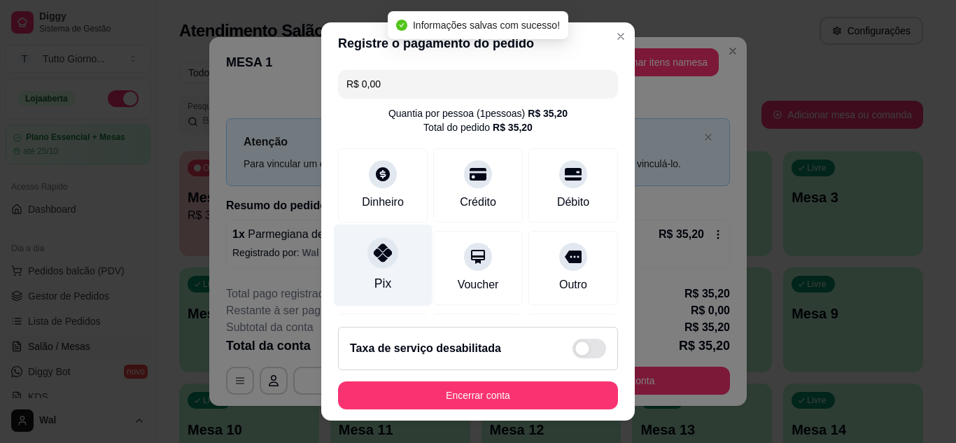
click at [374, 285] on div "Pix" at bounding box center [382, 283] width 17 height 18
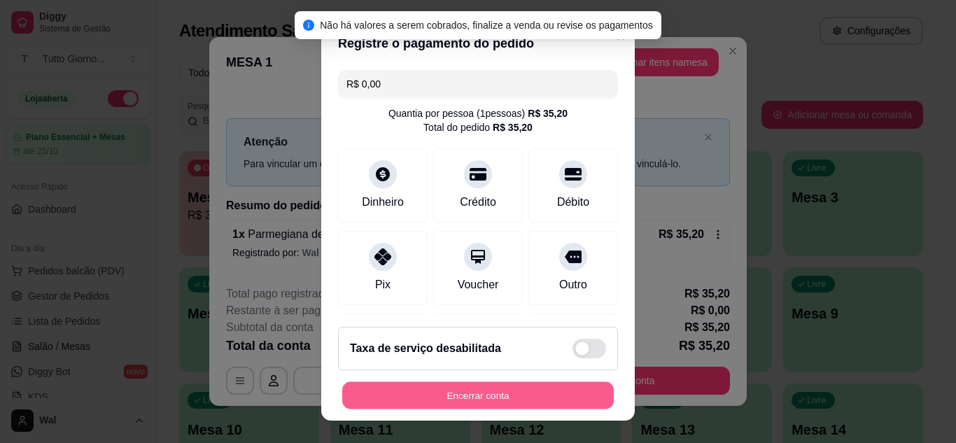
click at [468, 396] on button "Encerrar conta" at bounding box center [478, 395] width 272 height 27
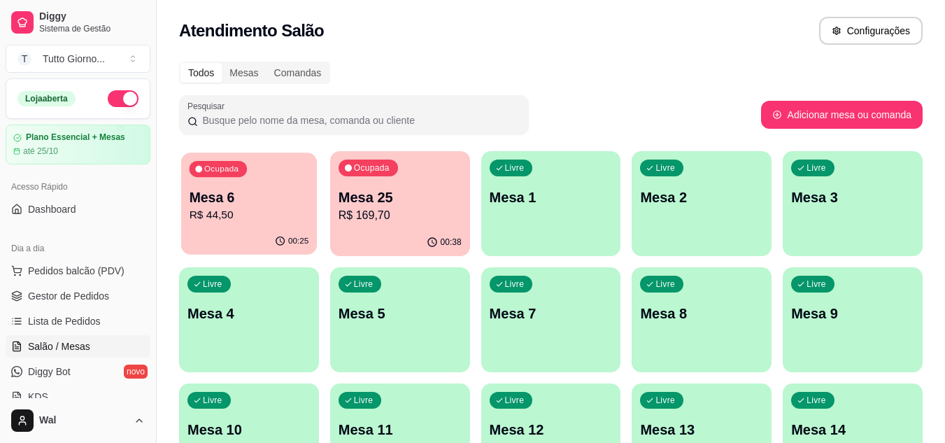
click at [308, 178] on div "Ocupada Mesa 6 R$ 44,50" at bounding box center [249, 191] width 136 height 76
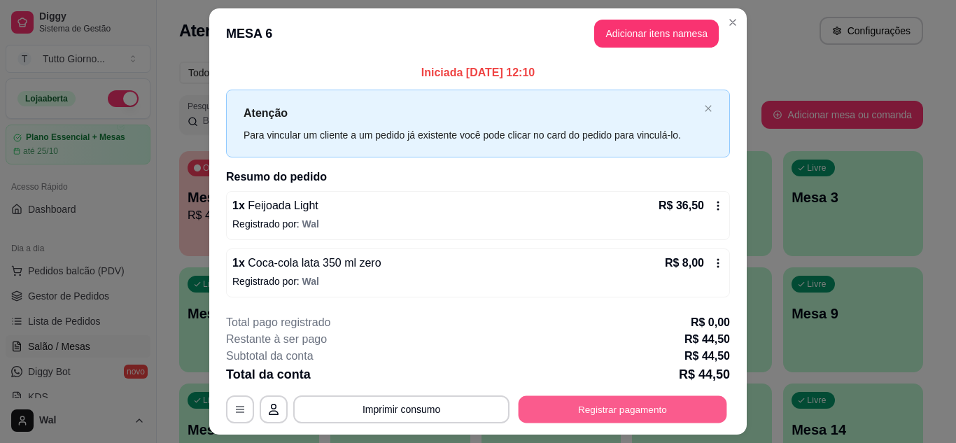
click at [602, 408] on button "Registrar pagamento" at bounding box center [623, 409] width 209 height 27
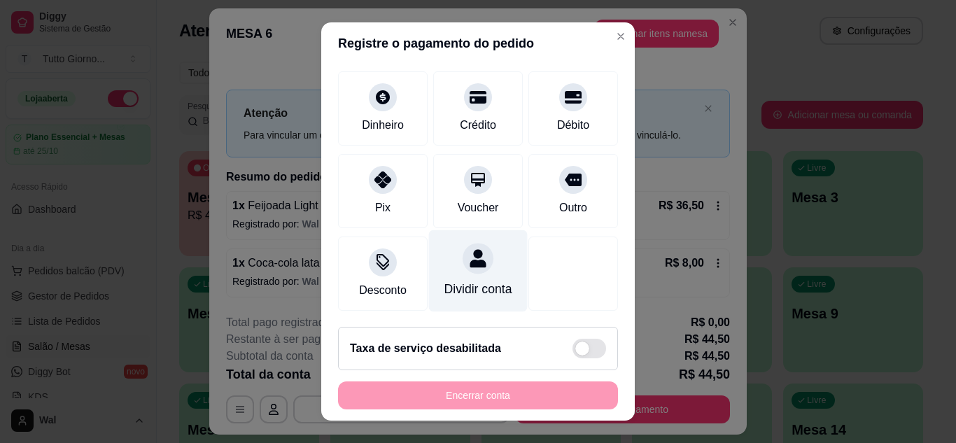
click at [463, 252] on div at bounding box center [478, 258] width 31 height 31
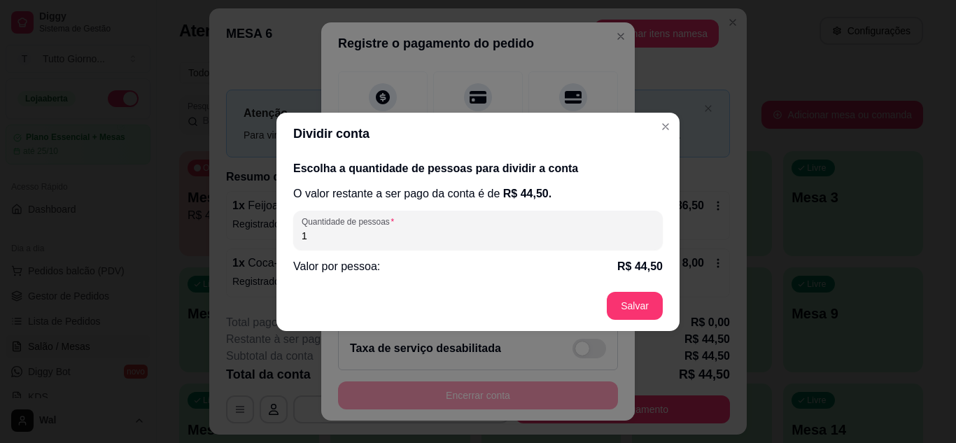
click at [449, 238] on input "1" at bounding box center [478, 236] width 353 height 14
type input "2"
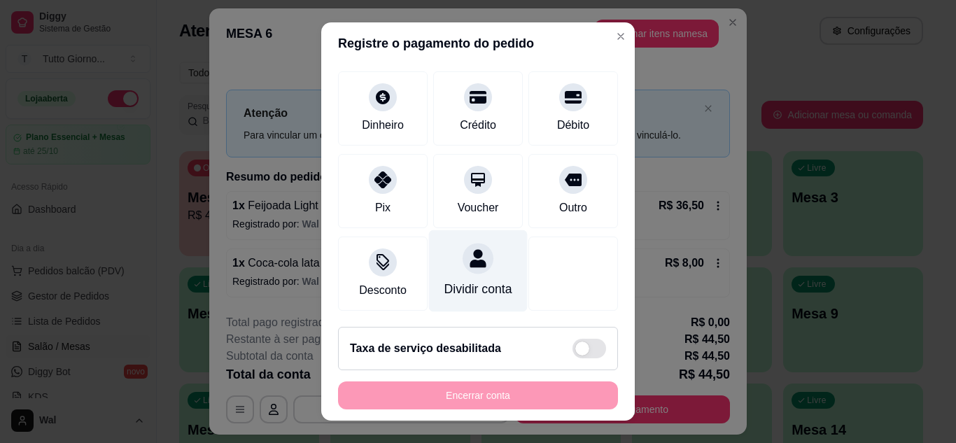
click at [451, 280] on div "Dividir conta" at bounding box center [478, 289] width 68 height 18
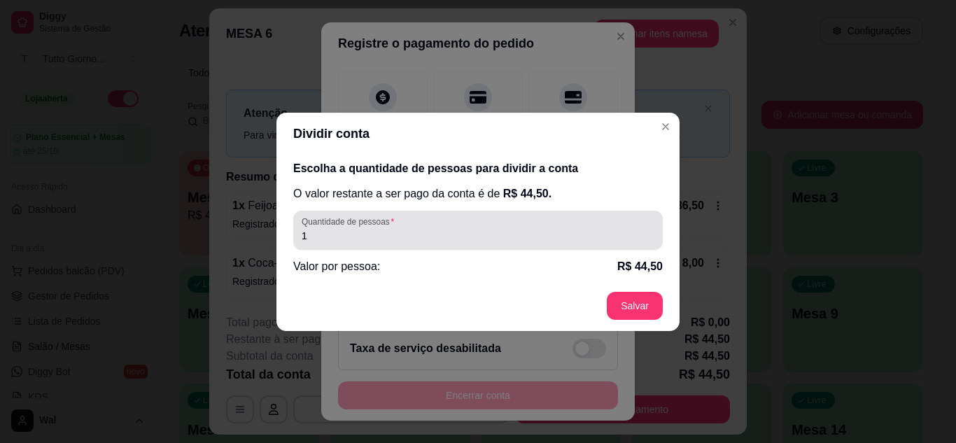
click at [353, 244] on div "1" at bounding box center [478, 230] width 353 height 28
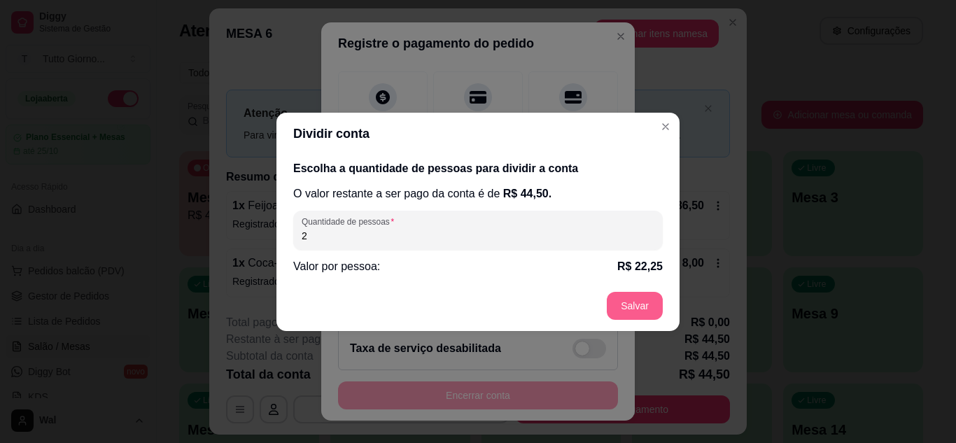
type input "2"
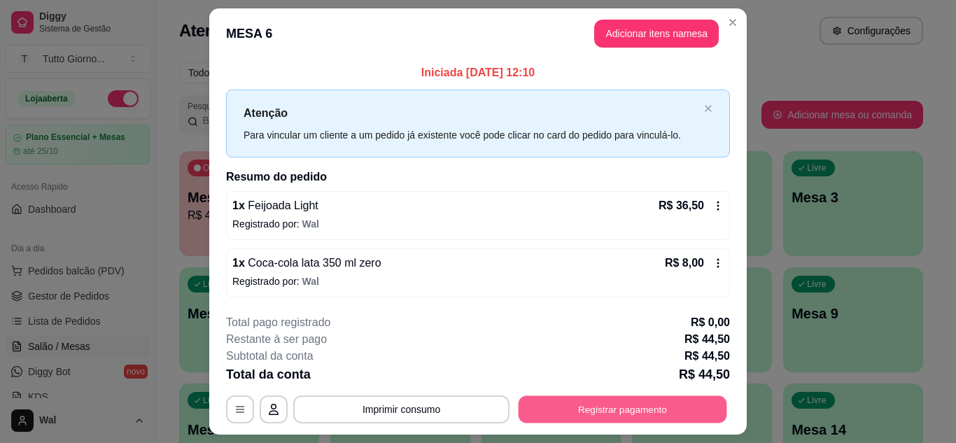
click at [606, 407] on button "Registrar pagamento" at bounding box center [623, 409] width 209 height 27
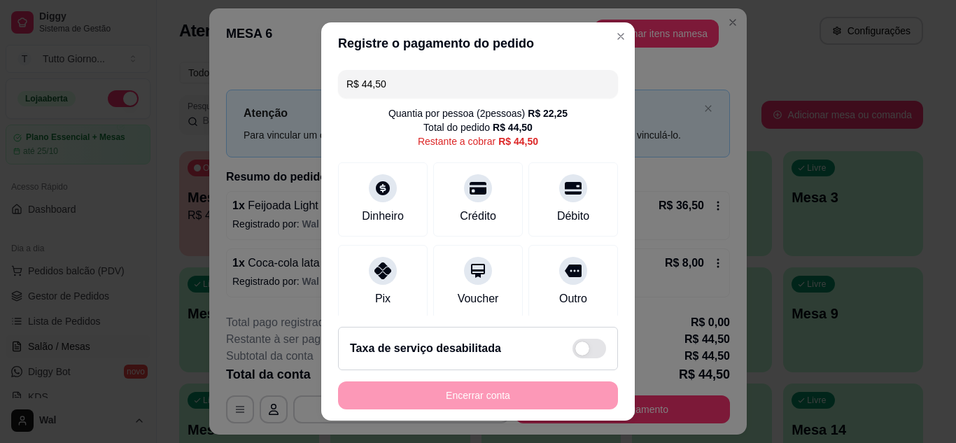
click at [415, 93] on input "R$ 44,50" at bounding box center [477, 84] width 263 height 28
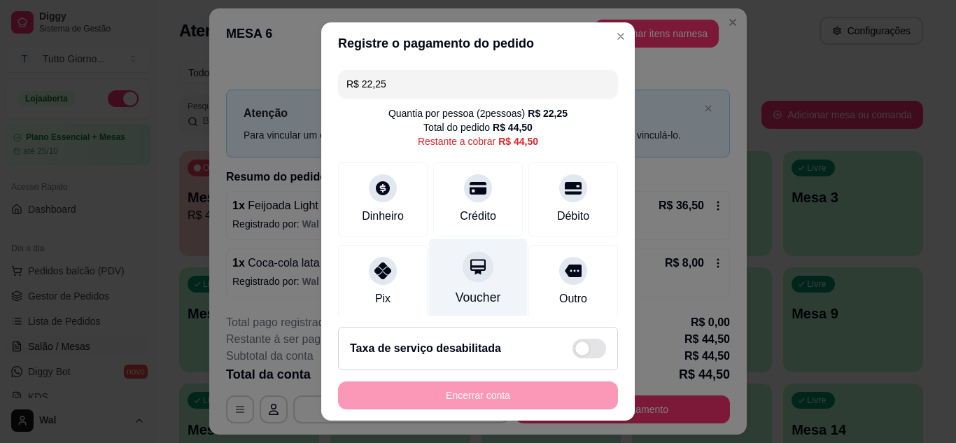
click at [463, 270] on div at bounding box center [478, 266] width 31 height 31
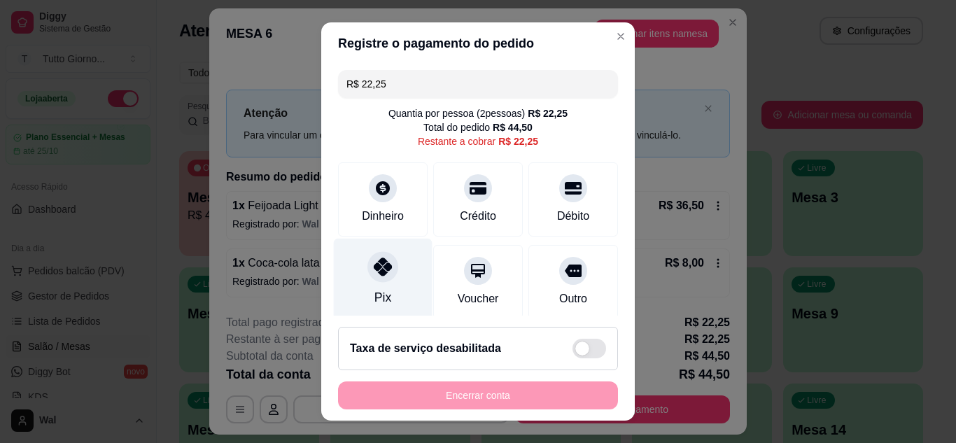
click at [376, 276] on div at bounding box center [382, 266] width 31 height 31
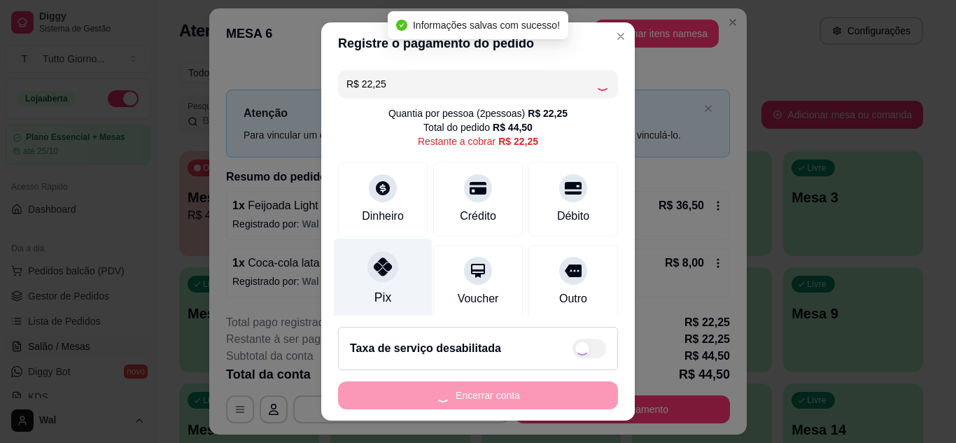
type input "R$ 0,00"
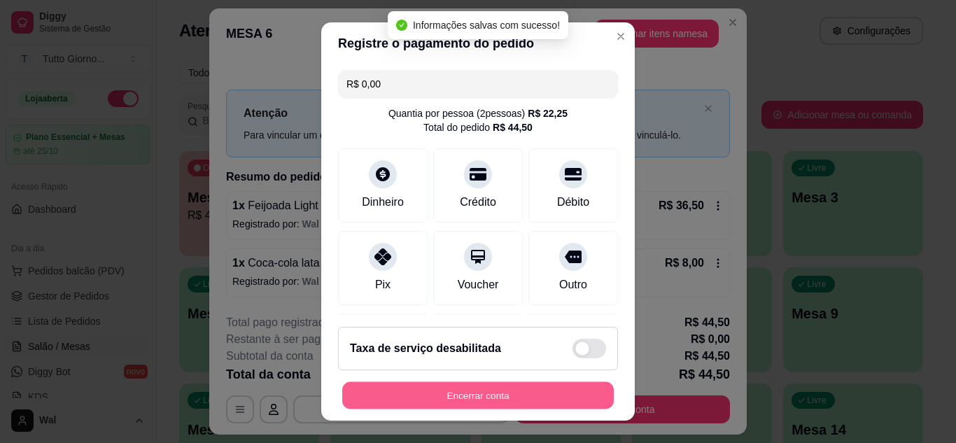
click at [521, 402] on button "Encerrar conta" at bounding box center [478, 395] width 272 height 27
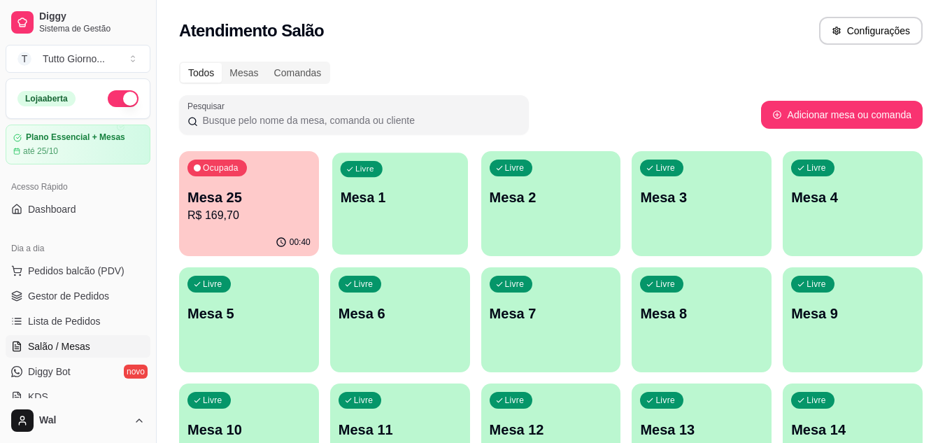
click at [386, 234] on div "Livre Mesa 1" at bounding box center [400, 195] width 136 height 85
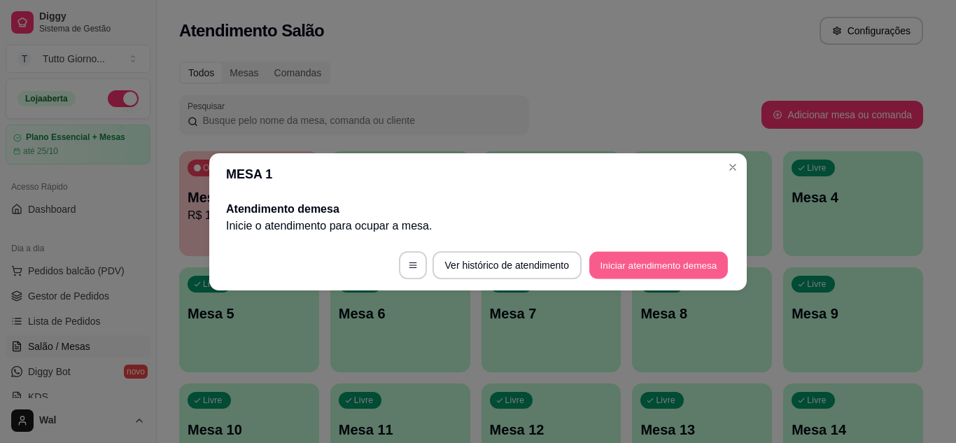
click at [660, 271] on button "Iniciar atendimento de mesa" at bounding box center [658, 264] width 139 height 27
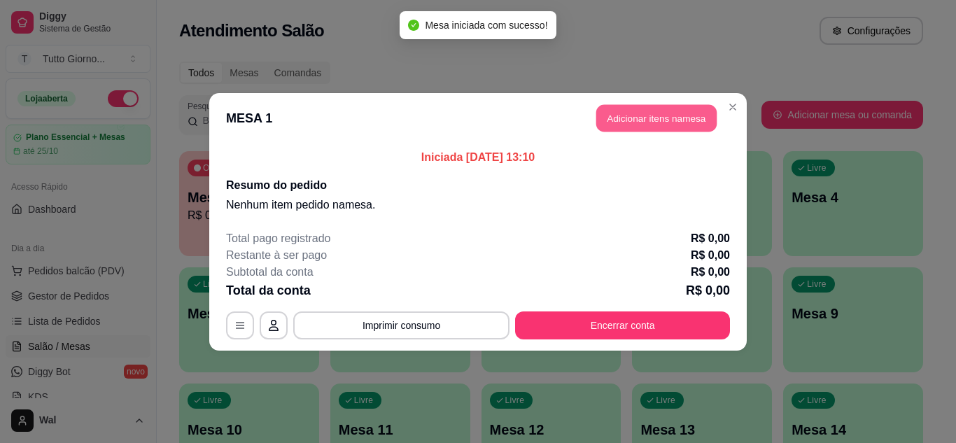
click at [675, 110] on button "Adicionar itens na mesa" at bounding box center [656, 117] width 120 height 27
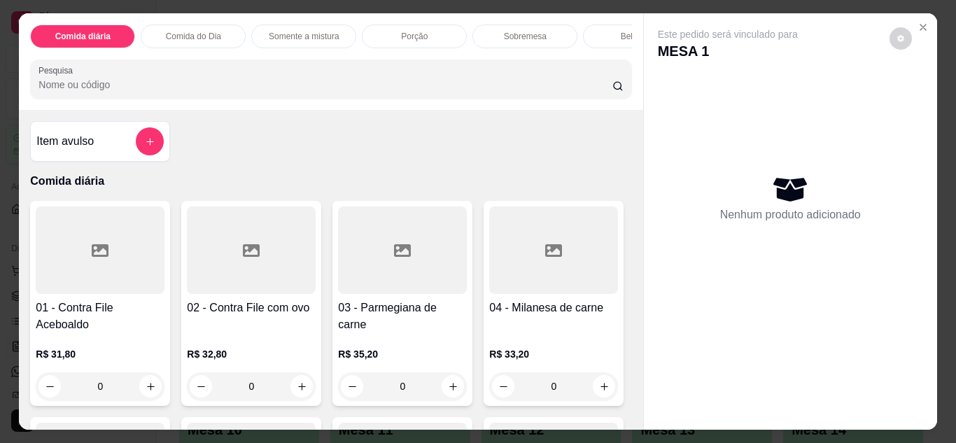
click at [181, 24] on div "Comida do Dia" at bounding box center [193, 36] width 105 height 24
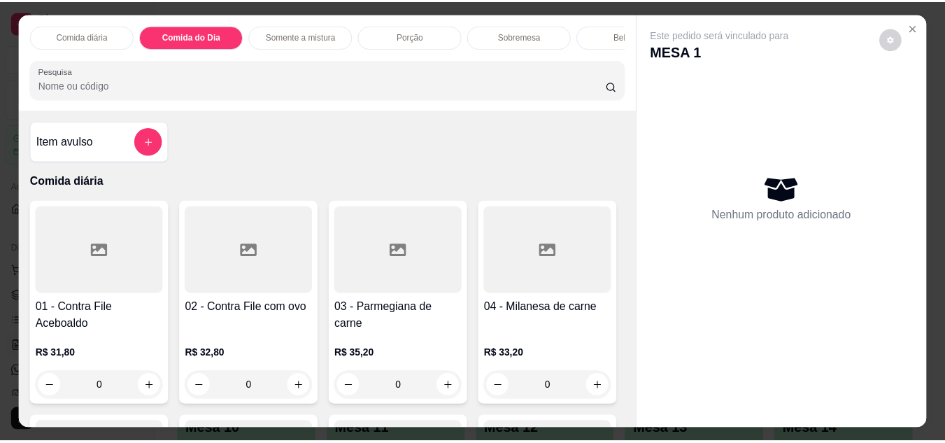
scroll to position [37, 0]
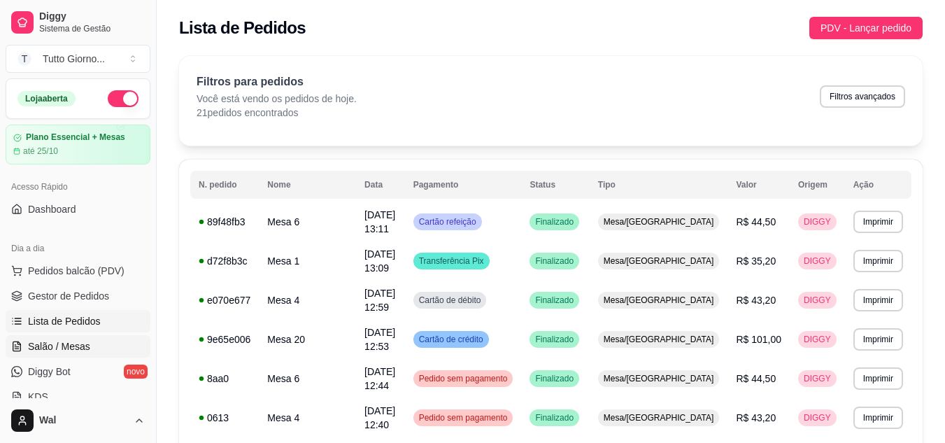
click at [67, 346] on span "Salão / Mesas" at bounding box center [59, 346] width 62 height 14
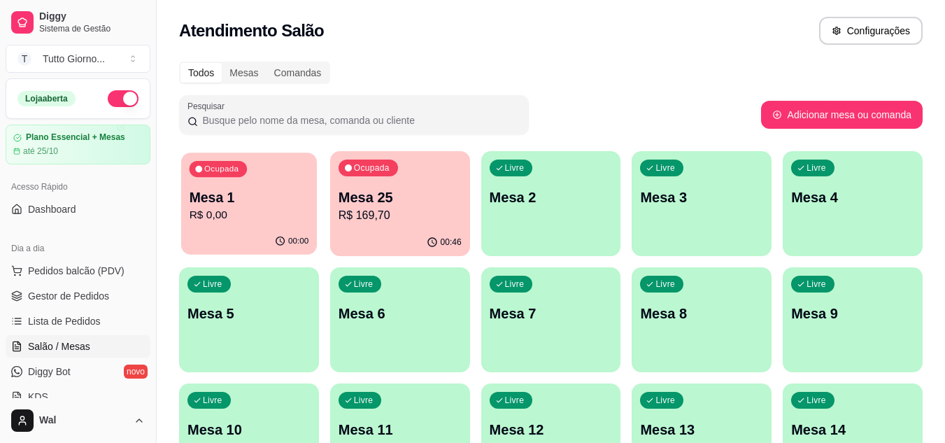
click at [240, 206] on p "Mesa 1" at bounding box center [250, 197] width 120 height 19
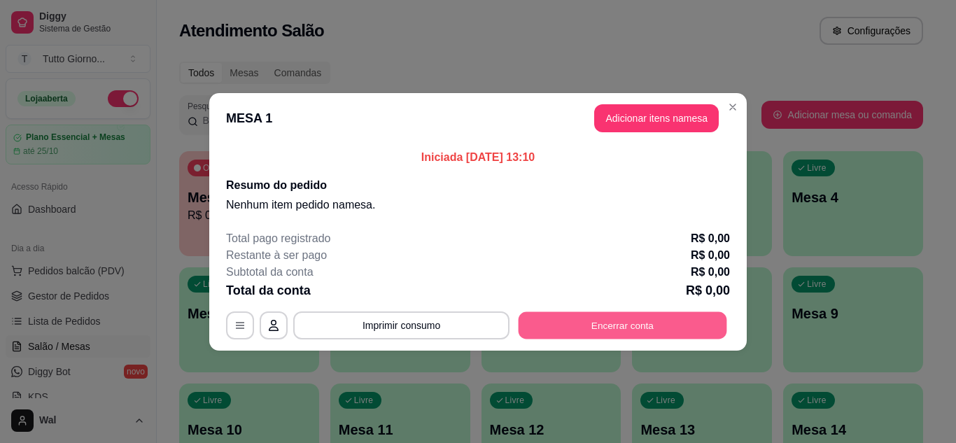
click at [637, 324] on button "Encerrar conta" at bounding box center [623, 324] width 209 height 27
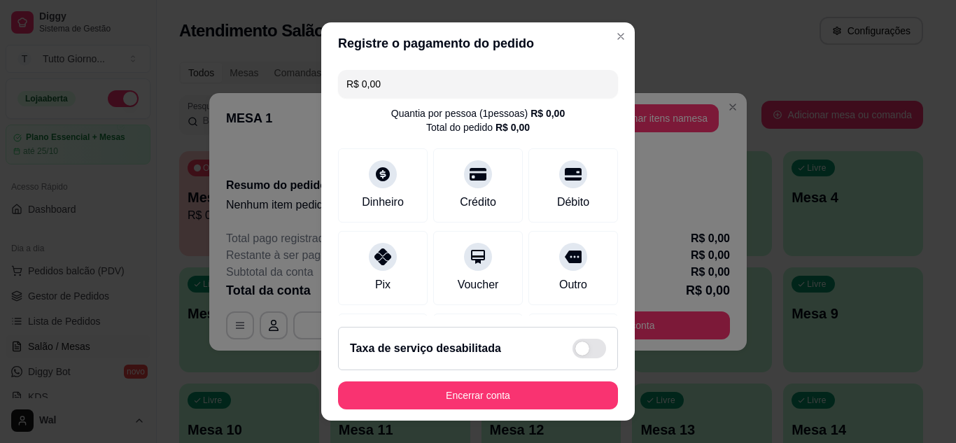
click at [591, 370] on div "Taxa de serviço desabilitada" at bounding box center [478, 348] width 280 height 43
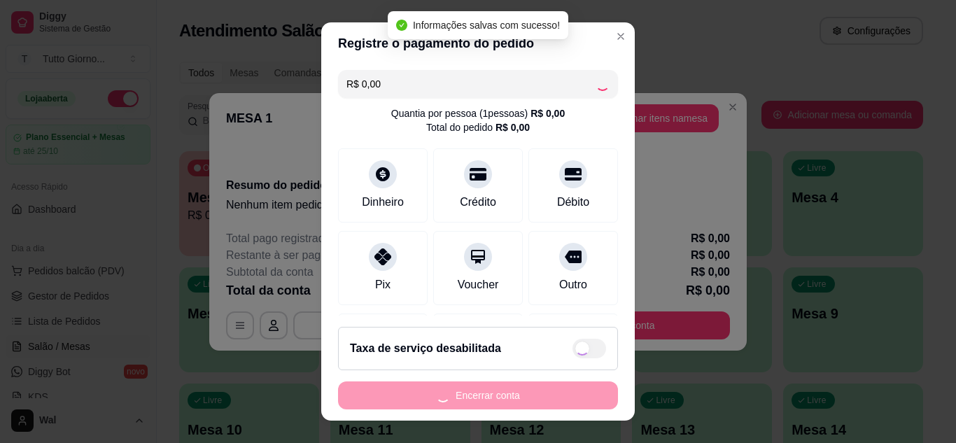
checkbox input "true"
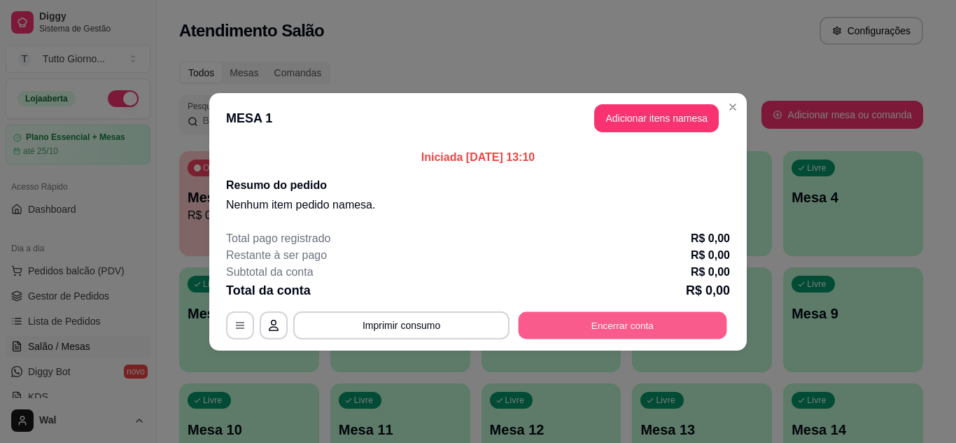
click at [693, 322] on button "Encerrar conta" at bounding box center [623, 324] width 209 height 27
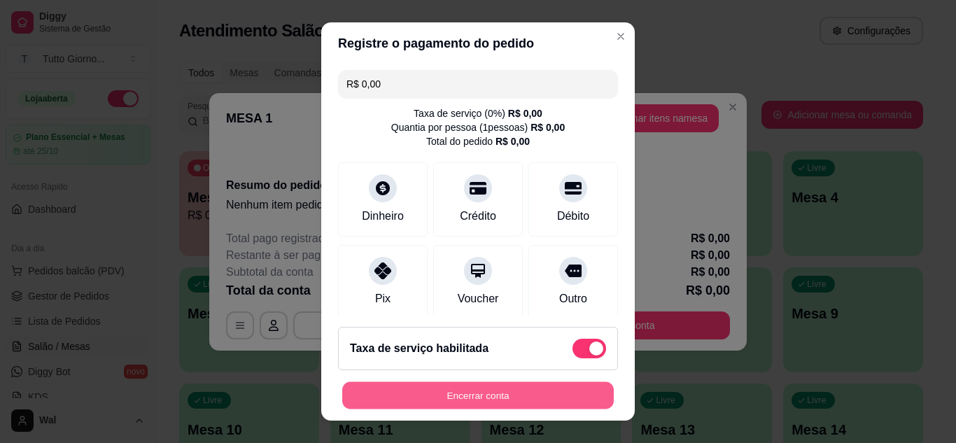
click at [458, 405] on button "Encerrar conta" at bounding box center [478, 395] width 272 height 27
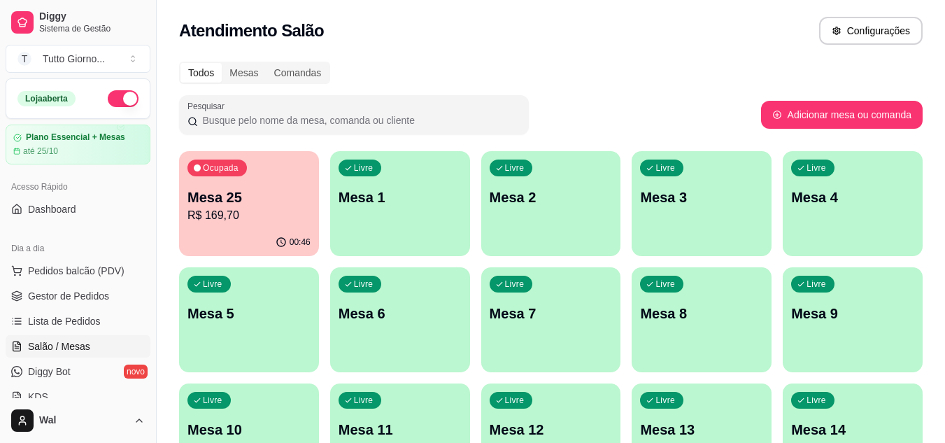
click at [737, 64] on div "Todos Mesas Comandas" at bounding box center [551, 73] width 744 height 22
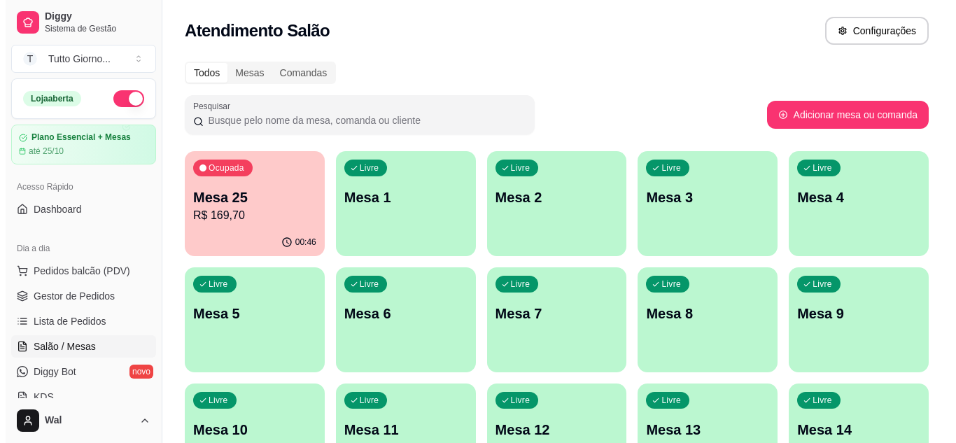
scroll to position [387, 0]
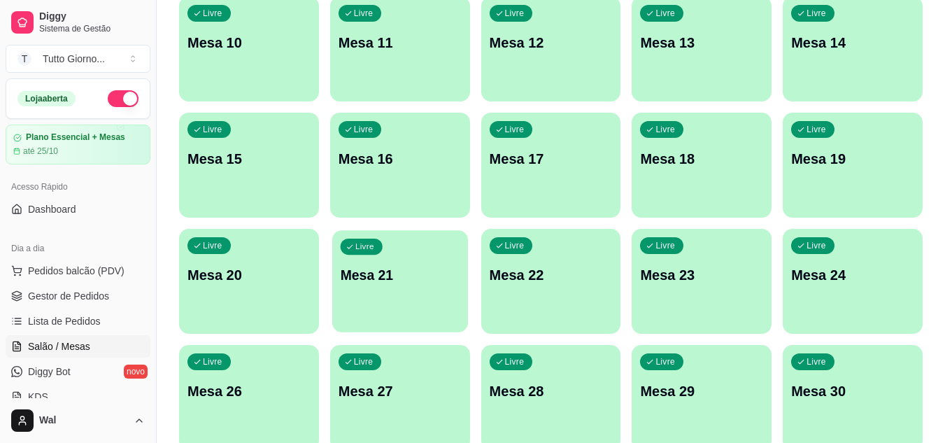
click at [423, 273] on p "Mesa 21" at bounding box center [400, 275] width 120 height 19
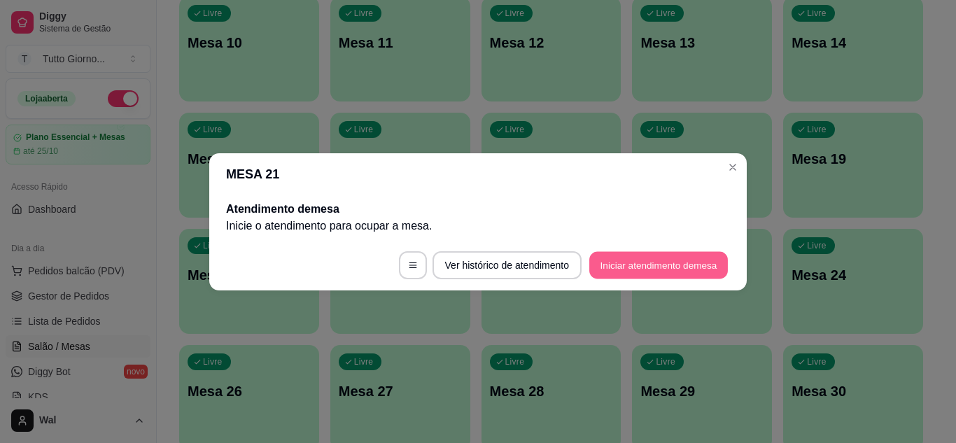
click at [661, 276] on button "Iniciar atendimento de mesa" at bounding box center [658, 264] width 139 height 27
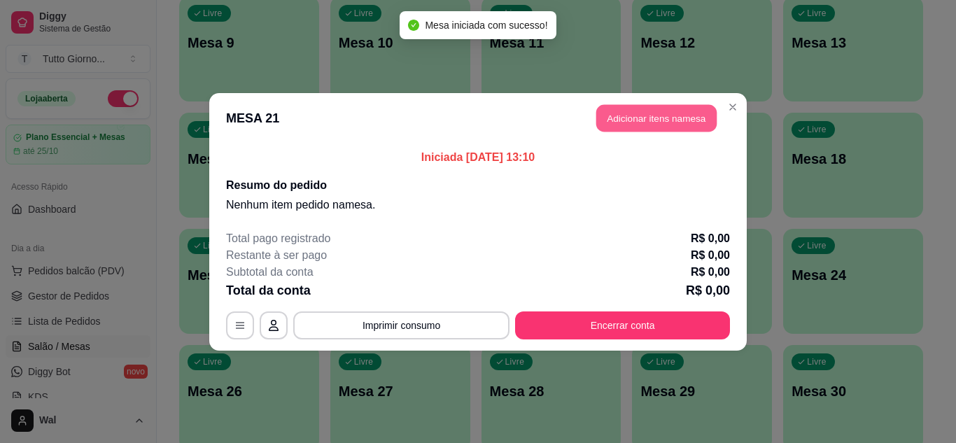
click at [677, 120] on button "Adicionar itens na mesa" at bounding box center [656, 117] width 120 height 27
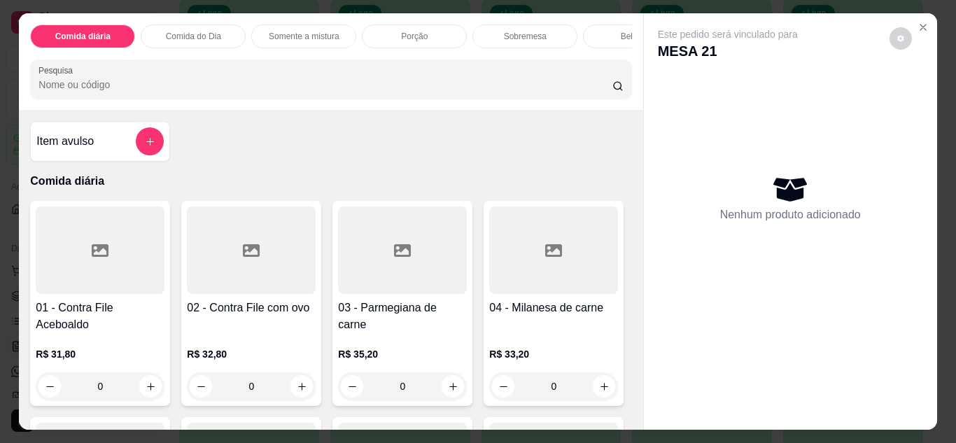
click at [441, 386] on div "0" at bounding box center [402, 386] width 129 height 28
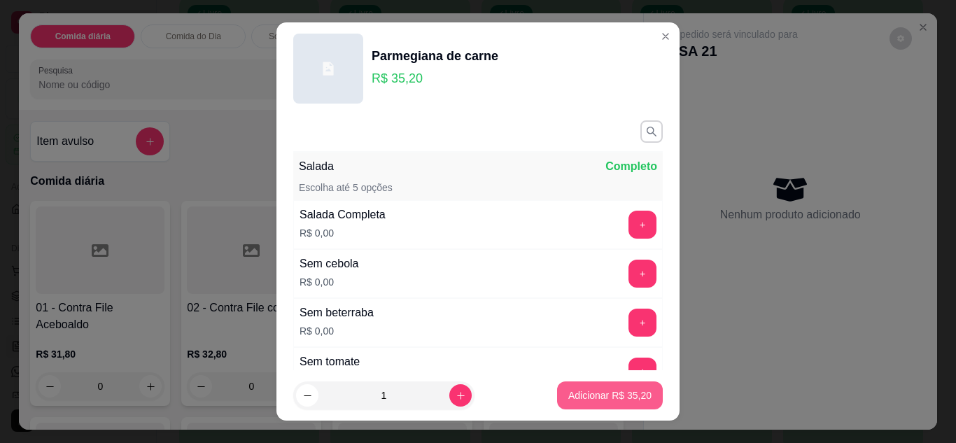
click at [593, 403] on button "Adicionar R$ 35,20" at bounding box center [610, 395] width 106 height 28
type input "1"
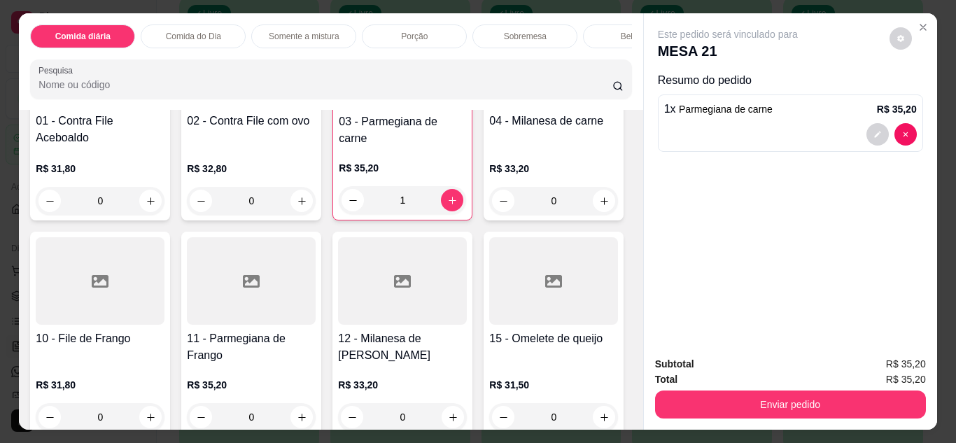
scroll to position [196, 0]
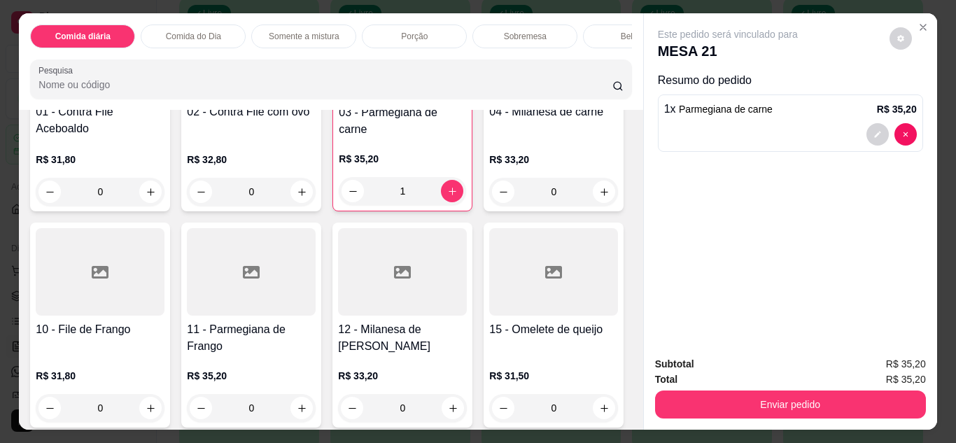
click at [316, 402] on div "0" at bounding box center [251, 408] width 129 height 28
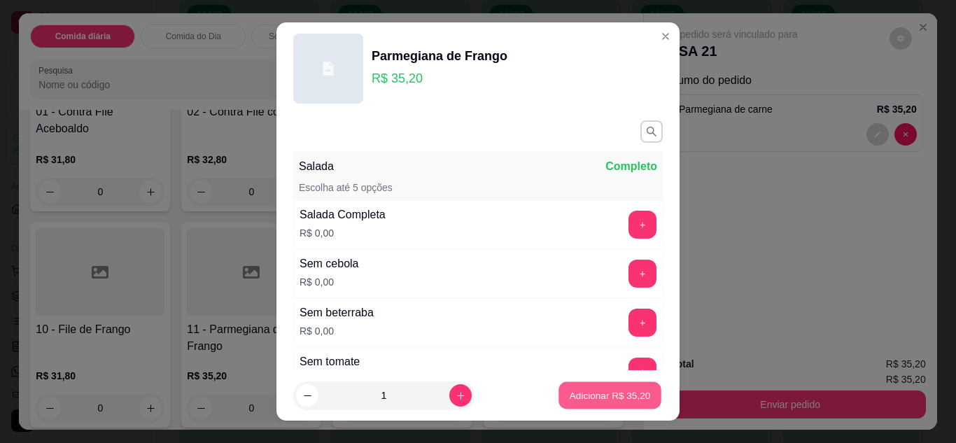
click at [572, 391] on p "Adicionar R$ 35,20" at bounding box center [610, 395] width 81 height 13
type input "1"
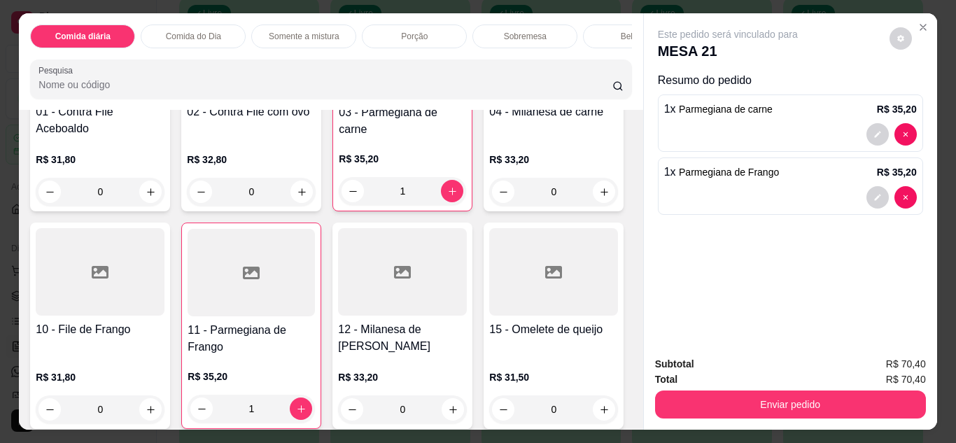
click at [218, 36] on div "Comida do Dia" at bounding box center [193, 36] width 105 height 24
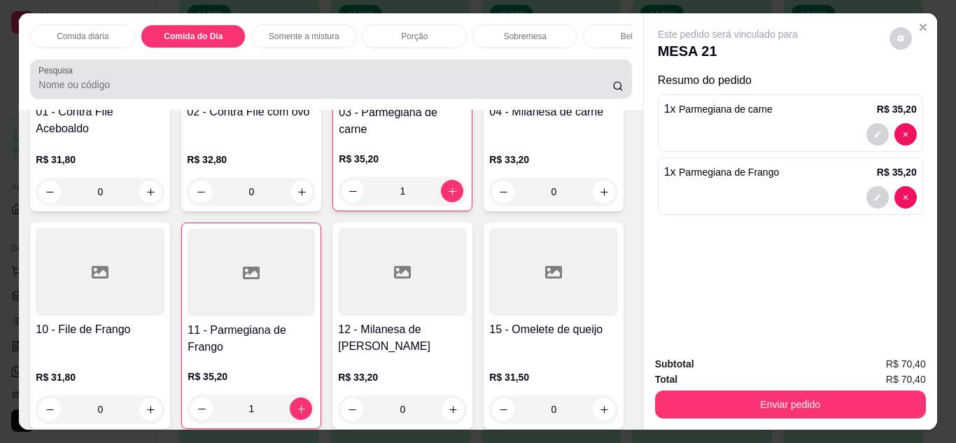
scroll to position [37, 0]
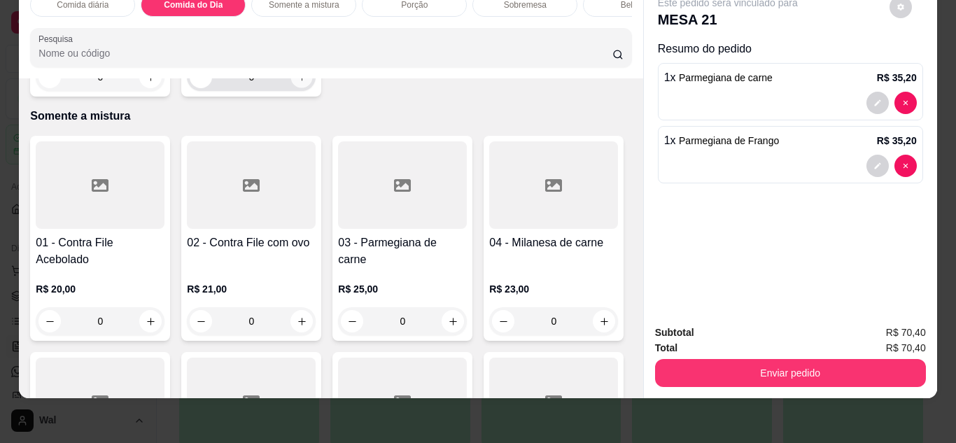
click at [294, 87] on button "increase-product-quantity" at bounding box center [302, 77] width 22 height 22
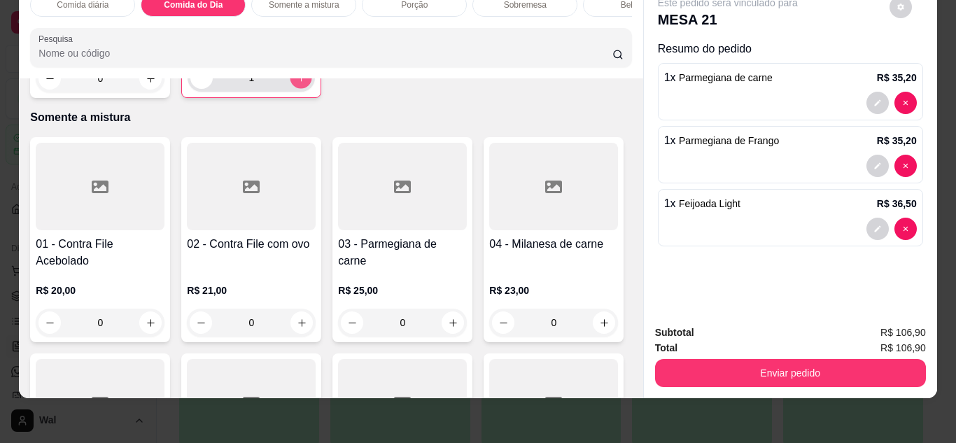
click at [294, 88] on button "increase-product-quantity" at bounding box center [301, 77] width 22 height 22
type input "2"
click at [600, 1] on div "Bebidas" at bounding box center [635, 5] width 105 height 24
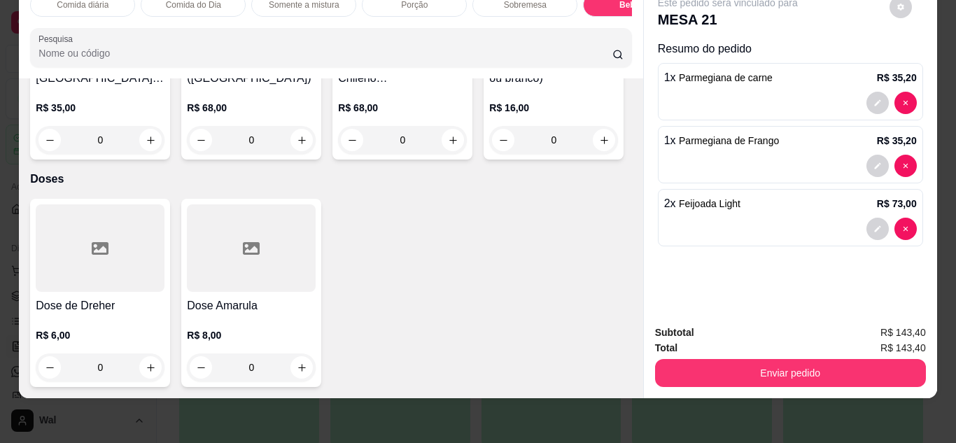
scroll to position [4141, 0]
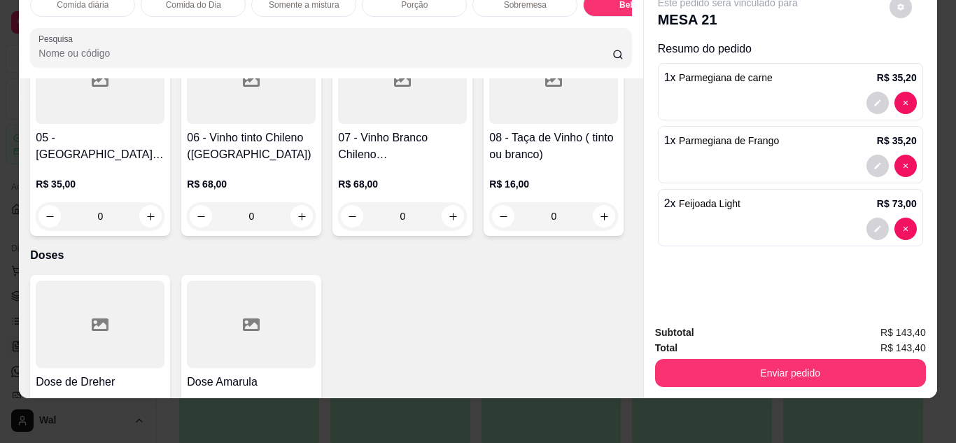
type input "2"
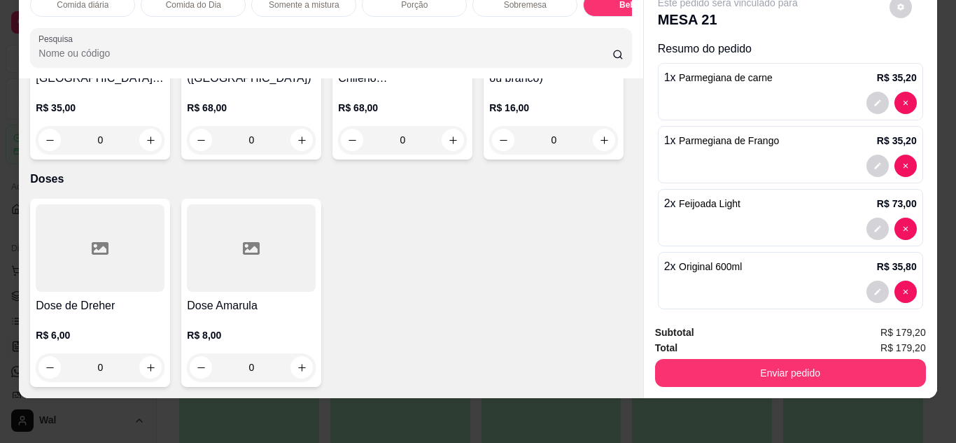
scroll to position [4718, 0]
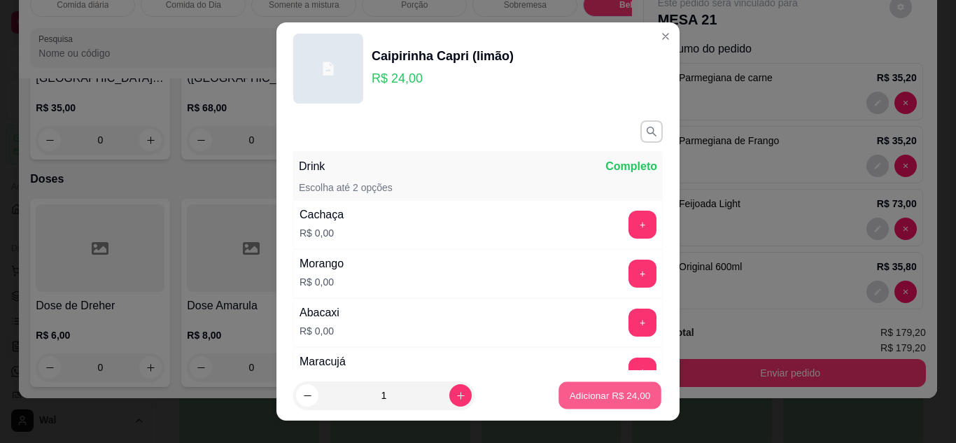
click at [577, 406] on button "Adicionar R$ 24,00" at bounding box center [609, 395] width 103 height 27
type input "1"
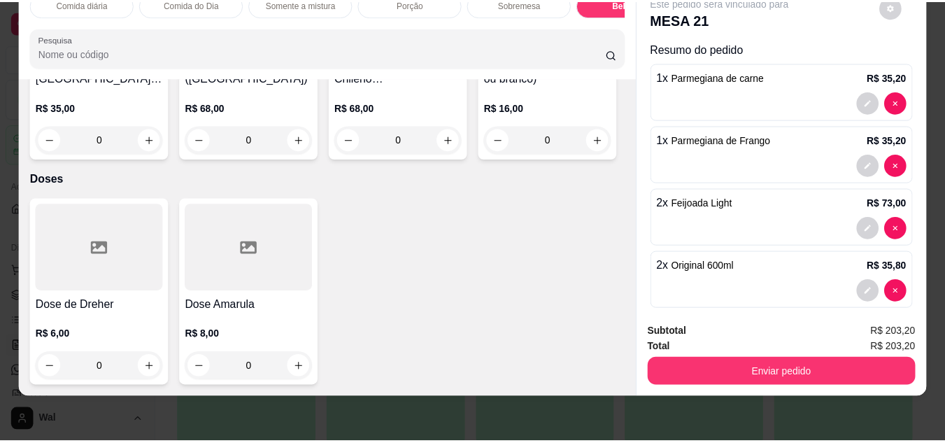
scroll to position [4718, 0]
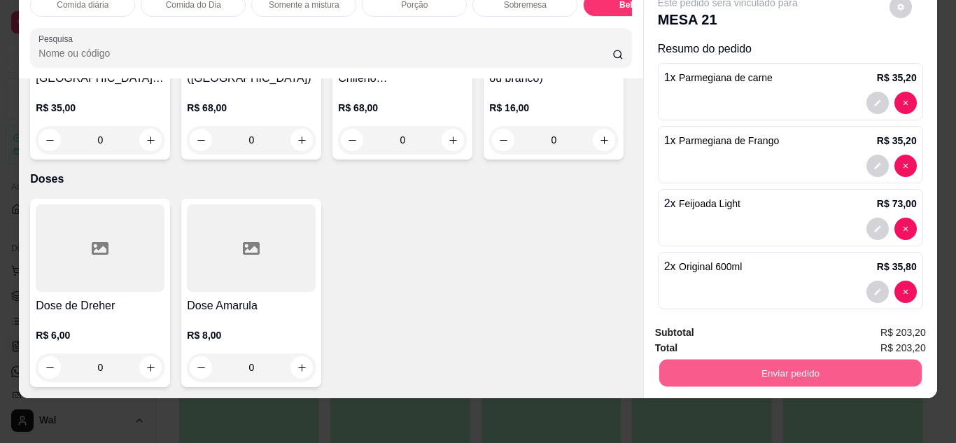
click at [764, 363] on button "Enviar pedido" at bounding box center [789, 373] width 262 height 27
click at [881, 337] on button "Enviar pedido" at bounding box center [889, 328] width 77 height 26
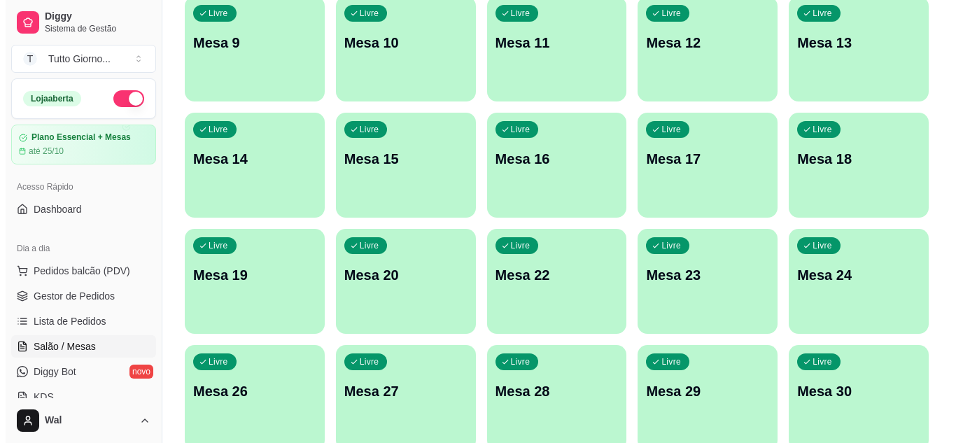
scroll to position [0, 0]
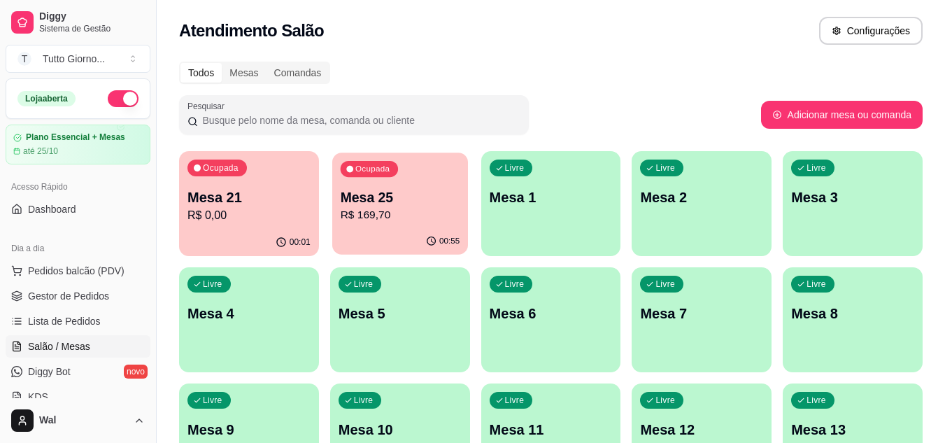
click at [393, 212] on p "R$ 169,70" at bounding box center [400, 215] width 120 height 16
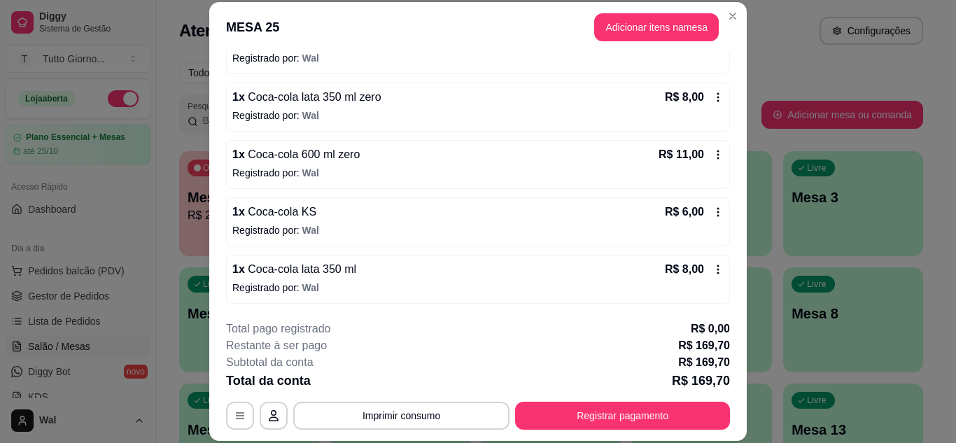
scroll to position [107, 0]
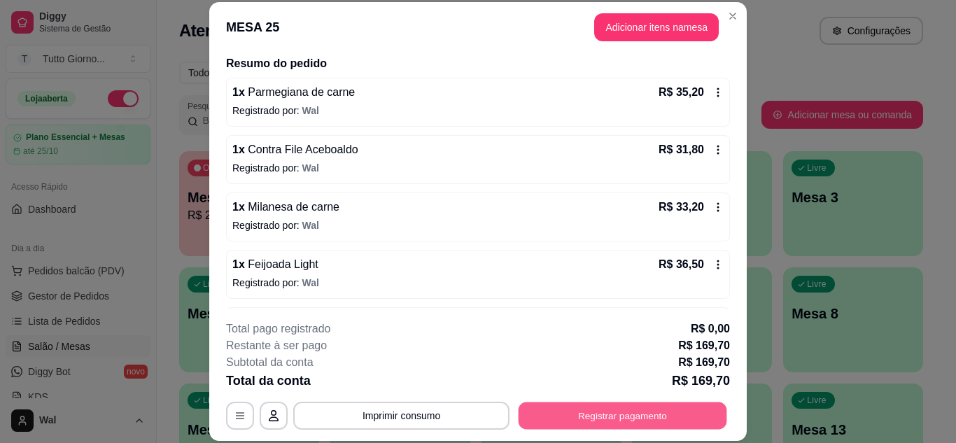
click at [649, 415] on button "Registrar pagamento" at bounding box center [623, 415] width 209 height 27
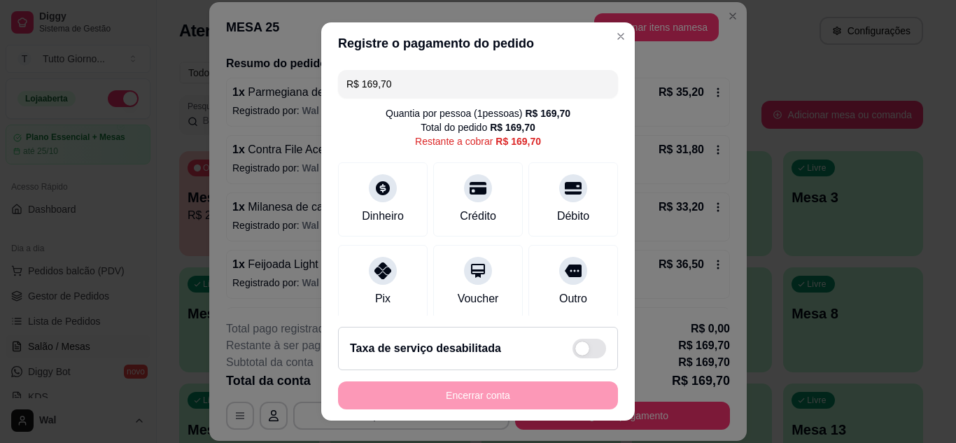
click at [411, 85] on input "R$ 169,70" at bounding box center [477, 84] width 263 height 28
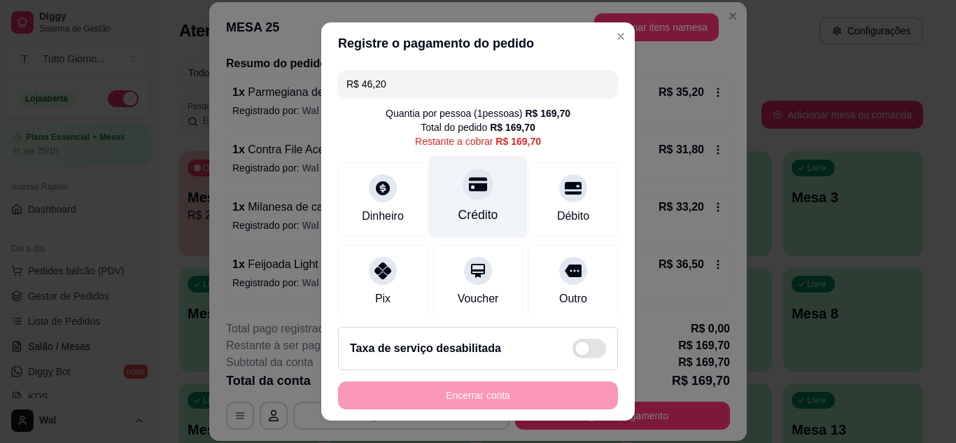
click at [469, 189] on icon at bounding box center [478, 184] width 18 height 14
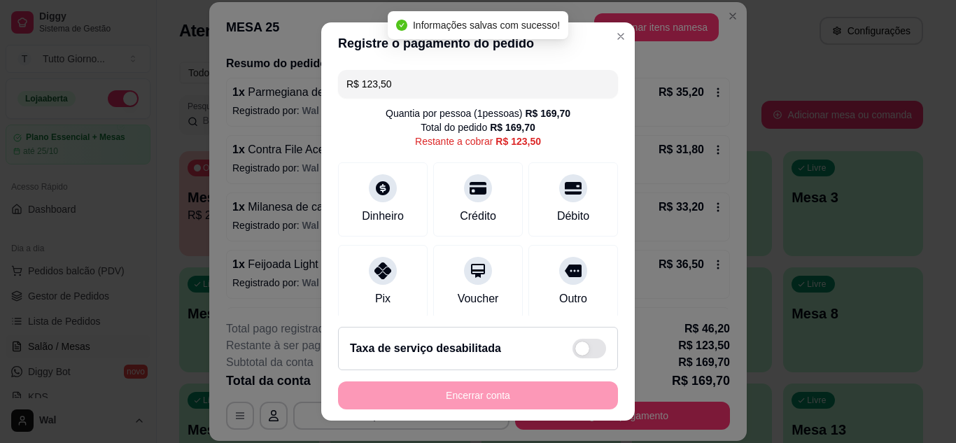
click at [408, 92] on input "R$ 123,50" at bounding box center [477, 84] width 263 height 28
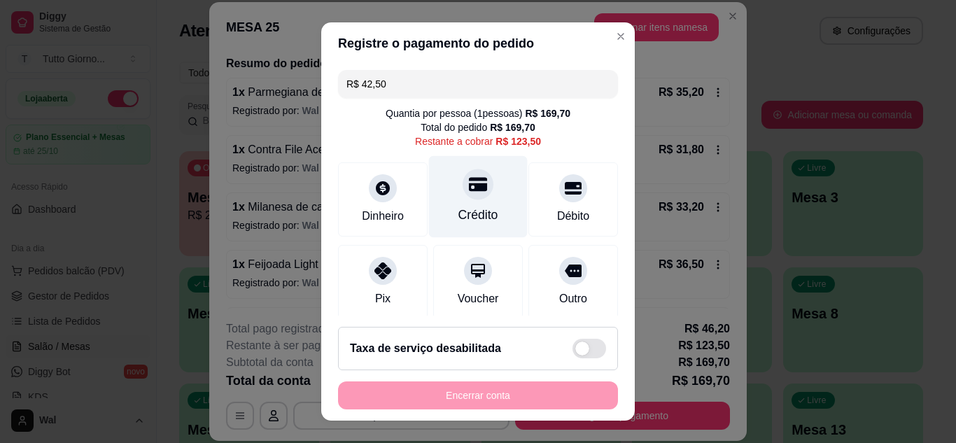
click at [460, 213] on div "Crédito" at bounding box center [478, 215] width 40 height 18
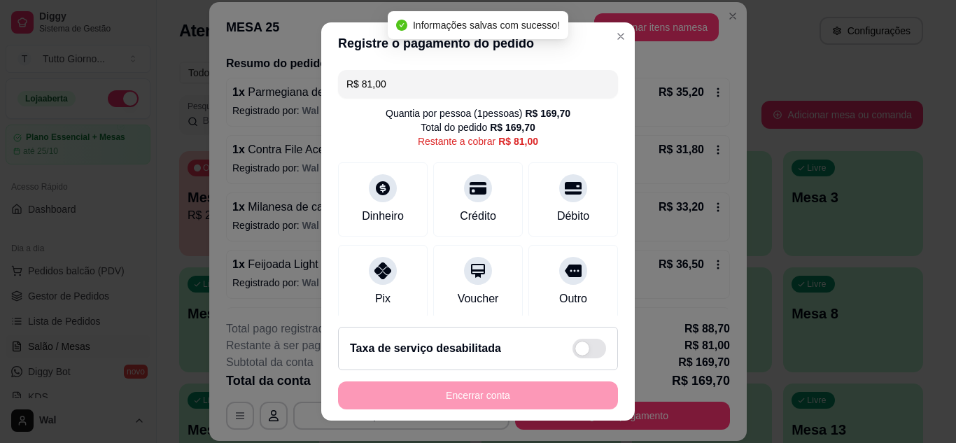
click at [399, 78] on input "R$ 81,00" at bounding box center [477, 84] width 263 height 28
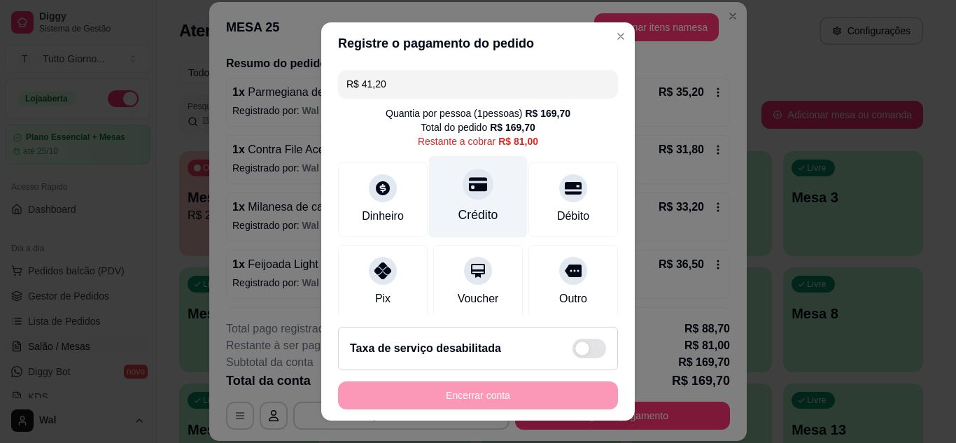
click at [462, 200] on div "Crédito" at bounding box center [478, 196] width 99 height 82
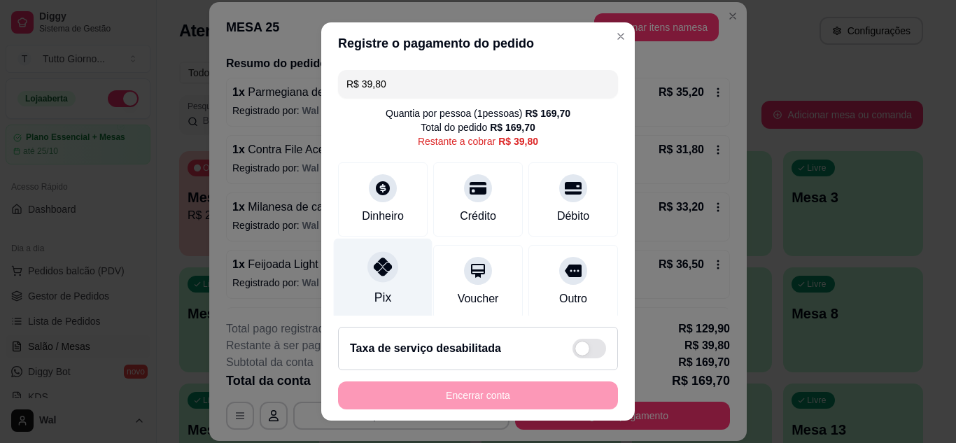
click at [388, 297] on div "Pix" at bounding box center [383, 279] width 99 height 82
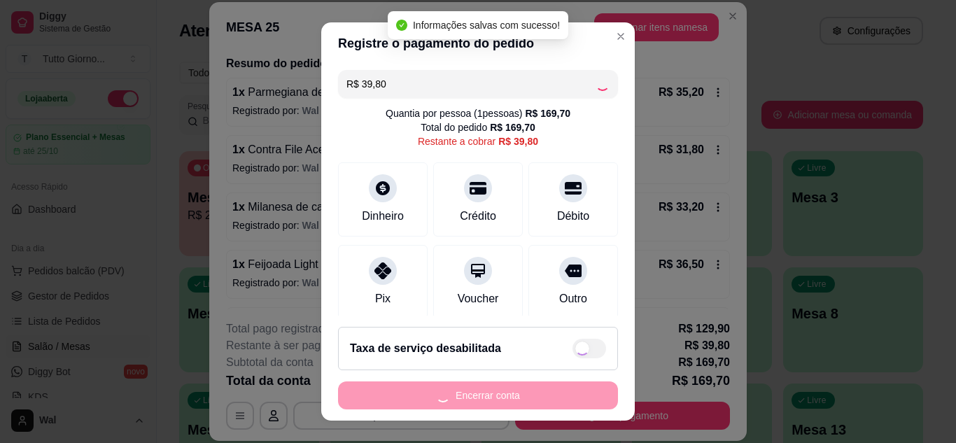
type input "R$ 0,00"
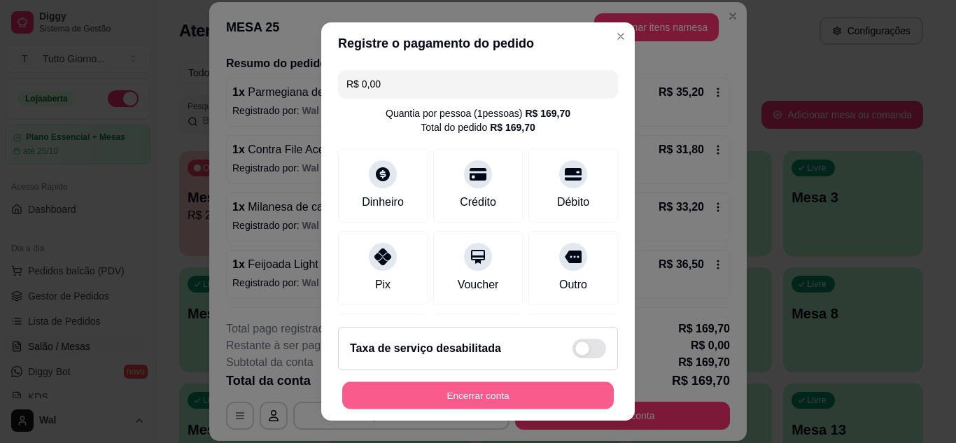
click at [482, 387] on button "Encerrar conta" at bounding box center [478, 395] width 272 height 27
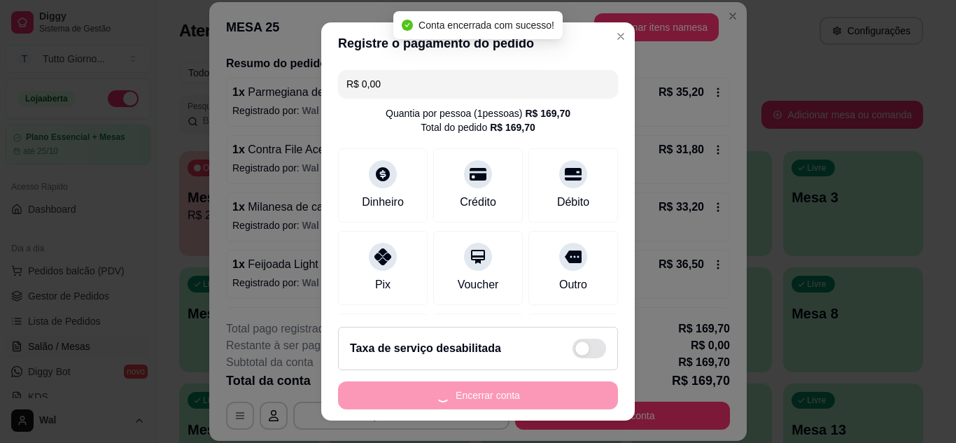
scroll to position [0, 0]
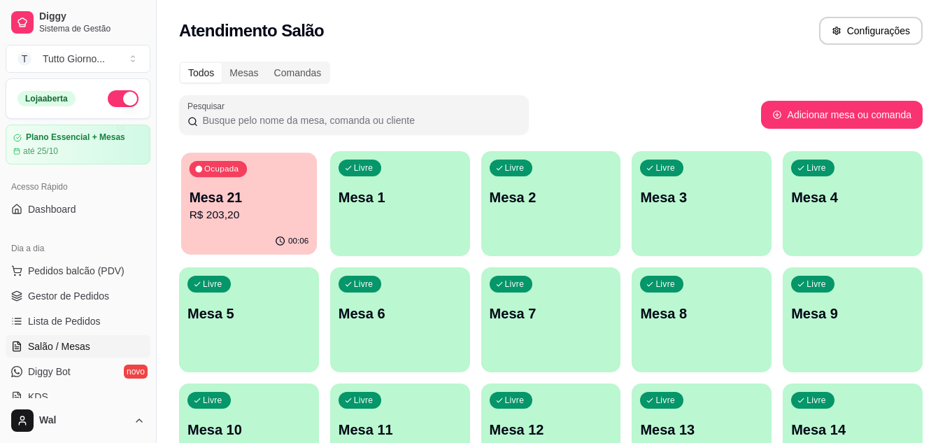
click at [291, 219] on p "R$ 203,20" at bounding box center [250, 215] width 120 height 16
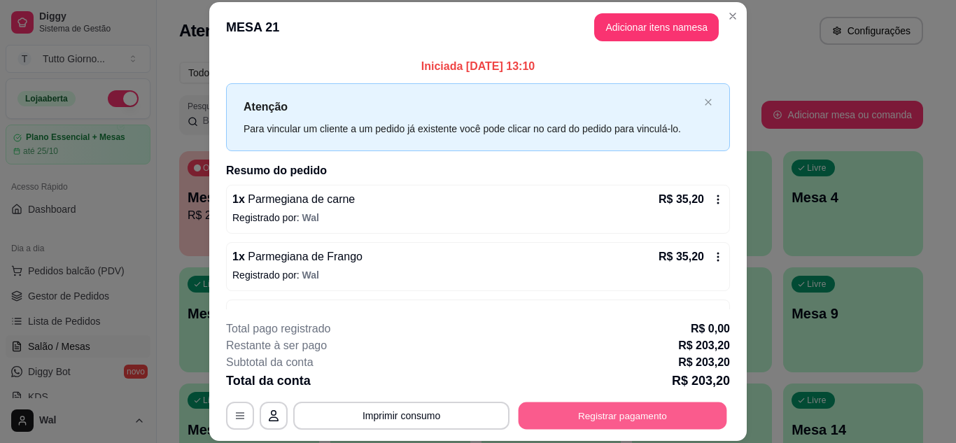
click at [602, 408] on button "Registrar pagamento" at bounding box center [623, 415] width 209 height 27
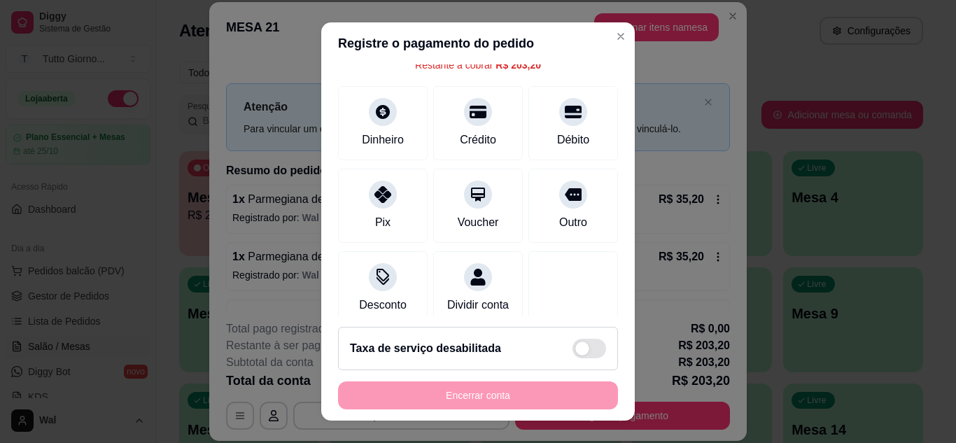
scroll to position [108, 0]
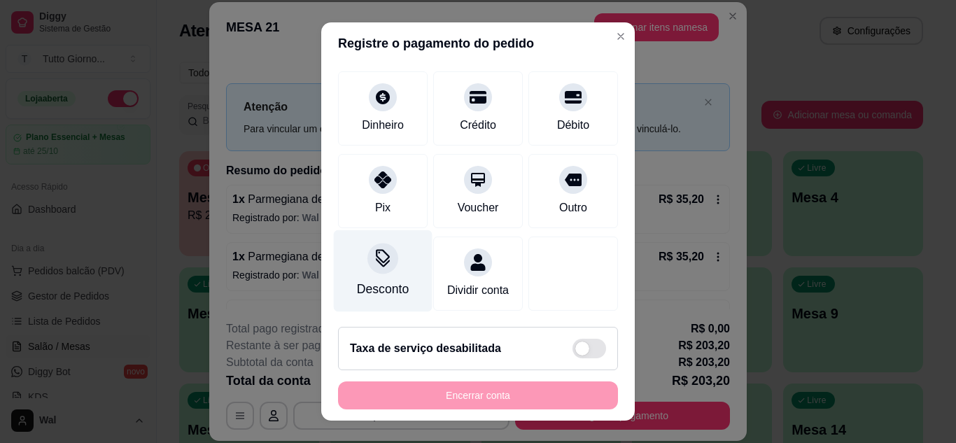
click at [388, 280] on div "Desconto" at bounding box center [383, 289] width 52 height 18
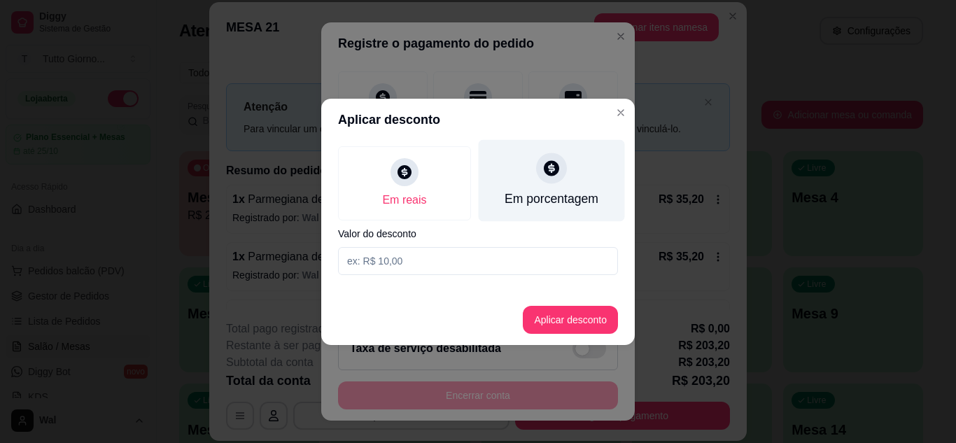
click at [558, 184] on div "Em porcentagem" at bounding box center [552, 180] width 146 height 82
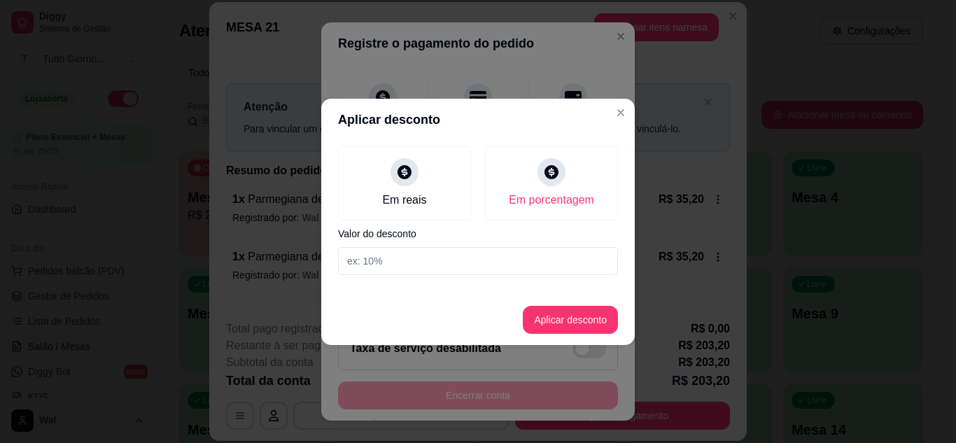
click at [382, 265] on input at bounding box center [478, 261] width 280 height 28
type input "10"
click at [547, 322] on button "Aplicar desconto" at bounding box center [571, 319] width 92 height 27
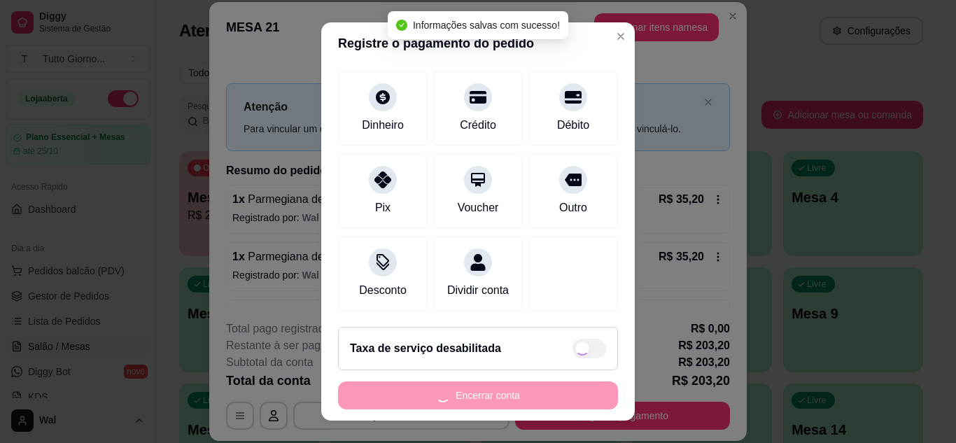
type input "R$ 182,88"
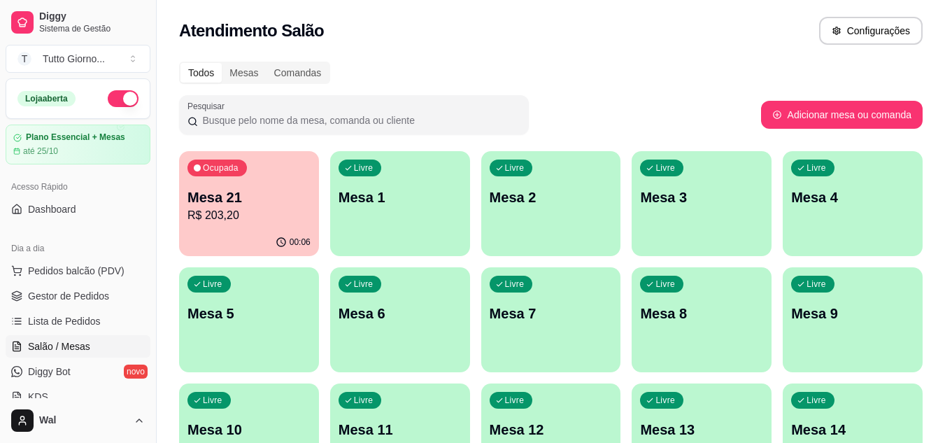
click at [633, 83] on div "Todos Mesas Comandas" at bounding box center [551, 73] width 744 height 22
click at [269, 205] on p "Mesa 21" at bounding box center [250, 197] width 120 height 19
click at [219, 183] on div "Ocupada Mesa 21 R$ 203,20" at bounding box center [249, 191] width 136 height 76
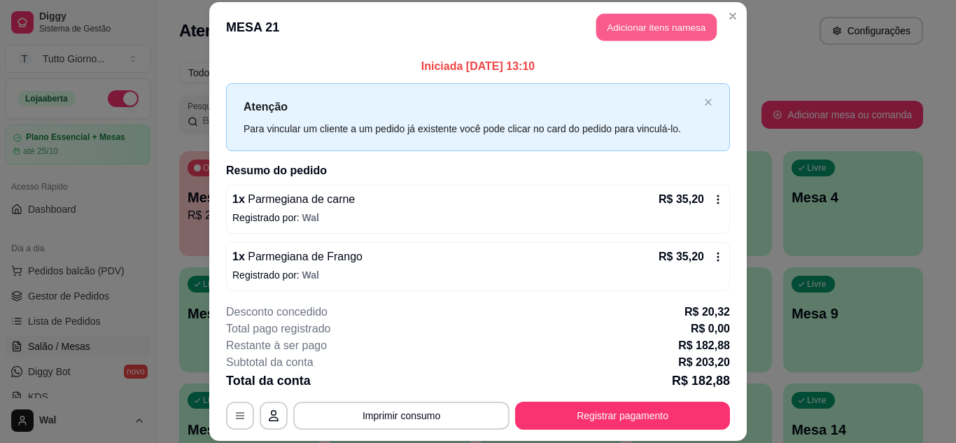
click at [652, 27] on button "Adicionar itens na mesa" at bounding box center [656, 27] width 120 height 27
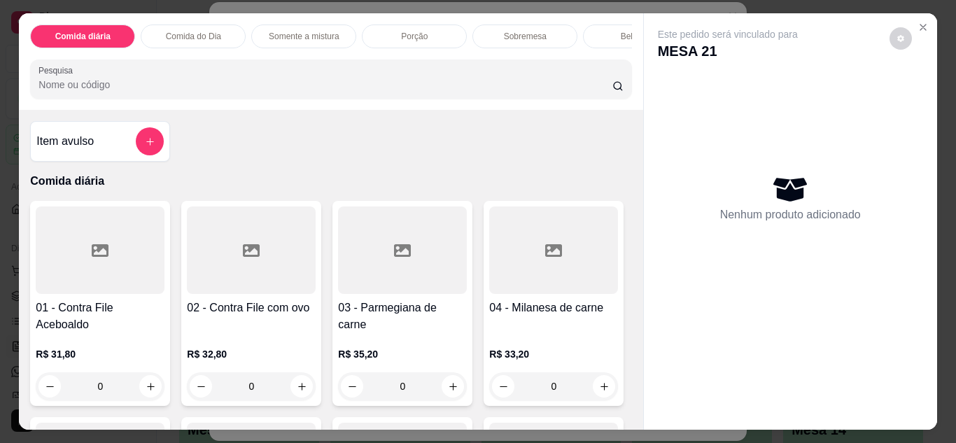
click at [206, 31] on p "Comida do Dia" at bounding box center [193, 36] width 55 height 11
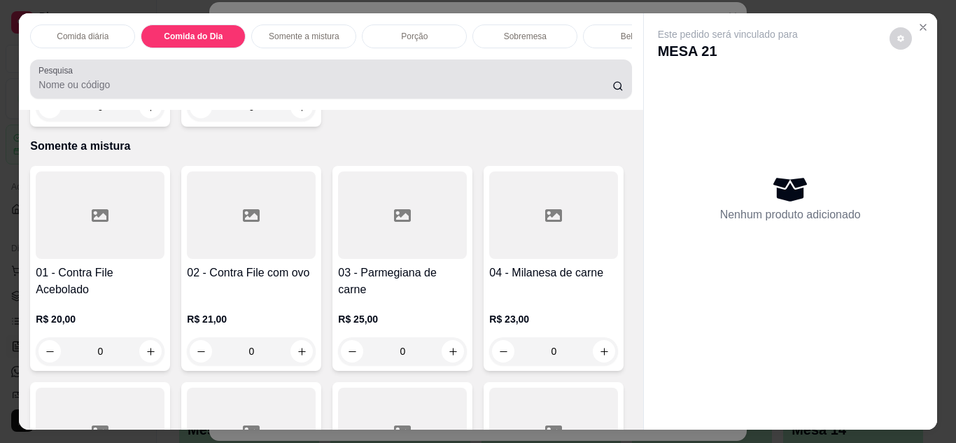
scroll to position [37, 0]
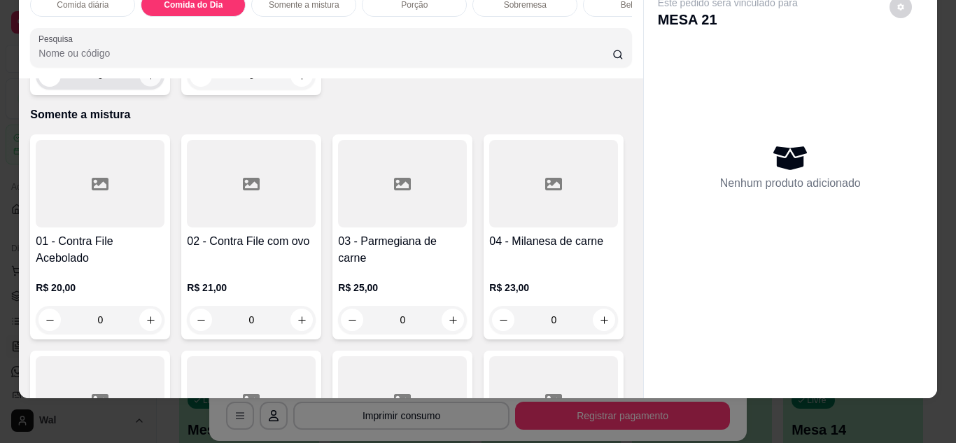
click at [148, 81] on icon "increase-product-quantity" at bounding box center [151, 76] width 10 height 10
type input "1"
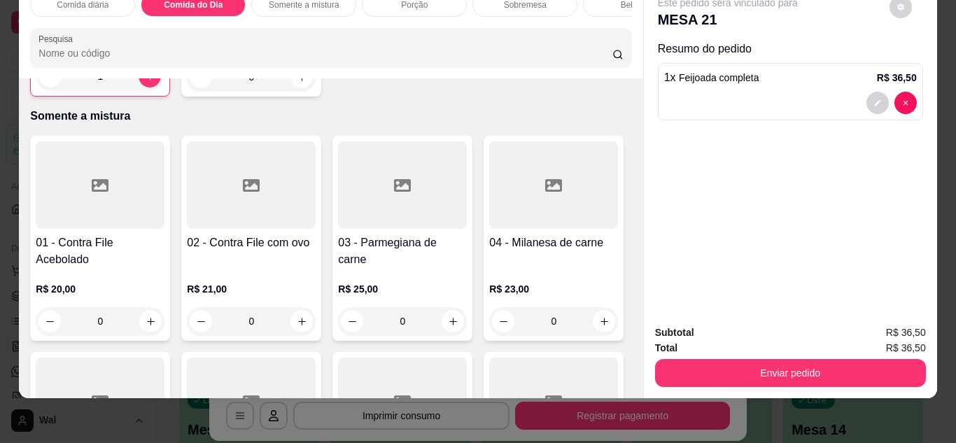
click at [596, 1] on div "Bebidas" at bounding box center [635, 5] width 105 height 24
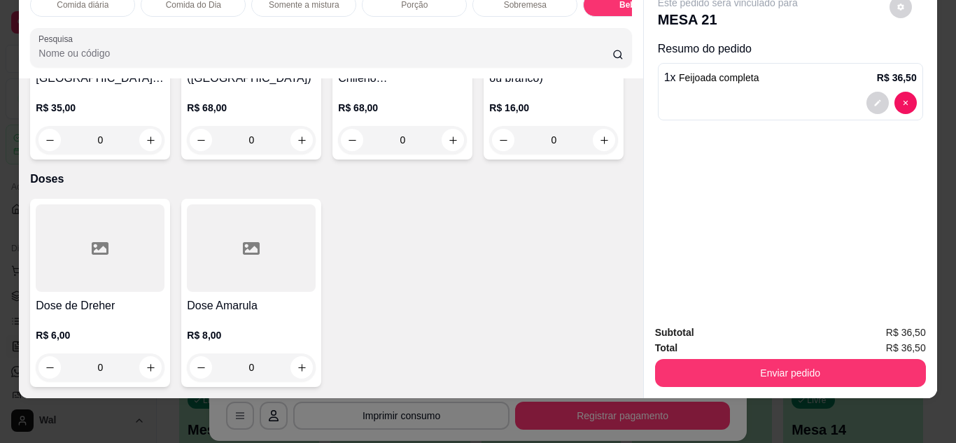
scroll to position [4641, 0]
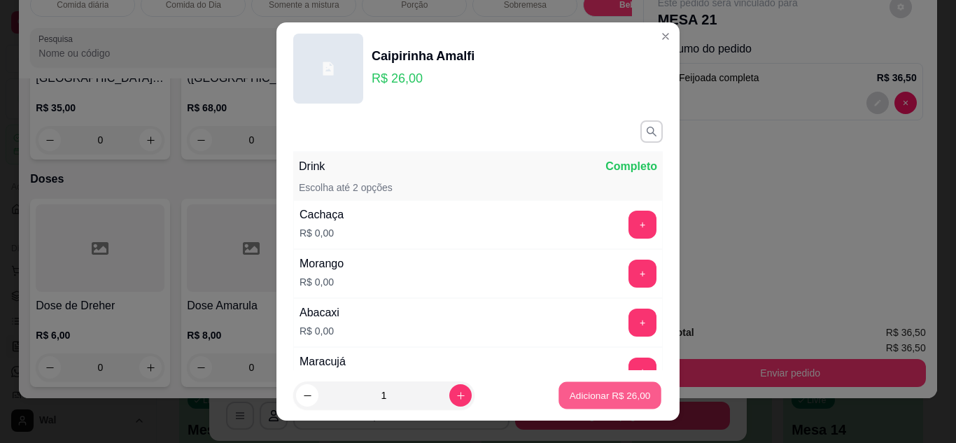
click at [593, 397] on p "Adicionar R$ 26,00" at bounding box center [610, 395] width 81 height 13
type input "1"
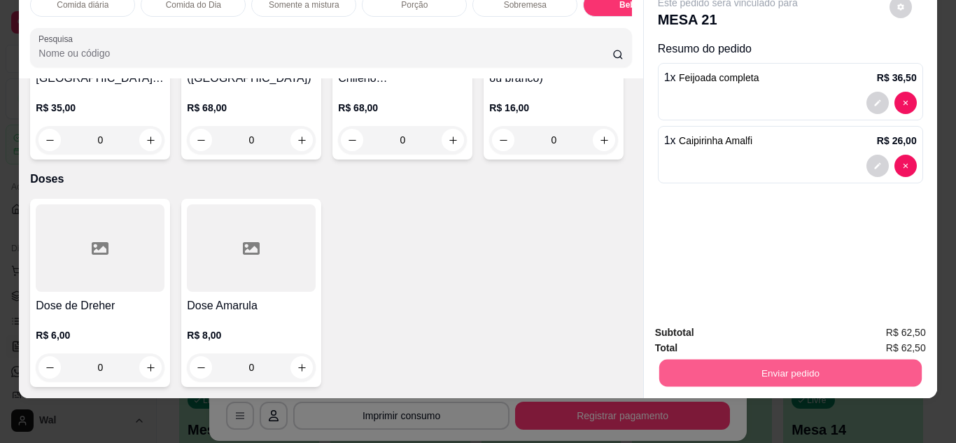
click at [753, 370] on button "Enviar pedido" at bounding box center [789, 373] width 262 height 27
click at [892, 326] on button "Enviar pedido" at bounding box center [889, 328] width 77 height 26
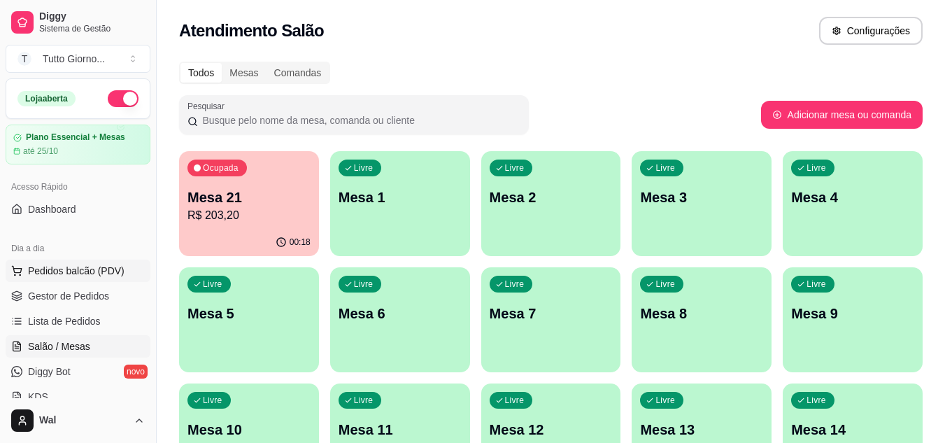
click at [64, 276] on span "Pedidos balcão (PDV)" at bounding box center [76, 271] width 97 height 14
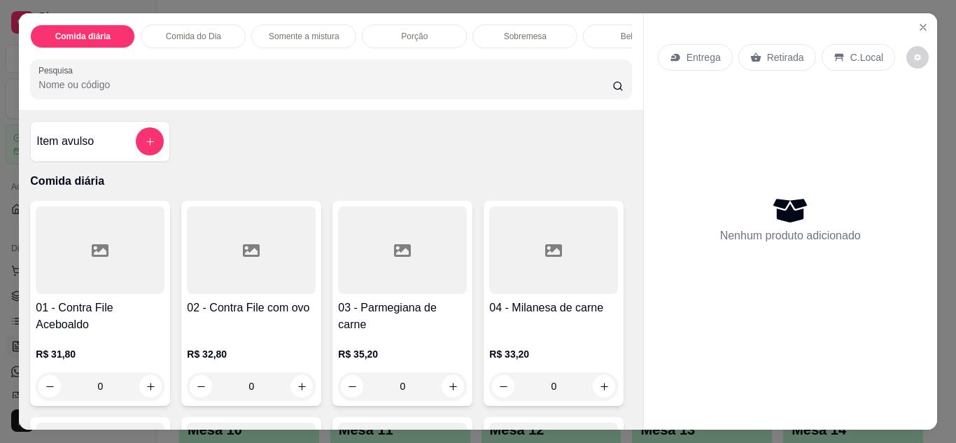
click at [691, 55] on p "Entrega" at bounding box center [703, 57] width 34 height 14
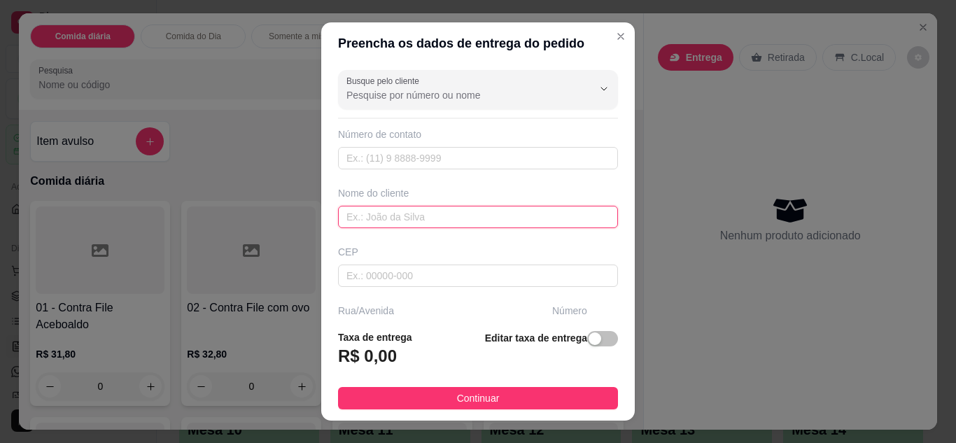
click at [424, 216] on input "text" at bounding box center [478, 217] width 280 height 22
type input "JO LACERDA"
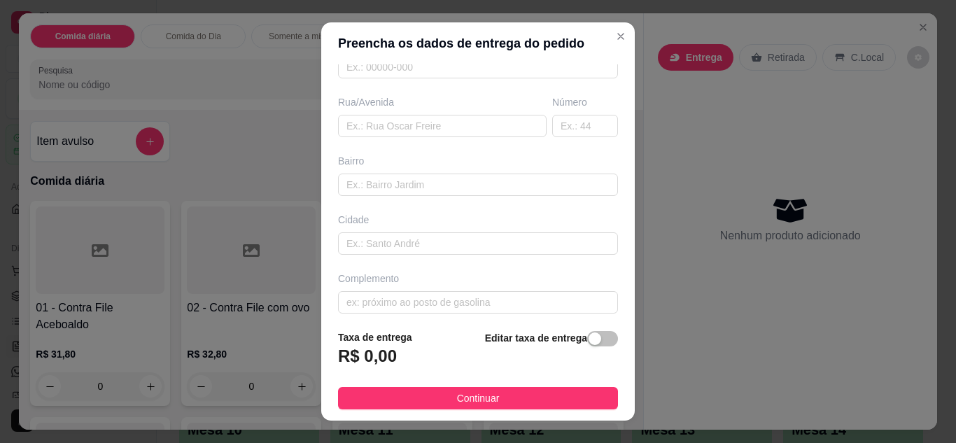
scroll to position [217, 0]
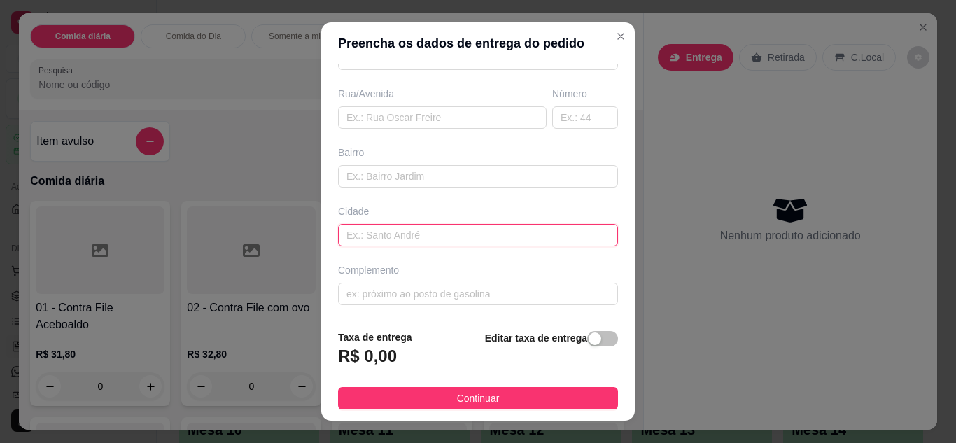
click at [499, 232] on input "text" at bounding box center [478, 235] width 280 height 22
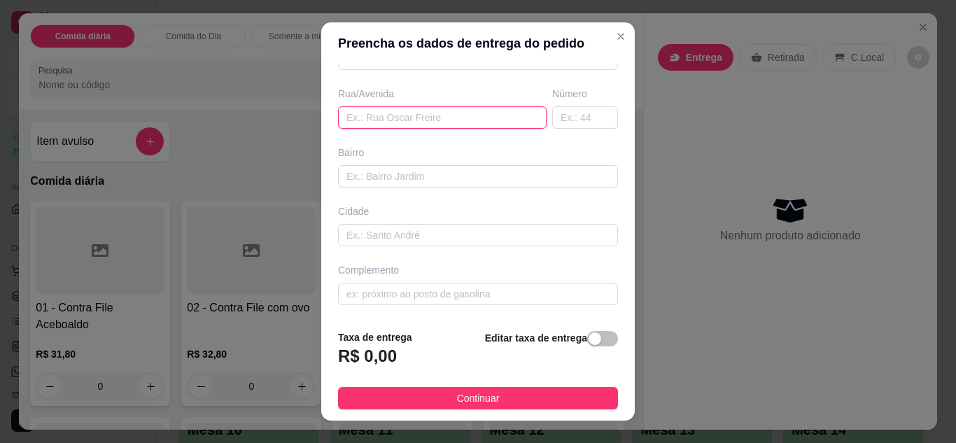
click at [471, 122] on input "text" at bounding box center [442, 117] width 209 height 22
type input "SANTO ANDRE"
click at [571, 125] on input "text" at bounding box center [585, 117] width 66 height 22
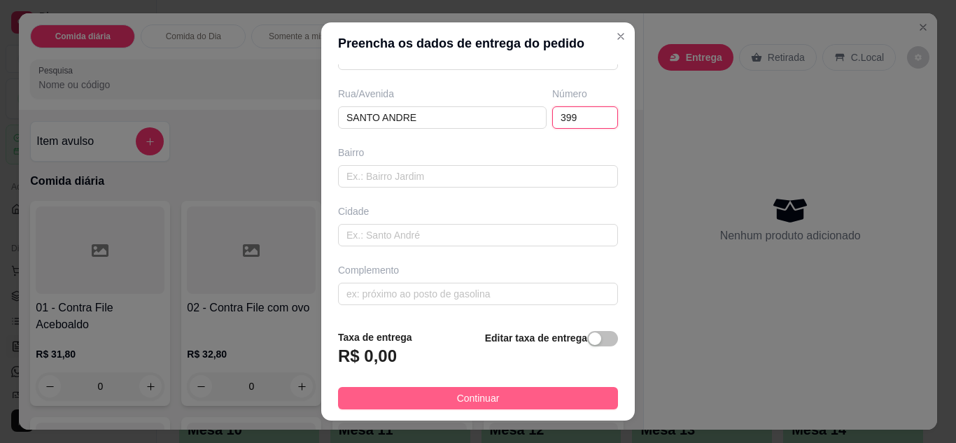
type input "399"
click at [525, 401] on button "Continuar" at bounding box center [478, 398] width 280 height 22
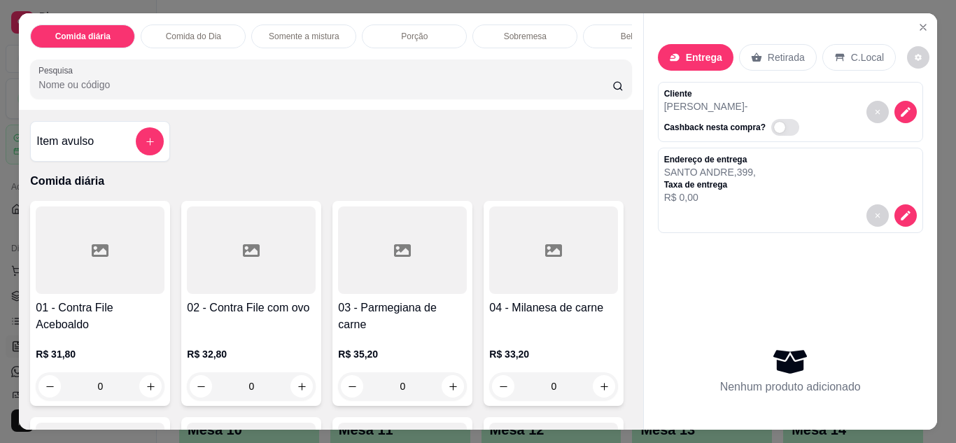
click at [443, 392] on div "0" at bounding box center [402, 386] width 129 height 28
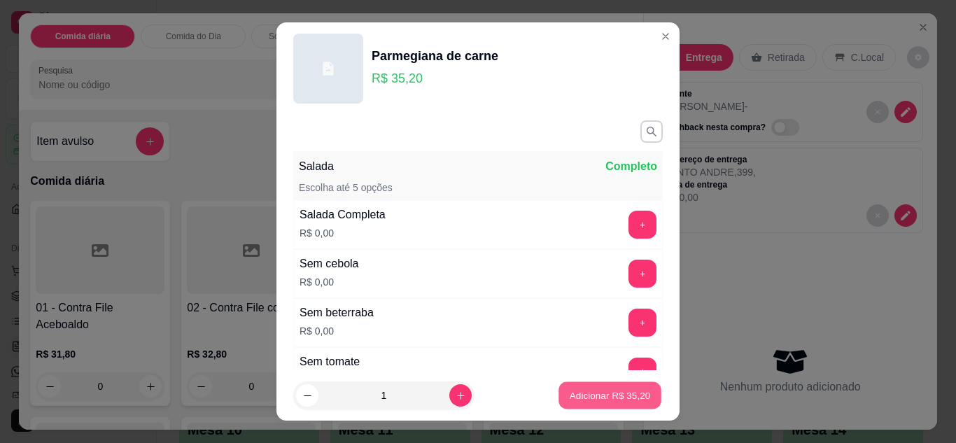
click at [610, 390] on p "Adicionar R$ 35,20" at bounding box center [610, 395] width 81 height 13
type input "1"
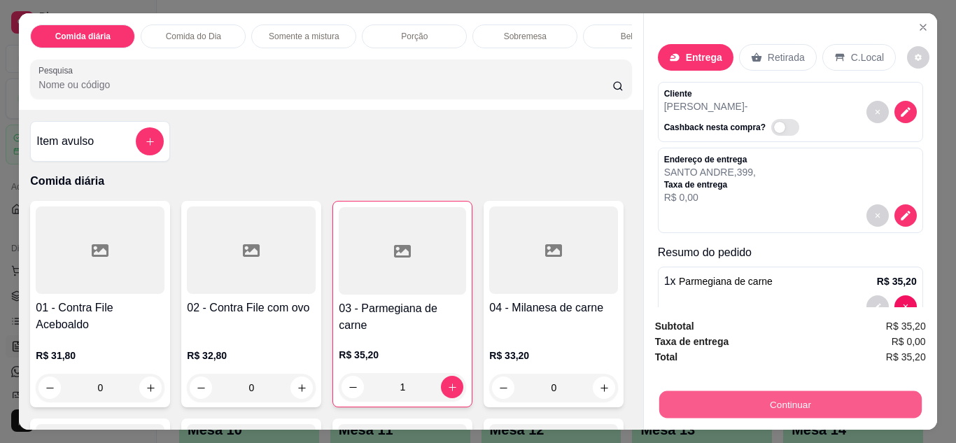
click at [735, 391] on button "Continuar" at bounding box center [789, 404] width 262 height 27
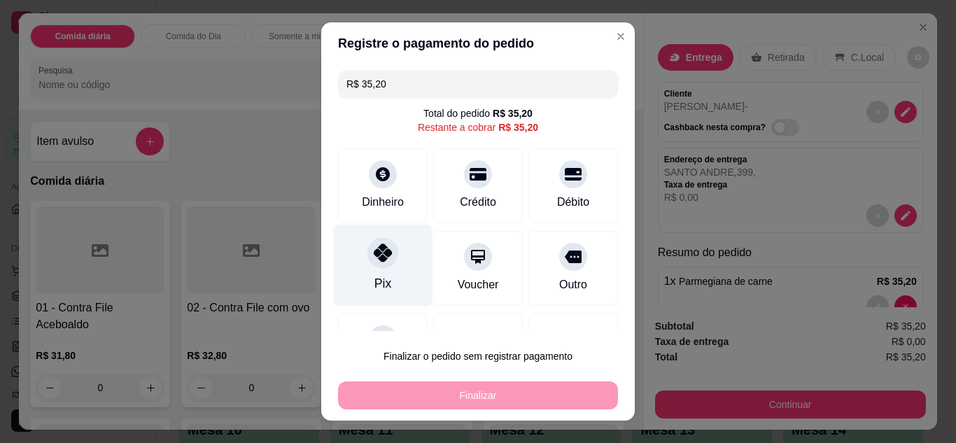
click at [377, 281] on div "Pix" at bounding box center [382, 283] width 17 height 18
type input "R$ 0,00"
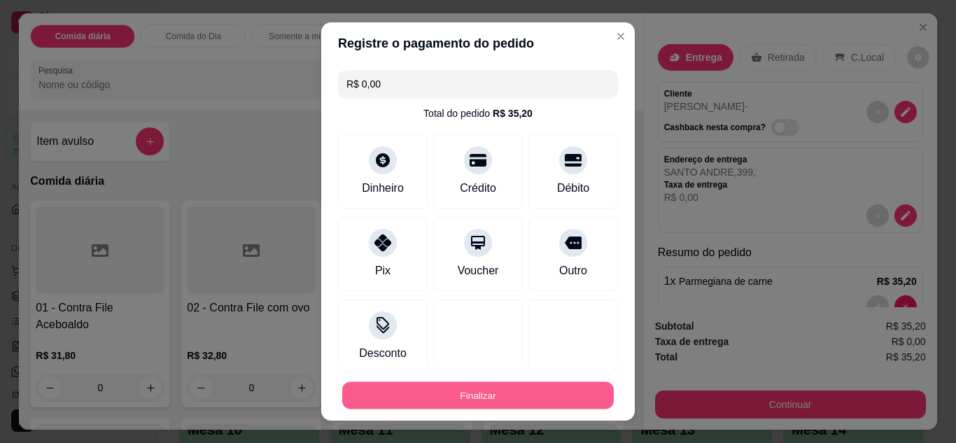
click at [478, 385] on button "Finalizar" at bounding box center [478, 395] width 272 height 27
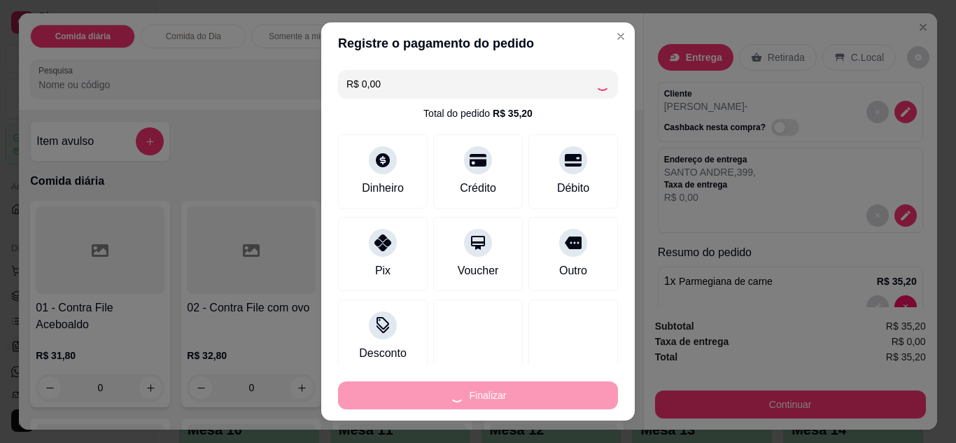
type input "0"
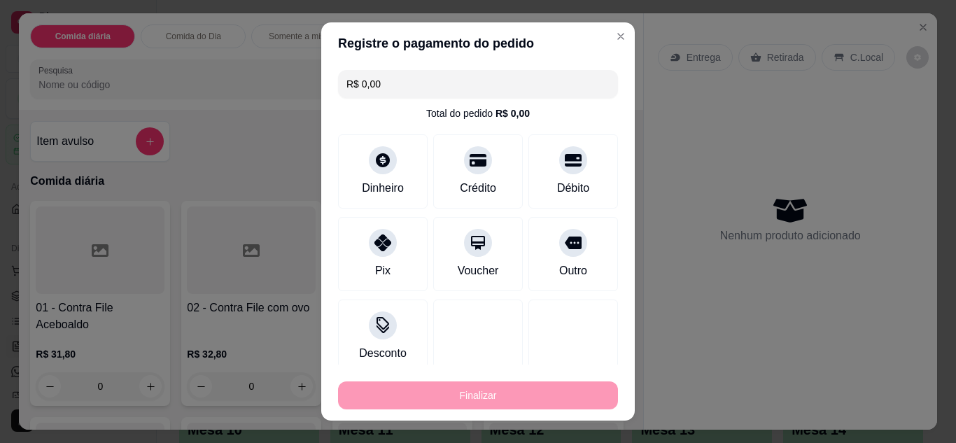
type input "-R$ 35,20"
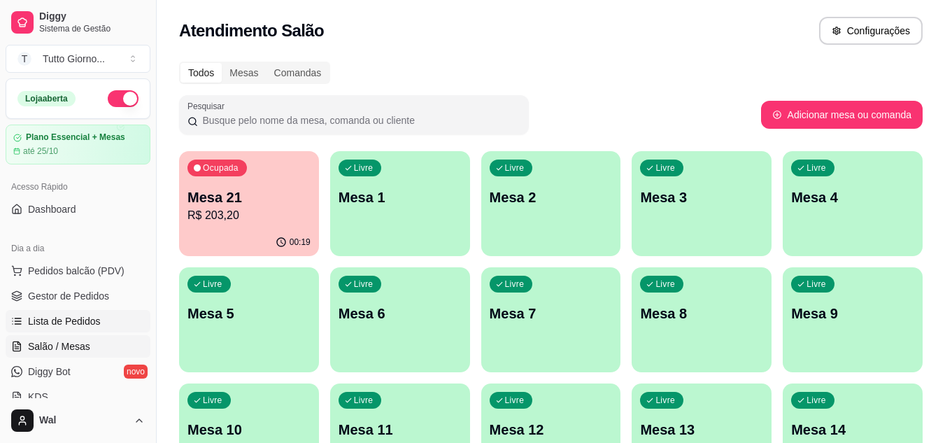
click at [80, 316] on span "Lista de Pedidos" at bounding box center [64, 321] width 73 height 14
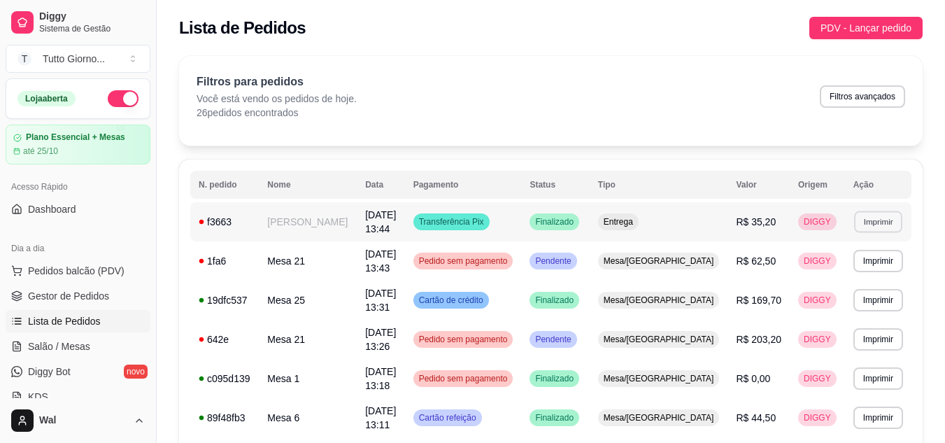
click at [872, 223] on button "Imprimir" at bounding box center [878, 222] width 48 height 22
click at [866, 267] on button "IMPRESSORA CAIXA" at bounding box center [852, 271] width 99 height 22
click at [96, 320] on span "Lista de Pedidos" at bounding box center [64, 321] width 73 height 14
click at [79, 345] on span "Salão / Mesas" at bounding box center [59, 346] width 62 height 14
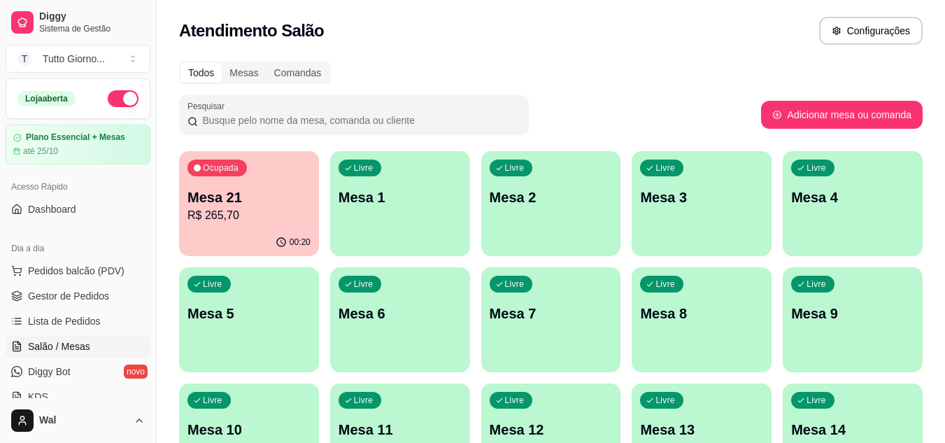
click at [264, 175] on div "Ocupada Mesa 21 R$ 265,70" at bounding box center [249, 190] width 140 height 78
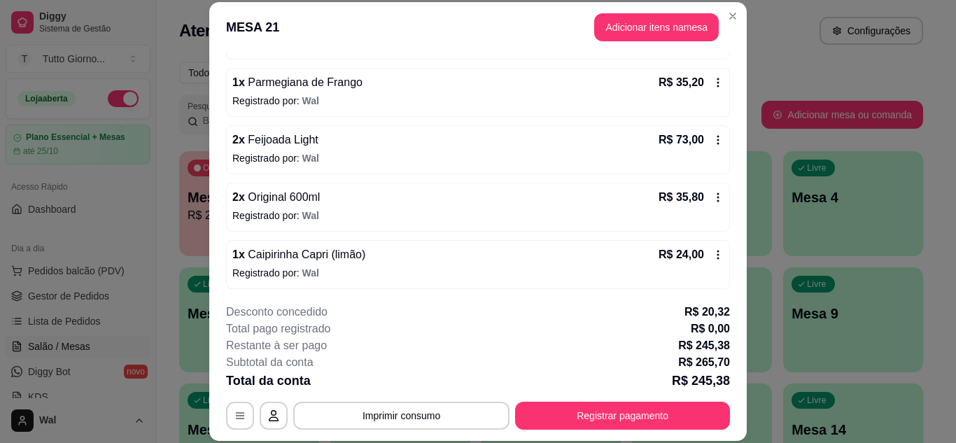
scroll to position [210, 0]
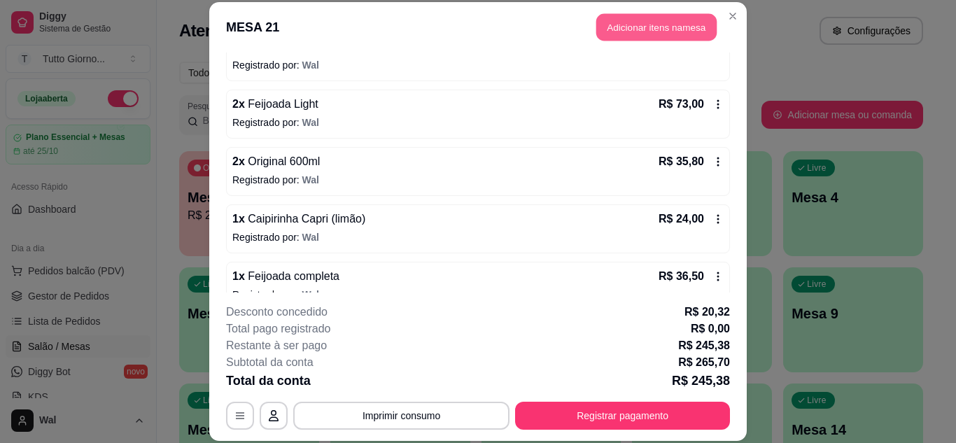
click at [646, 27] on button "Adicionar itens na mesa" at bounding box center [656, 27] width 120 height 27
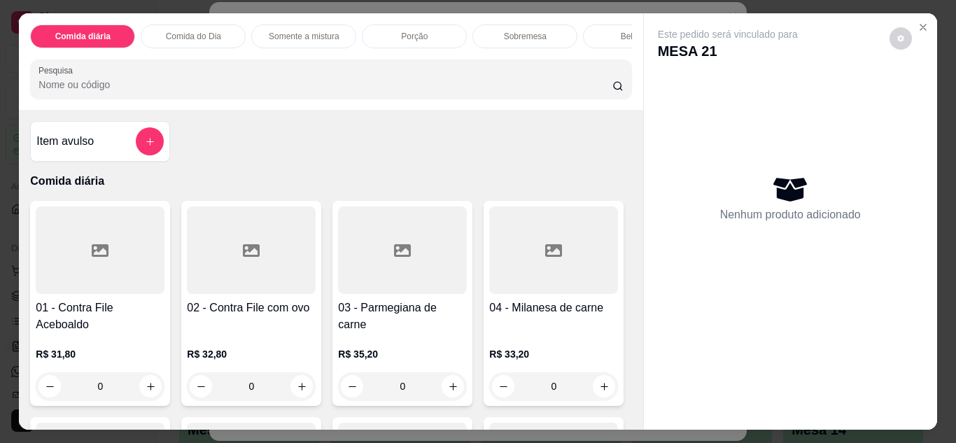
click at [601, 33] on div "Bebidas" at bounding box center [635, 36] width 105 height 24
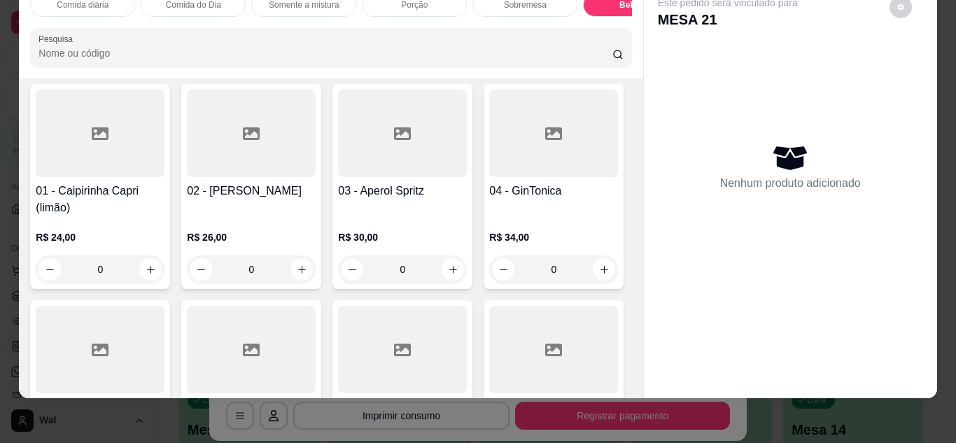
scroll to position [4138, 0]
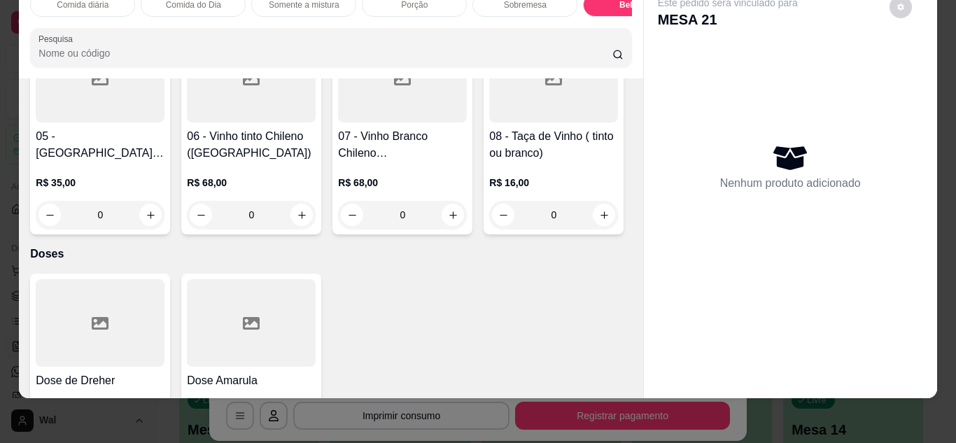
type input "1"
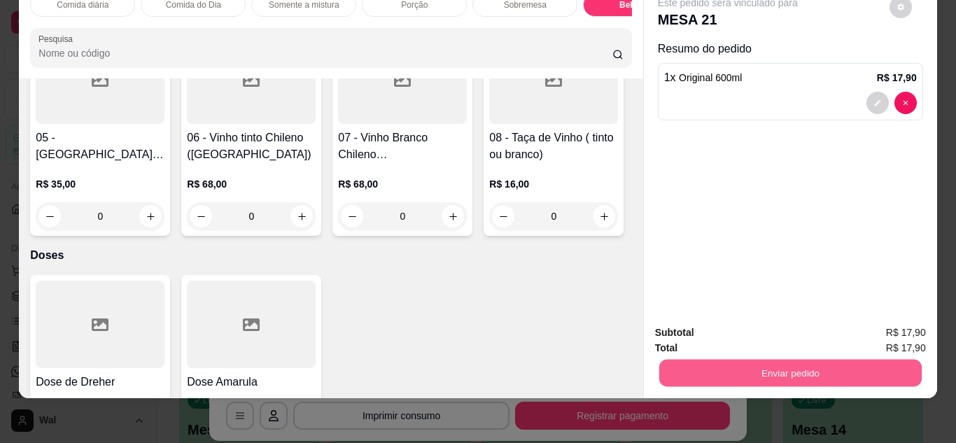
click at [785, 374] on button "Enviar pedido" at bounding box center [789, 373] width 262 height 27
click at [887, 319] on button "Enviar pedido" at bounding box center [889, 328] width 77 height 26
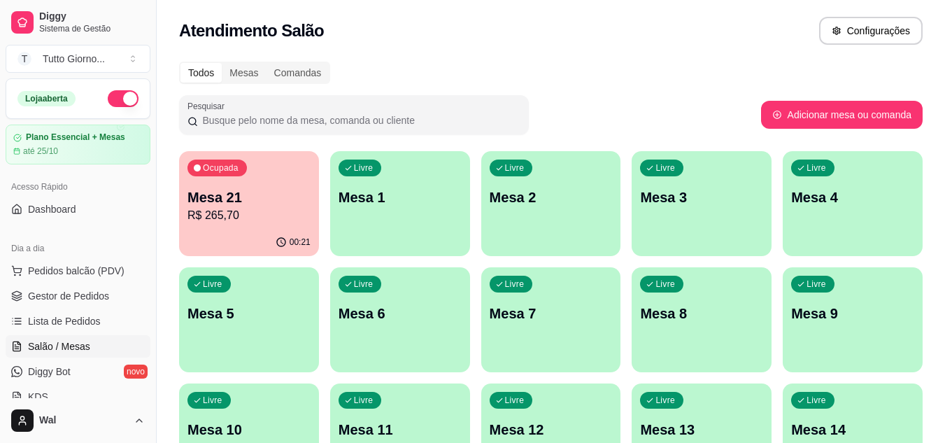
click at [269, 397] on div "Livre Mesa 10" at bounding box center [249, 427] width 140 height 88
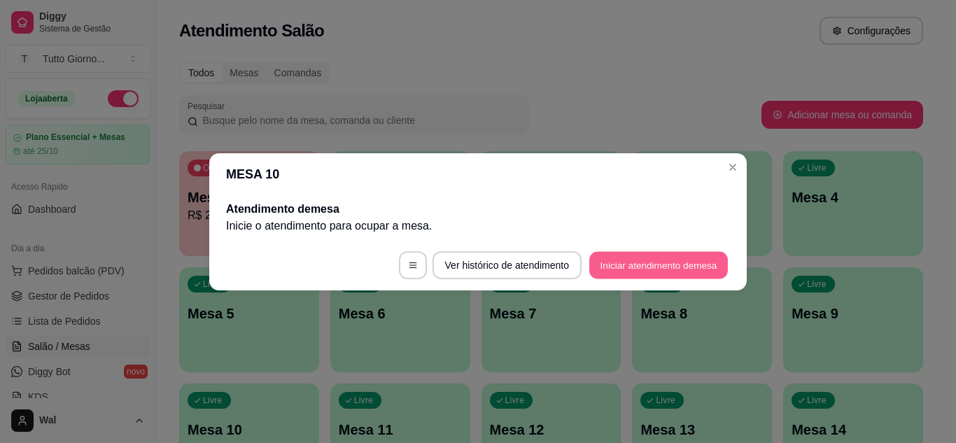
click at [665, 256] on button "Iniciar atendimento de mesa" at bounding box center [658, 264] width 139 height 27
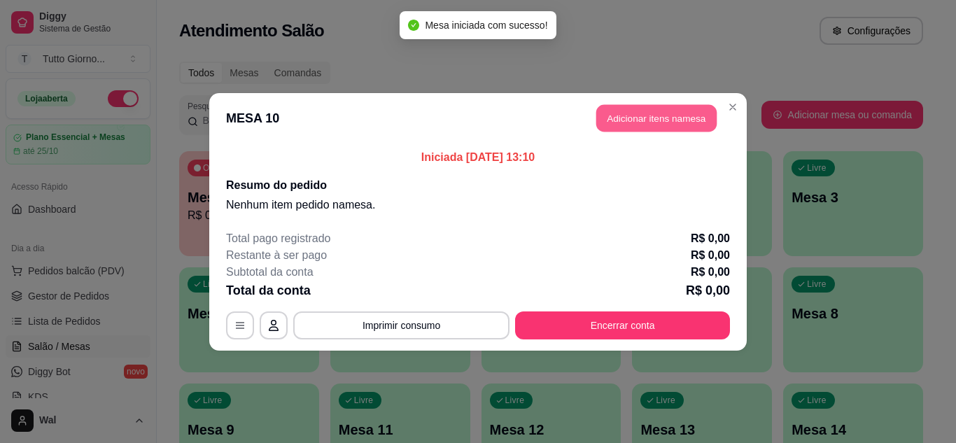
click at [661, 118] on button "Adicionar itens na mesa" at bounding box center [656, 117] width 120 height 27
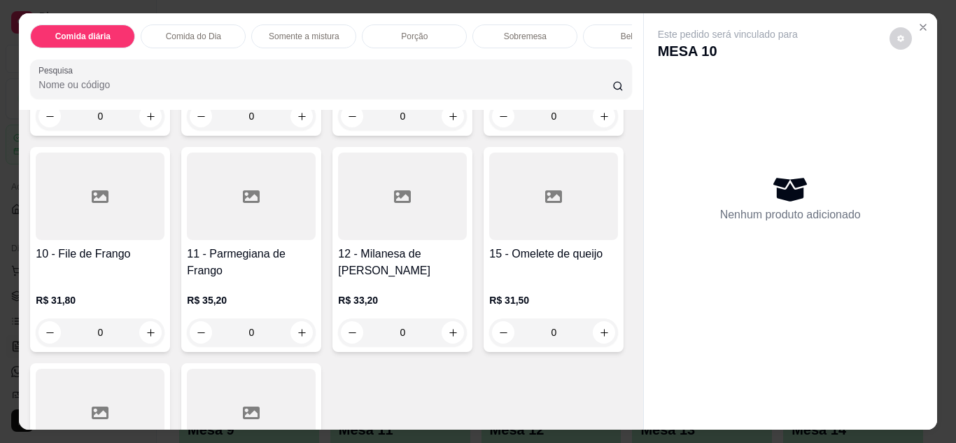
scroll to position [271, 0]
click at [489, 129] on div "0" at bounding box center [553, 115] width 129 height 28
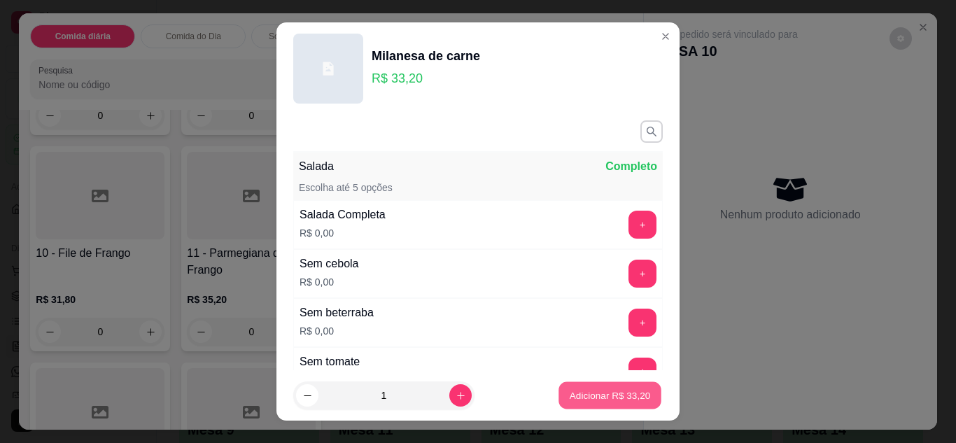
click at [579, 402] on button "Adicionar R$ 33,20" at bounding box center [609, 395] width 103 height 27
type input "1"
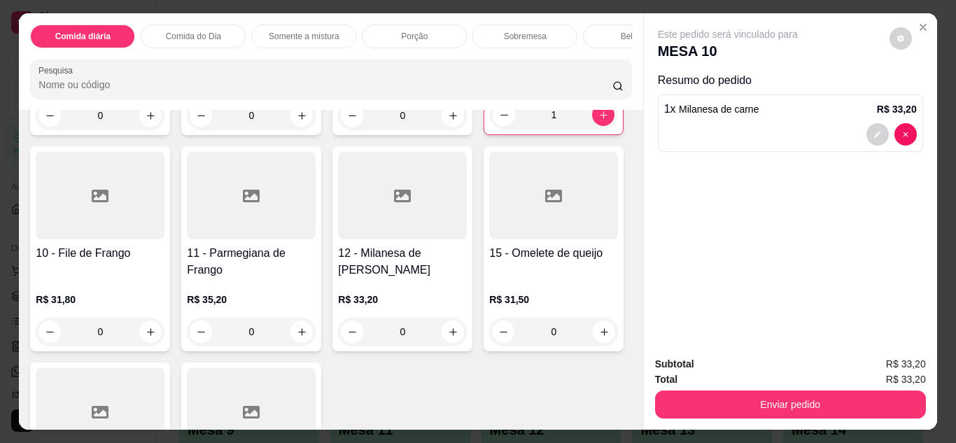
scroll to position [542, 0]
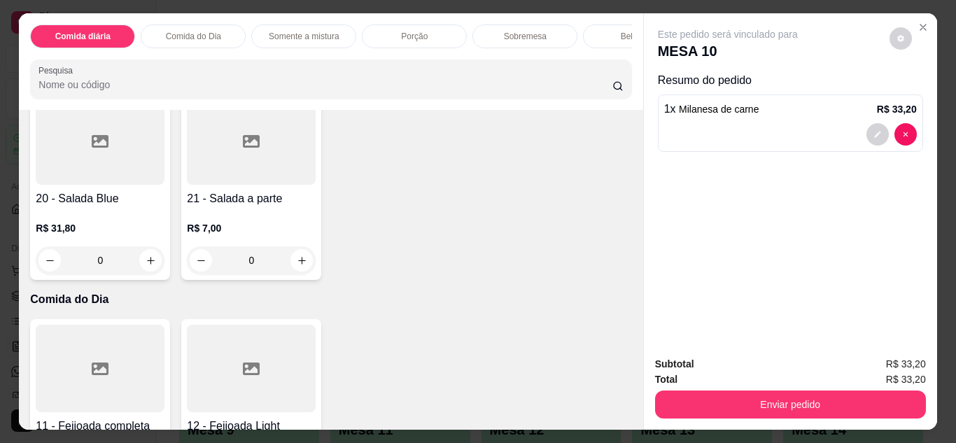
click at [489, 75] on div "0" at bounding box center [553, 61] width 129 height 28
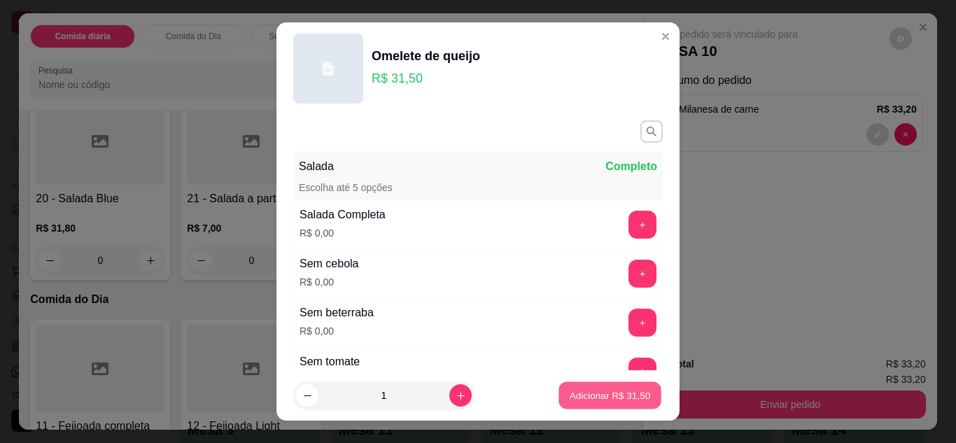
click at [602, 389] on p "Adicionar R$ 31,50" at bounding box center [610, 395] width 81 height 13
type input "1"
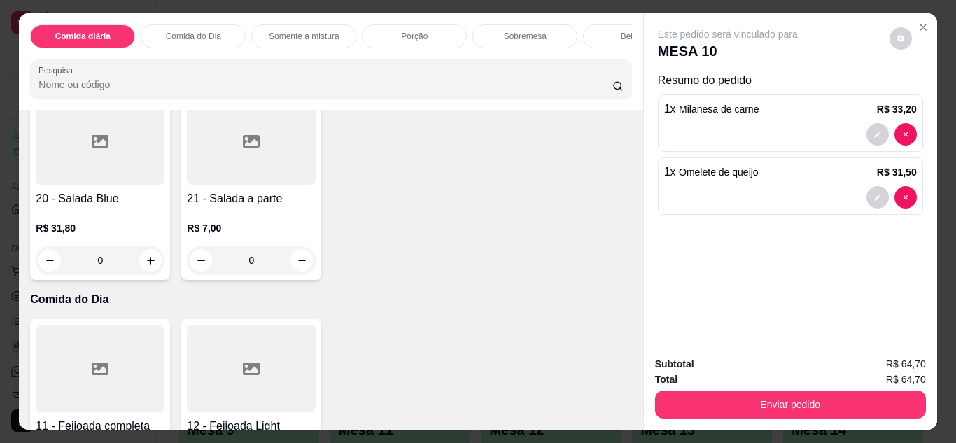
click at [196, 34] on p "Comida do Dia" at bounding box center [193, 36] width 55 height 11
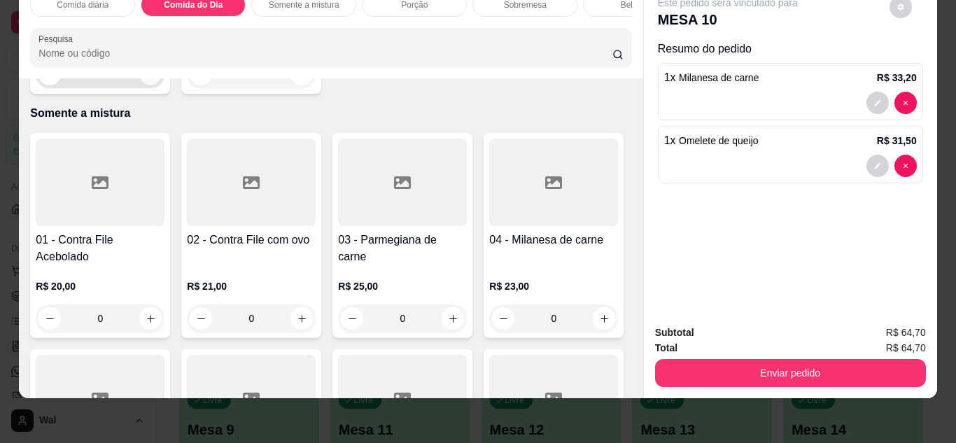
click at [151, 85] on button "increase-product-quantity" at bounding box center [151, 74] width 22 height 22
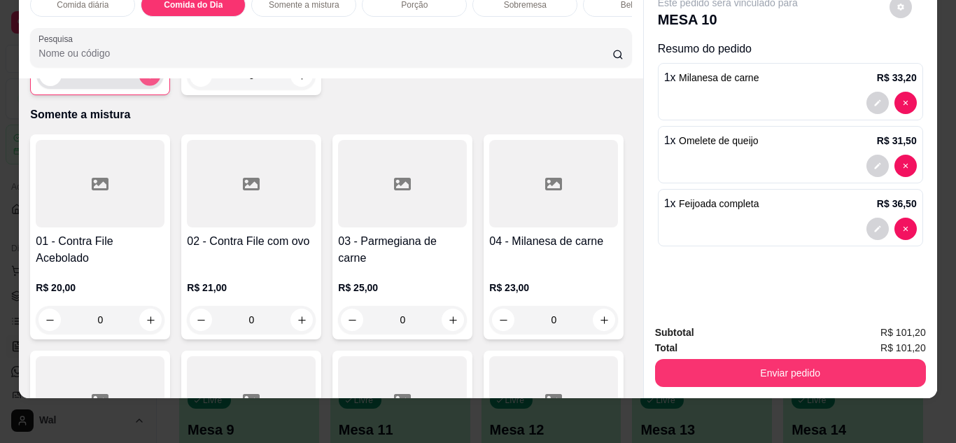
click at [151, 85] on button "increase-product-quantity" at bounding box center [150, 75] width 22 height 22
click at [50, 80] on icon "decrease-product-quantity" at bounding box center [50, 75] width 10 height 10
type input "1"
click at [593, 3] on div "Bebidas" at bounding box center [635, 5] width 105 height 24
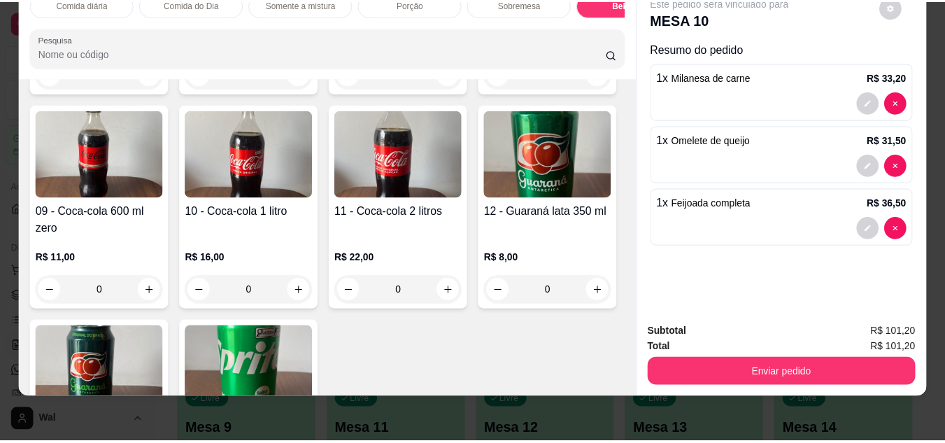
scroll to position [2787, 0]
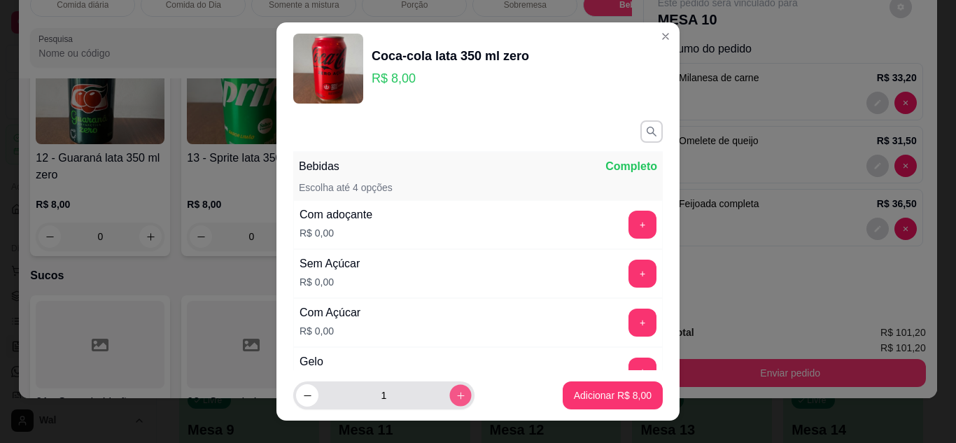
click at [457, 397] on icon "increase-product-quantity" at bounding box center [460, 395] width 7 height 7
click at [457, 397] on icon "increase-product-quantity" at bounding box center [461, 396] width 8 height 8
type input "3"
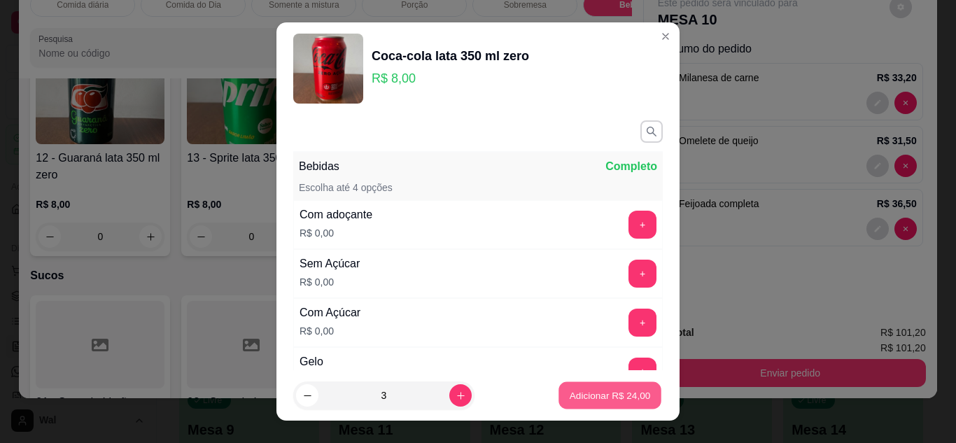
click at [602, 389] on p "Adicionar R$ 24,00" at bounding box center [610, 395] width 81 height 13
type input "3"
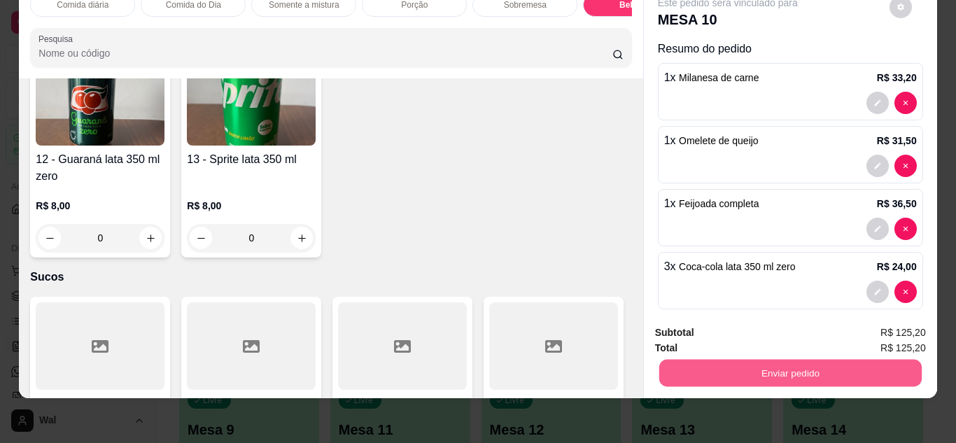
click at [762, 372] on button "Enviar pedido" at bounding box center [789, 373] width 262 height 27
click at [901, 316] on button "Enviar pedido" at bounding box center [889, 328] width 77 height 26
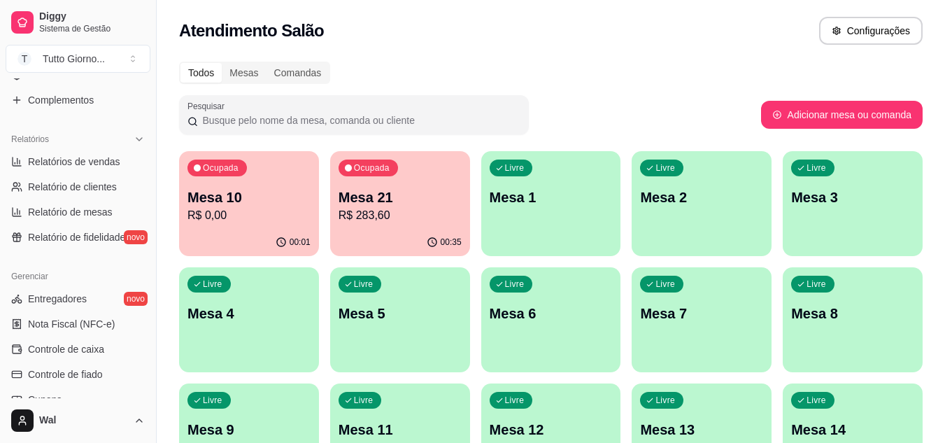
scroll to position [392, 0]
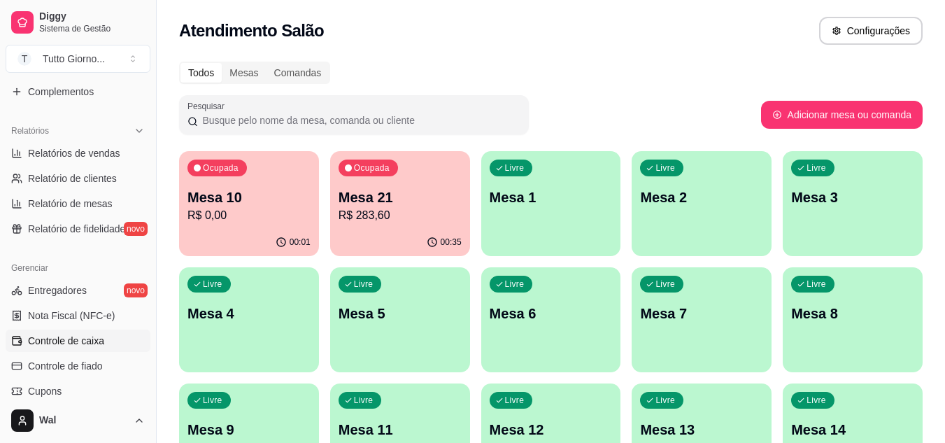
click at [91, 336] on span "Controle de caixa" at bounding box center [66, 341] width 76 height 14
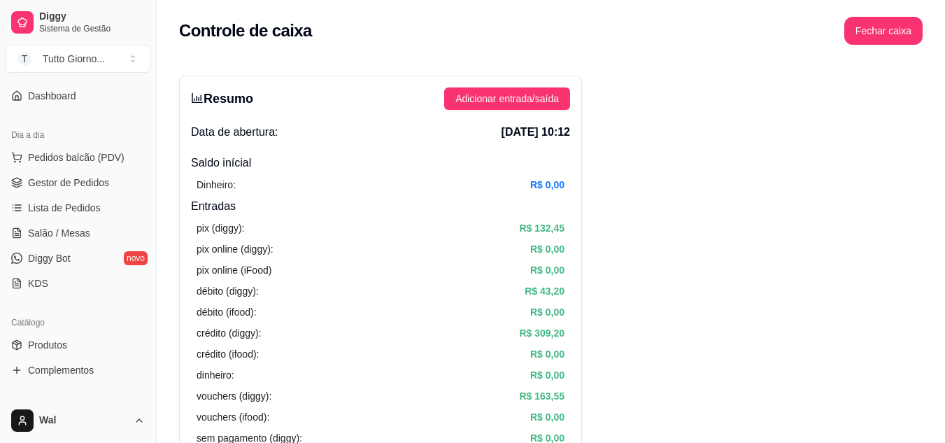
scroll to position [113, 0]
click at [66, 230] on span "Salão / Mesas" at bounding box center [59, 234] width 62 height 14
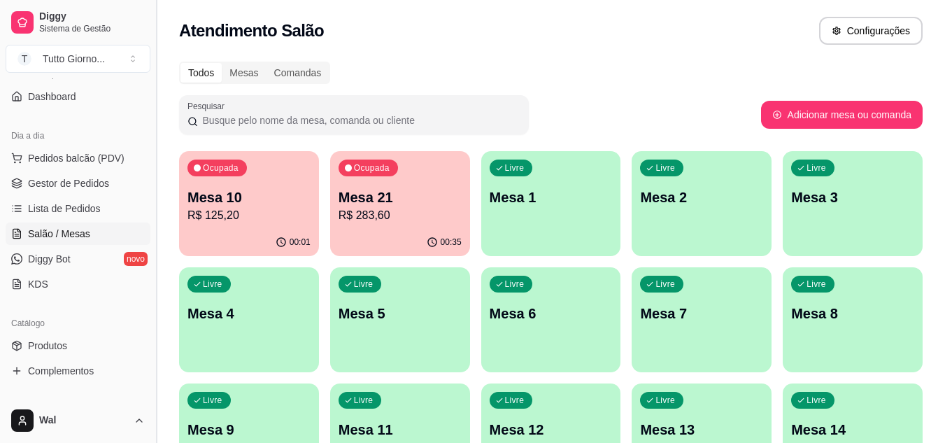
click at [150, 101] on button "Toggle Sidebar" at bounding box center [155, 221] width 11 height 443
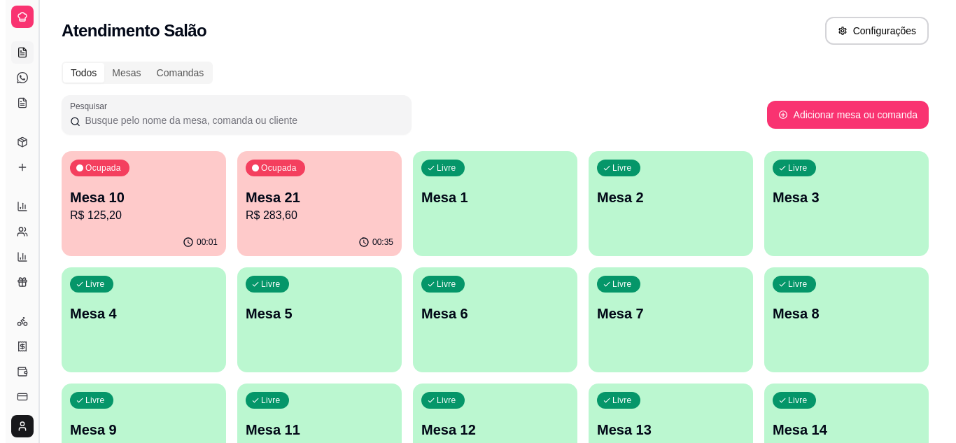
scroll to position [21, 0]
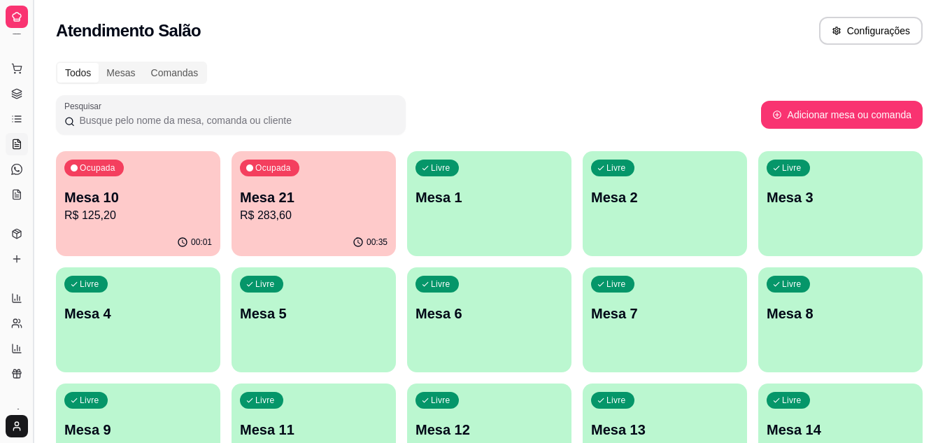
click at [31, 101] on button "Toggle Sidebar" at bounding box center [32, 221] width 11 height 443
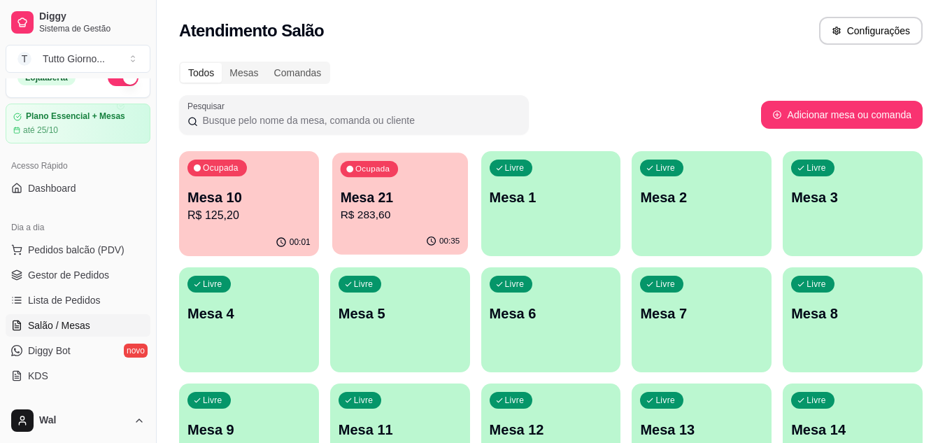
click at [440, 188] on p "Mesa 21" at bounding box center [400, 197] width 120 height 19
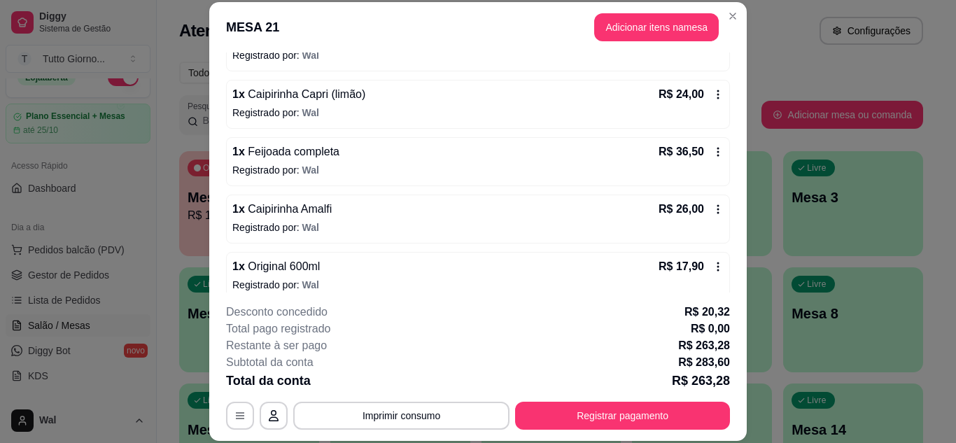
scroll to position [348, 0]
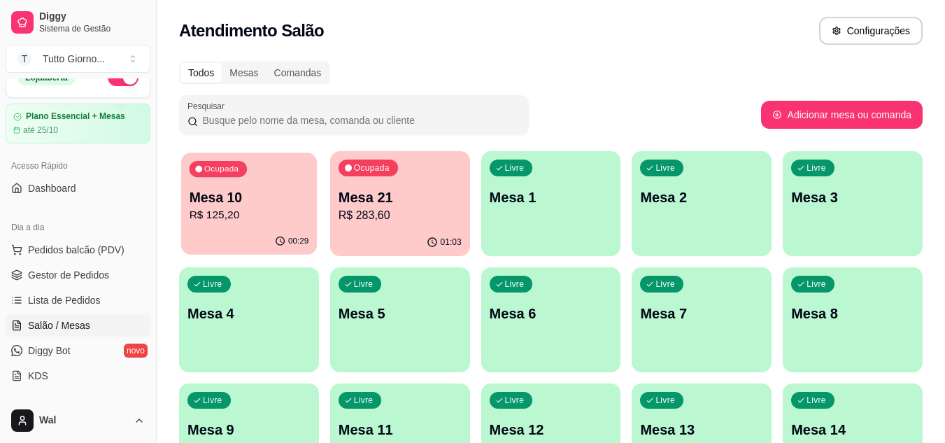
click at [287, 204] on p "Mesa 10" at bounding box center [250, 197] width 120 height 19
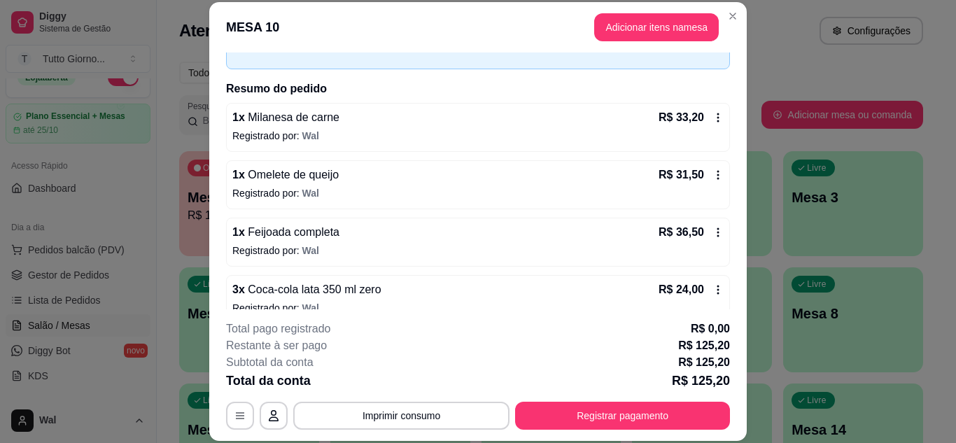
scroll to position [102, 0]
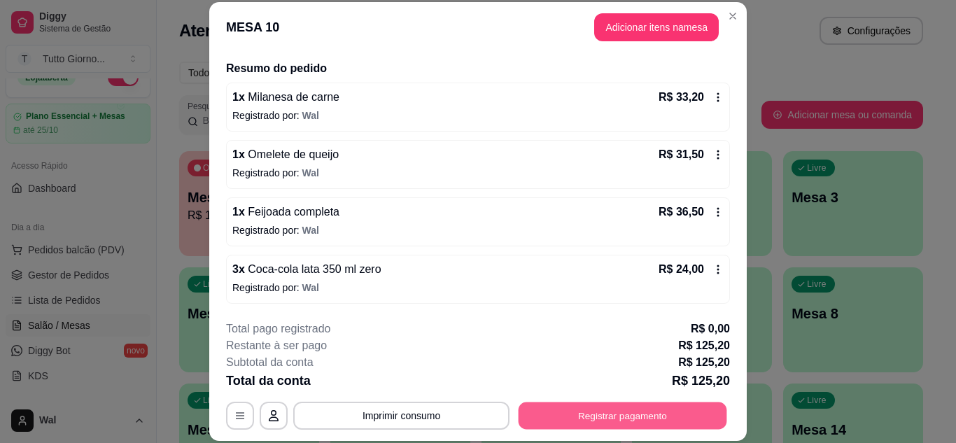
click at [623, 423] on button "Registrar pagamento" at bounding box center [623, 415] width 209 height 27
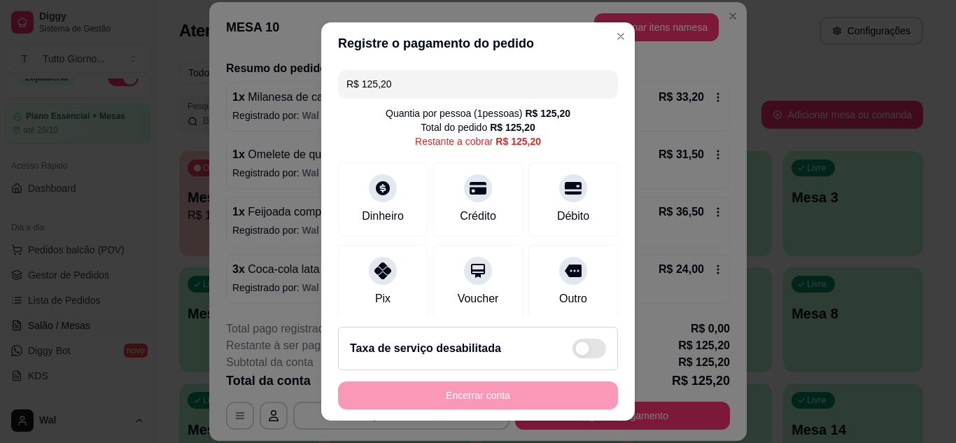
click at [408, 78] on input "R$ 125,20" at bounding box center [477, 84] width 263 height 28
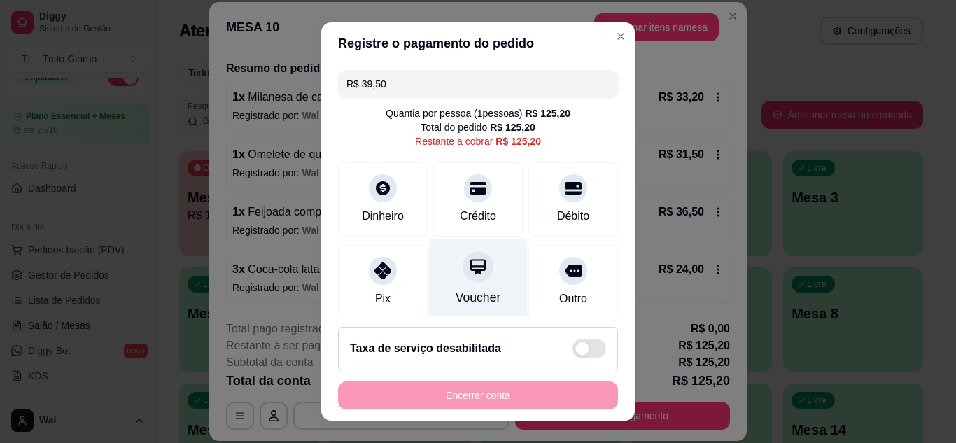
click at [459, 292] on div "Voucher" at bounding box center [478, 297] width 45 height 18
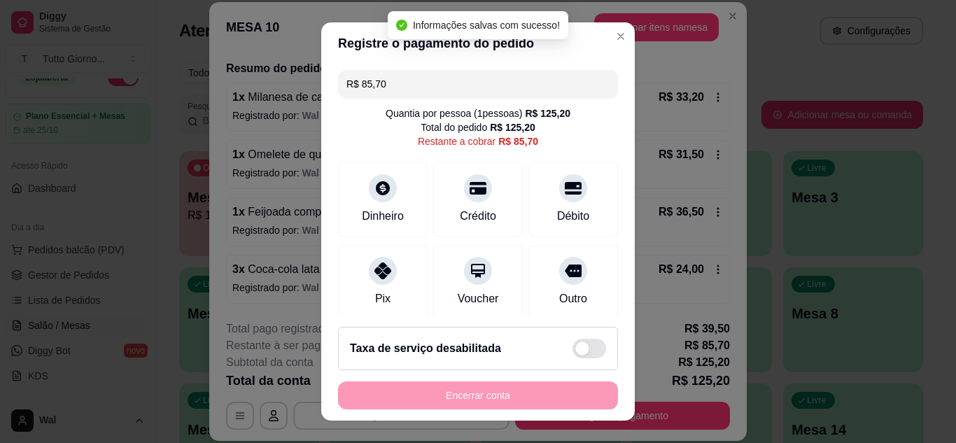
click at [407, 87] on input "R$ 85,70" at bounding box center [477, 84] width 263 height 28
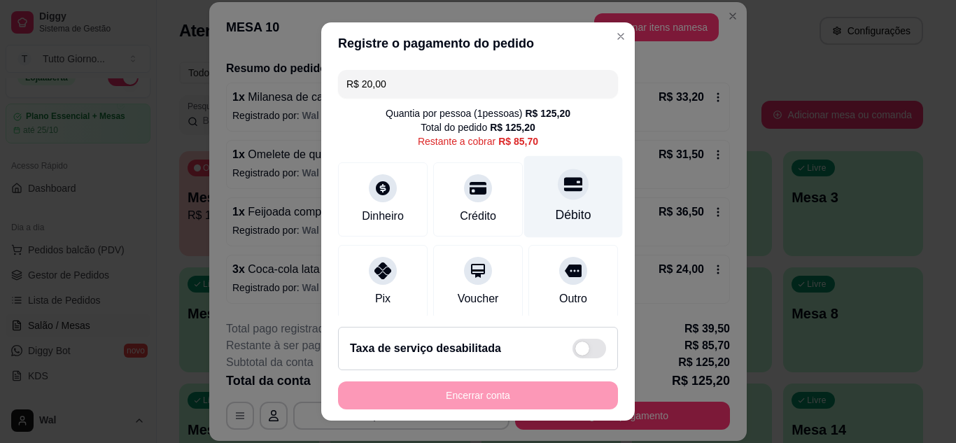
click at [558, 199] on div "Débito" at bounding box center [573, 196] width 99 height 82
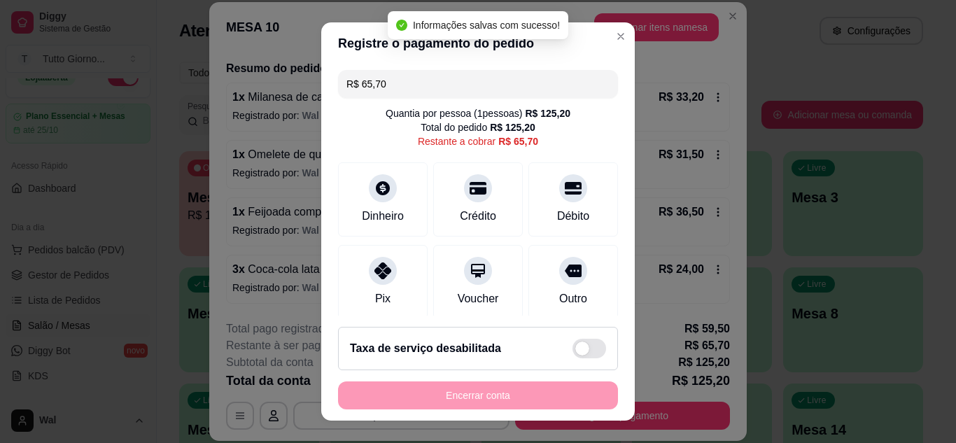
click at [393, 90] on input "R$ 65,70" at bounding box center [477, 84] width 263 height 28
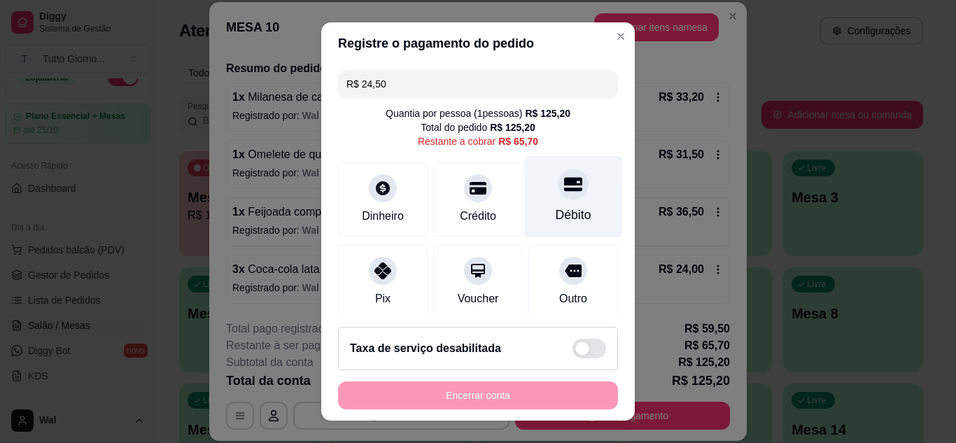
click at [556, 210] on div "Débito" at bounding box center [574, 215] width 36 height 18
click at [556, 213] on div "Débito" at bounding box center [574, 215] width 36 height 18
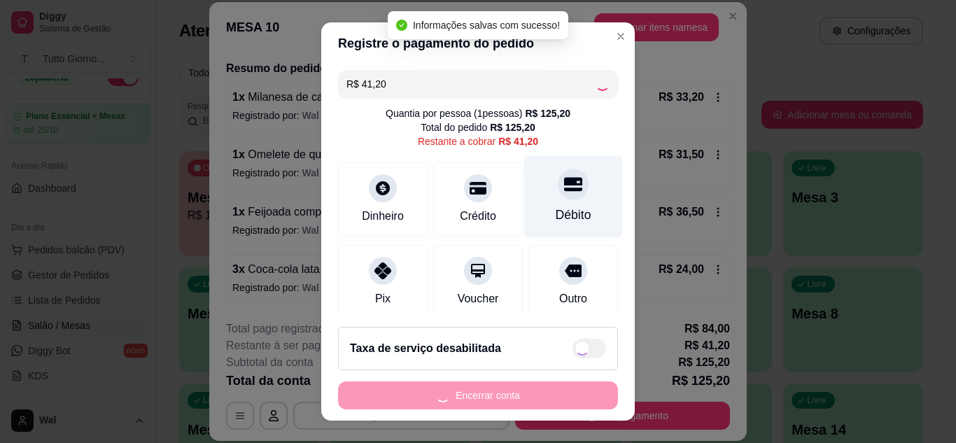
type input "R$ 0,00"
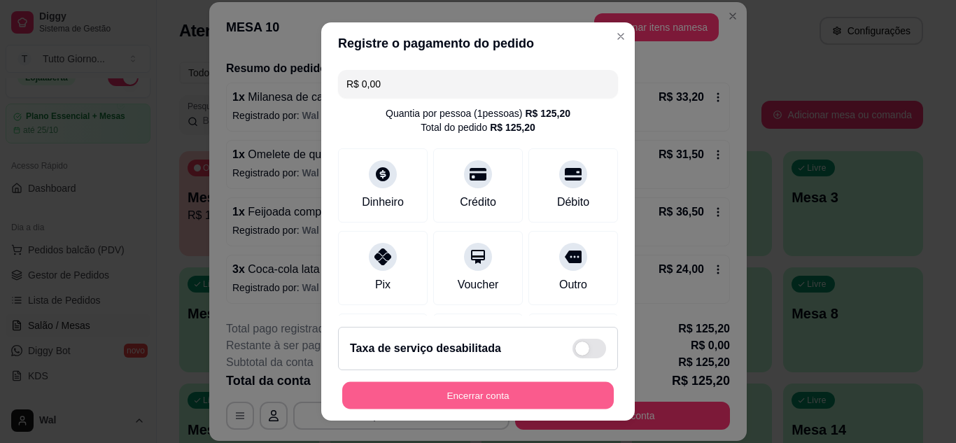
click at [472, 389] on button "Encerrar conta" at bounding box center [478, 395] width 272 height 27
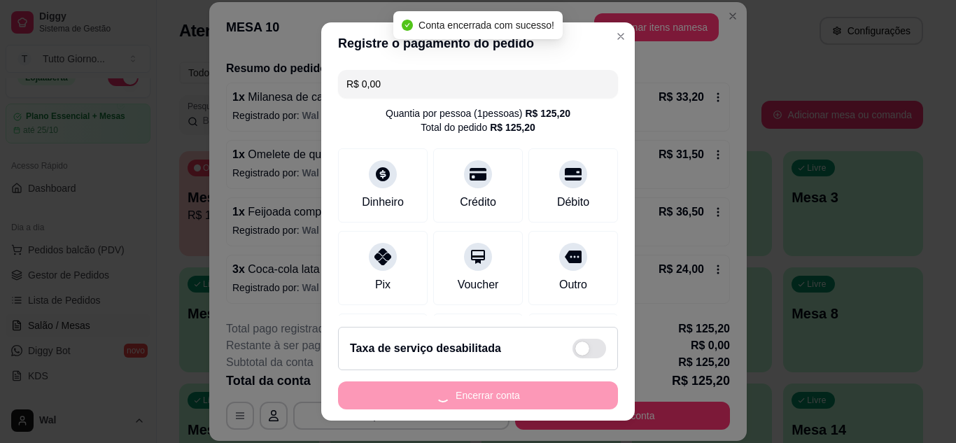
scroll to position [0, 0]
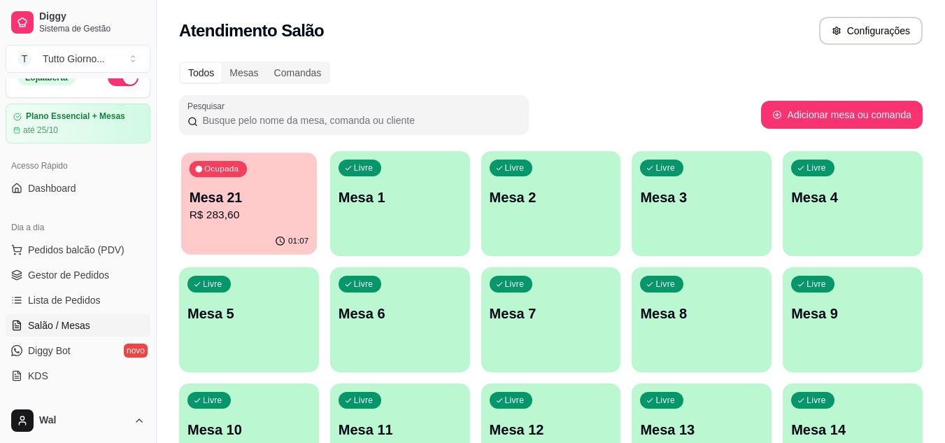
click at [250, 223] on p "R$ 283,60" at bounding box center [250, 215] width 120 height 16
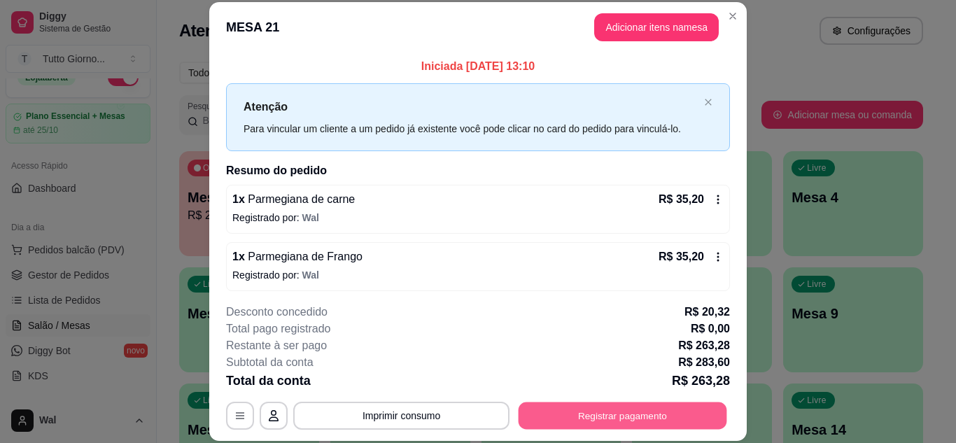
click at [537, 413] on button "Registrar pagamento" at bounding box center [623, 415] width 209 height 27
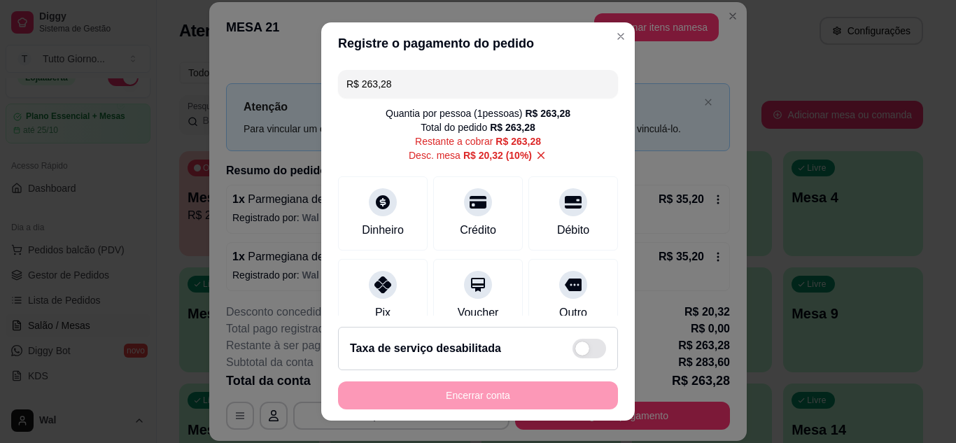
click at [432, 76] on input "R$ 263,28" at bounding box center [477, 84] width 263 height 28
click at [432, 76] on input "R$ 89,10" at bounding box center [477, 84] width 263 height 28
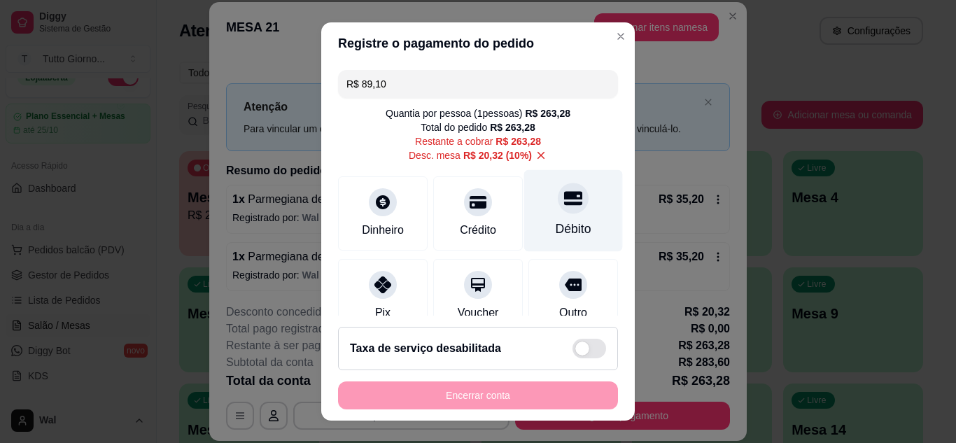
click at [555, 218] on div "Débito" at bounding box center [573, 210] width 99 height 82
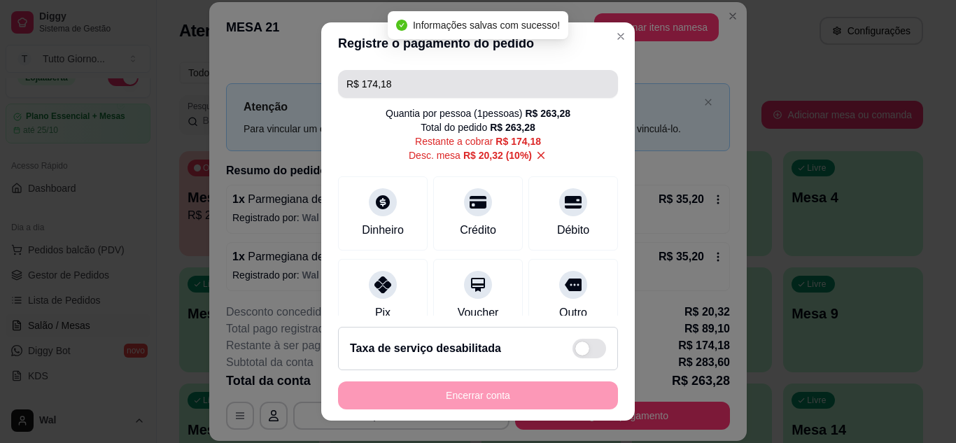
click at [414, 83] on input "R$ 174,18" at bounding box center [477, 84] width 263 height 28
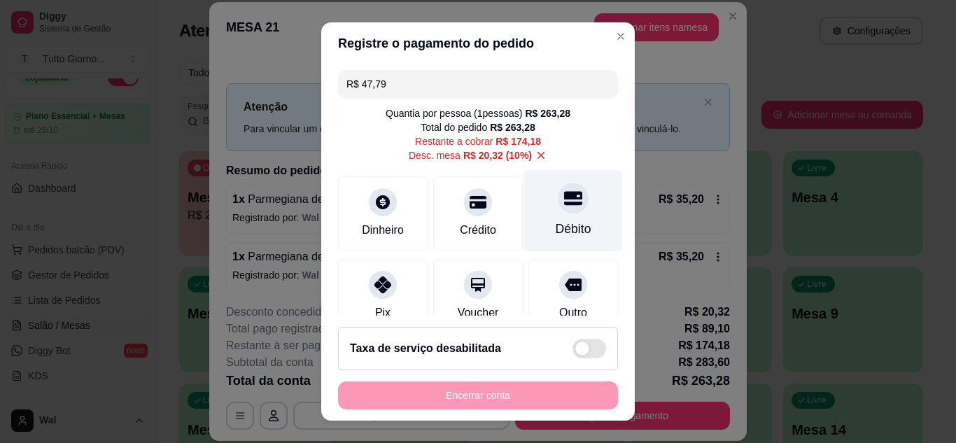
click at [540, 218] on div "Débito" at bounding box center [573, 210] width 99 height 82
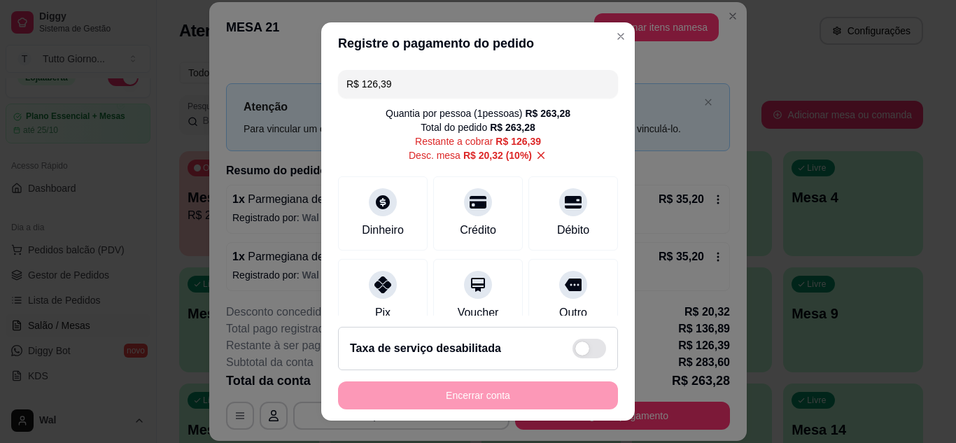
click at [419, 85] on input "R$ 126,39" at bounding box center [477, 84] width 263 height 28
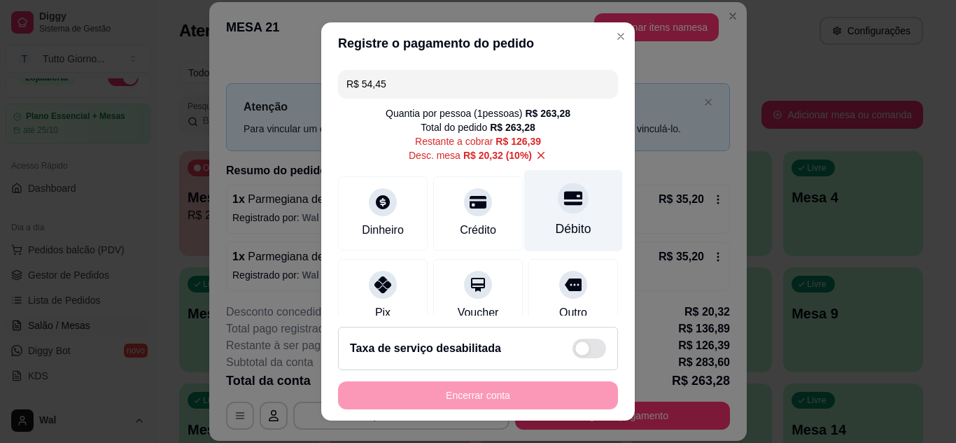
click at [556, 226] on div "Débito" at bounding box center [574, 229] width 36 height 18
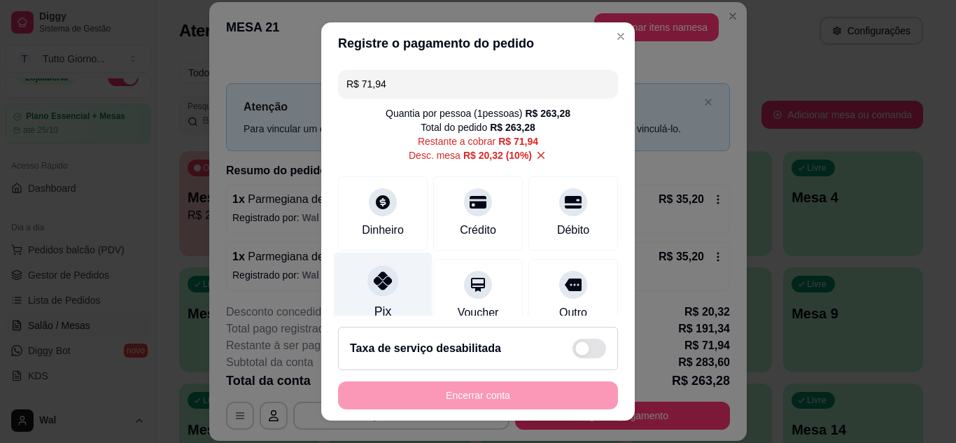
click at [379, 288] on icon at bounding box center [383, 281] width 18 height 18
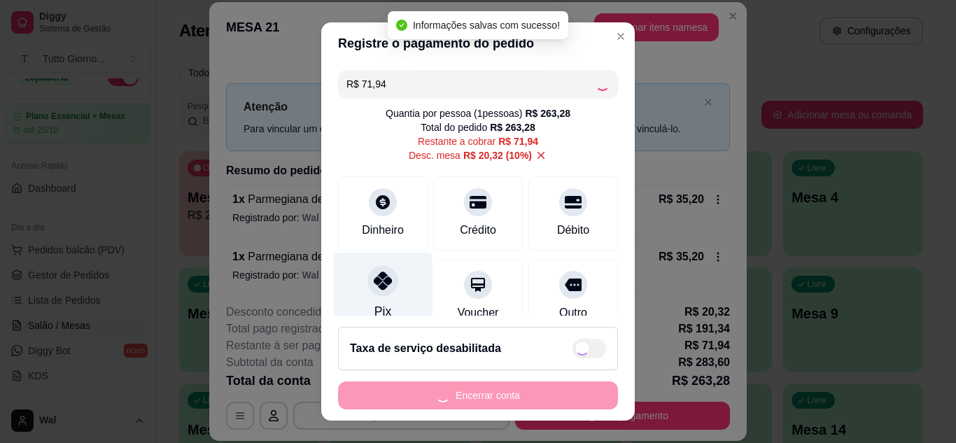
type input "R$ 0,00"
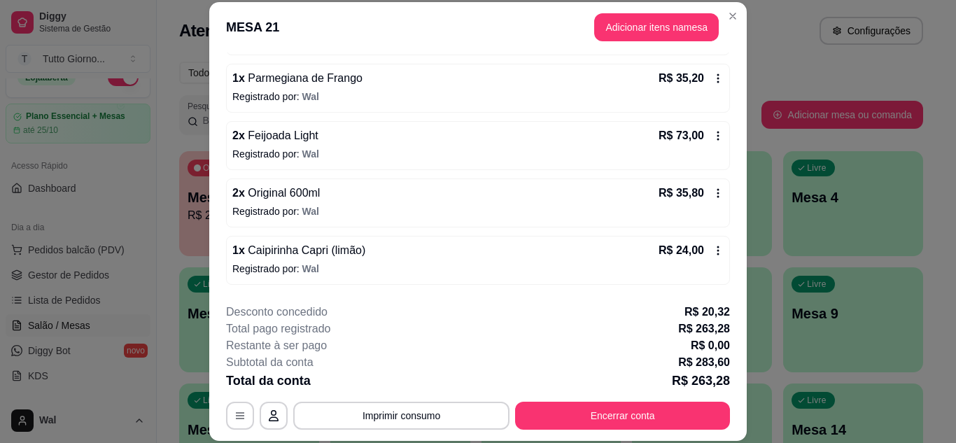
scroll to position [139, 0]
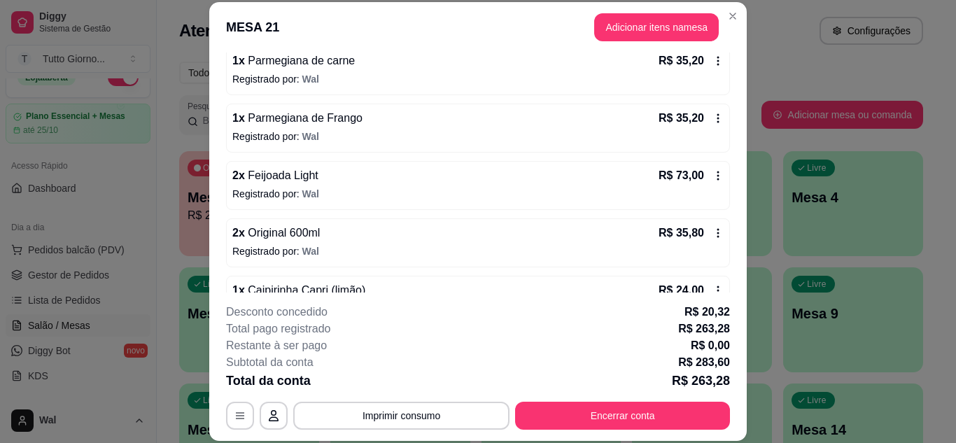
click at [741, 75] on div "Iniciada 15/10/2025 às 13:10 Atenção Para vincular um cliente a um pedido já ex…" at bounding box center [477, 172] width 537 height 240
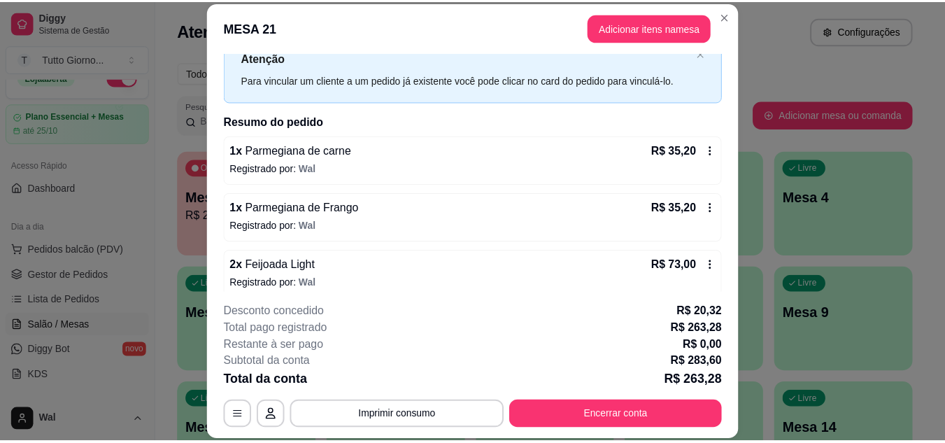
scroll to position [0, 0]
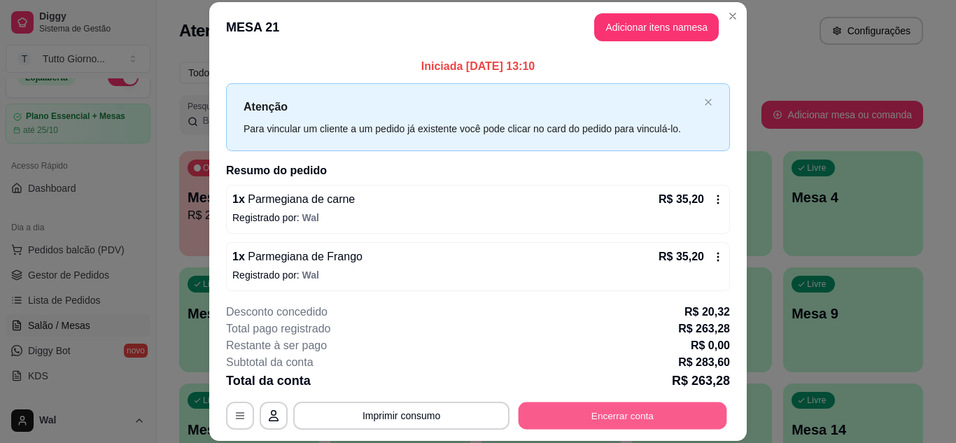
click at [638, 419] on button "Encerrar conta" at bounding box center [623, 415] width 209 height 27
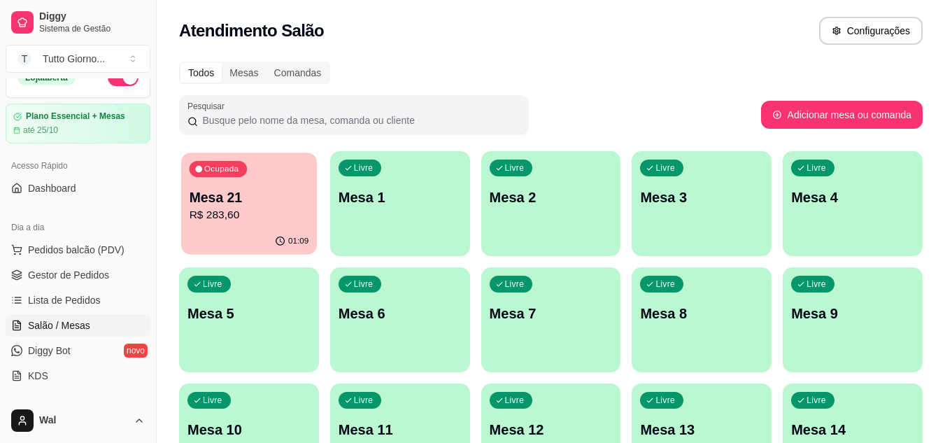
click at [247, 232] on div "01:09" at bounding box center [249, 241] width 136 height 27
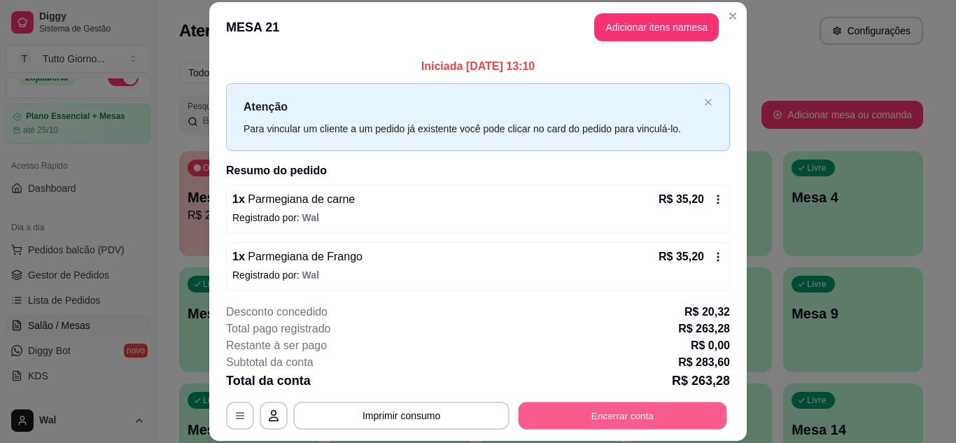
click at [645, 408] on button "Encerrar conta" at bounding box center [623, 415] width 209 height 27
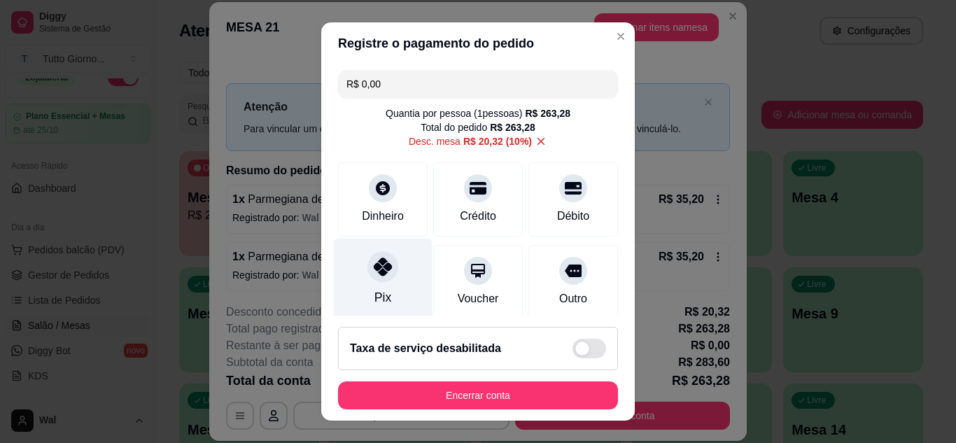
click at [374, 296] on div "Pix" at bounding box center [382, 297] width 17 height 18
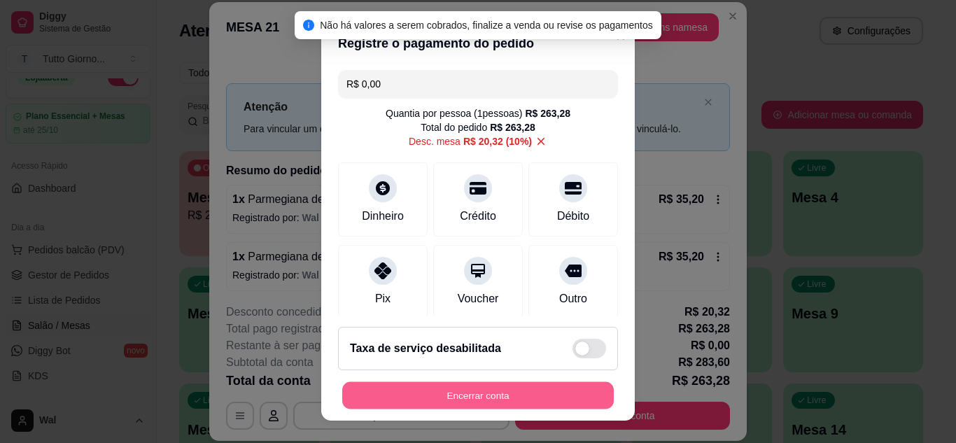
click at [472, 388] on button "Encerrar conta" at bounding box center [478, 395] width 272 height 27
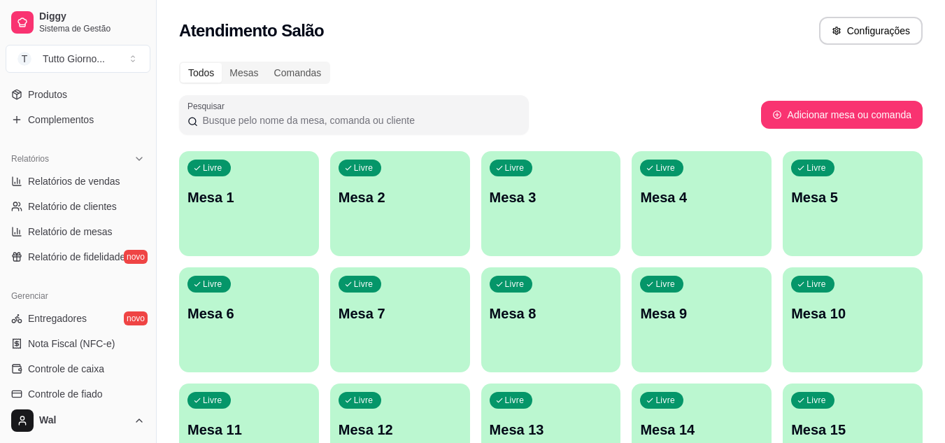
scroll to position [385, 0]
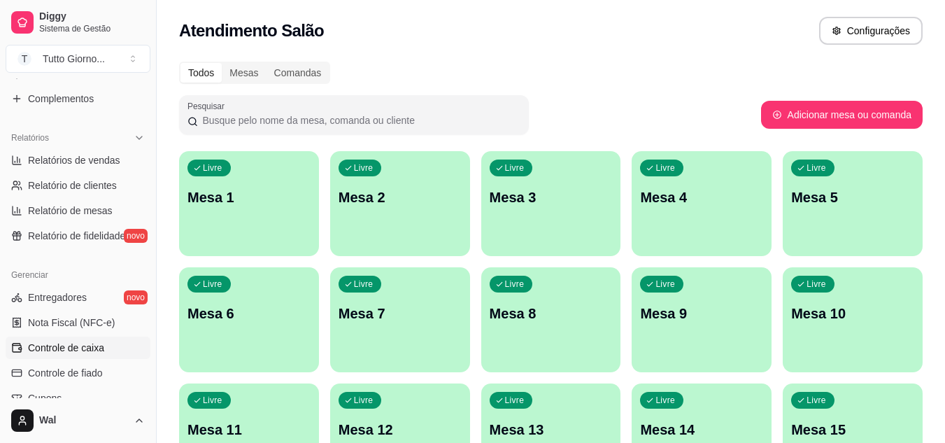
click at [92, 344] on span "Controle de caixa" at bounding box center [66, 348] width 76 height 14
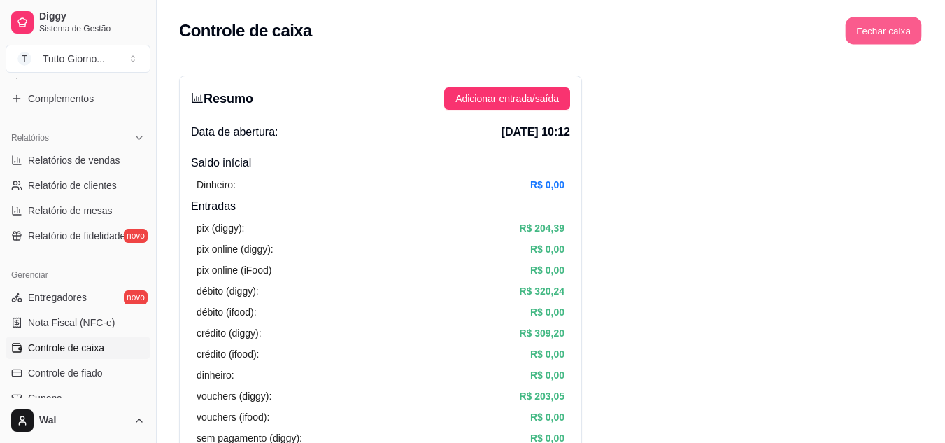
click at [888, 29] on button "Fechar caixa" at bounding box center [884, 30] width 76 height 27
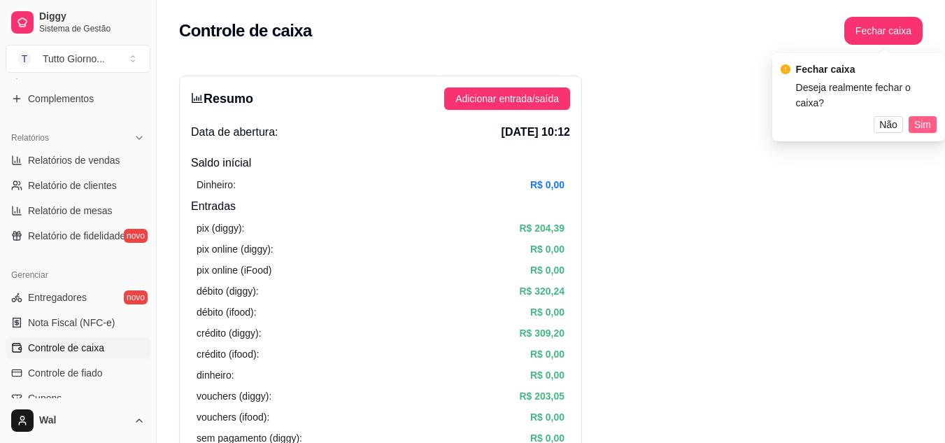
click at [929, 117] on span "Sim" at bounding box center [923, 124] width 17 height 15
